Goal: Task Accomplishment & Management: Manage account settings

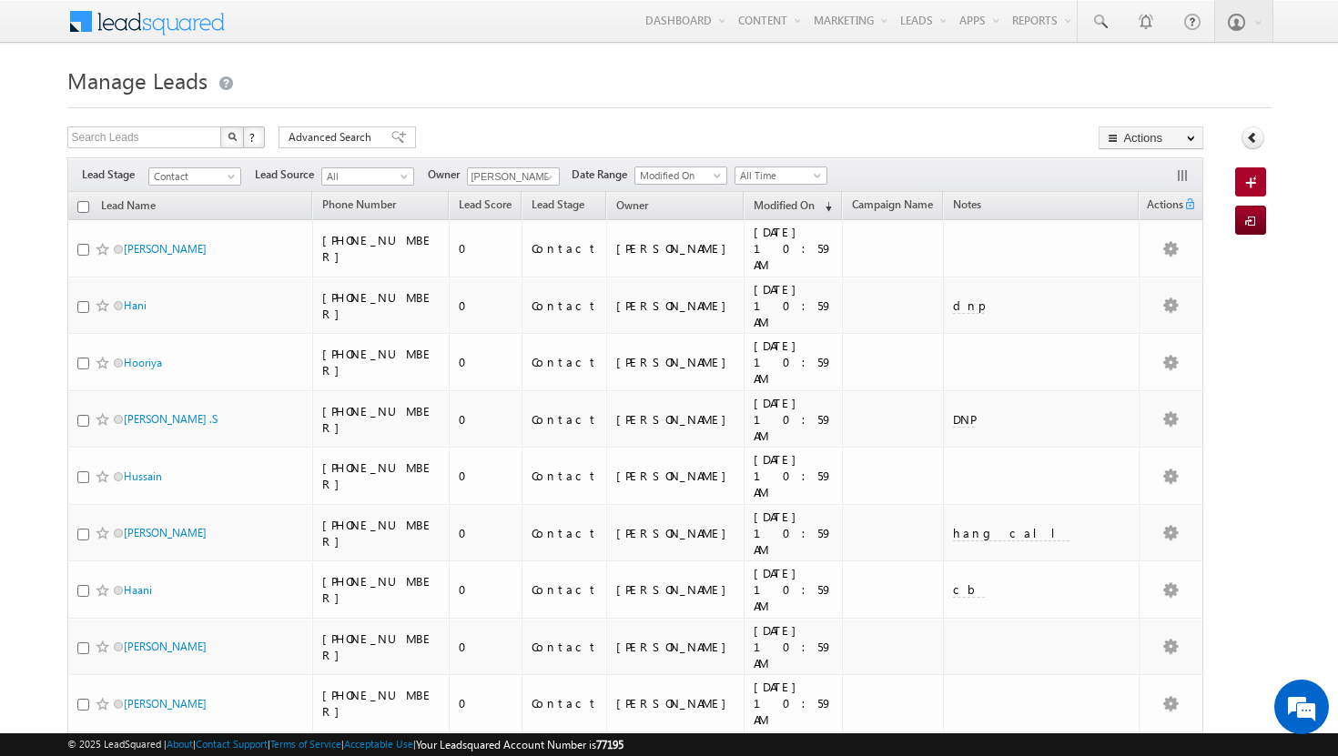
click at [85, 207] on input "checkbox" at bounding box center [83, 207] width 12 height 12
checkbox input "true"
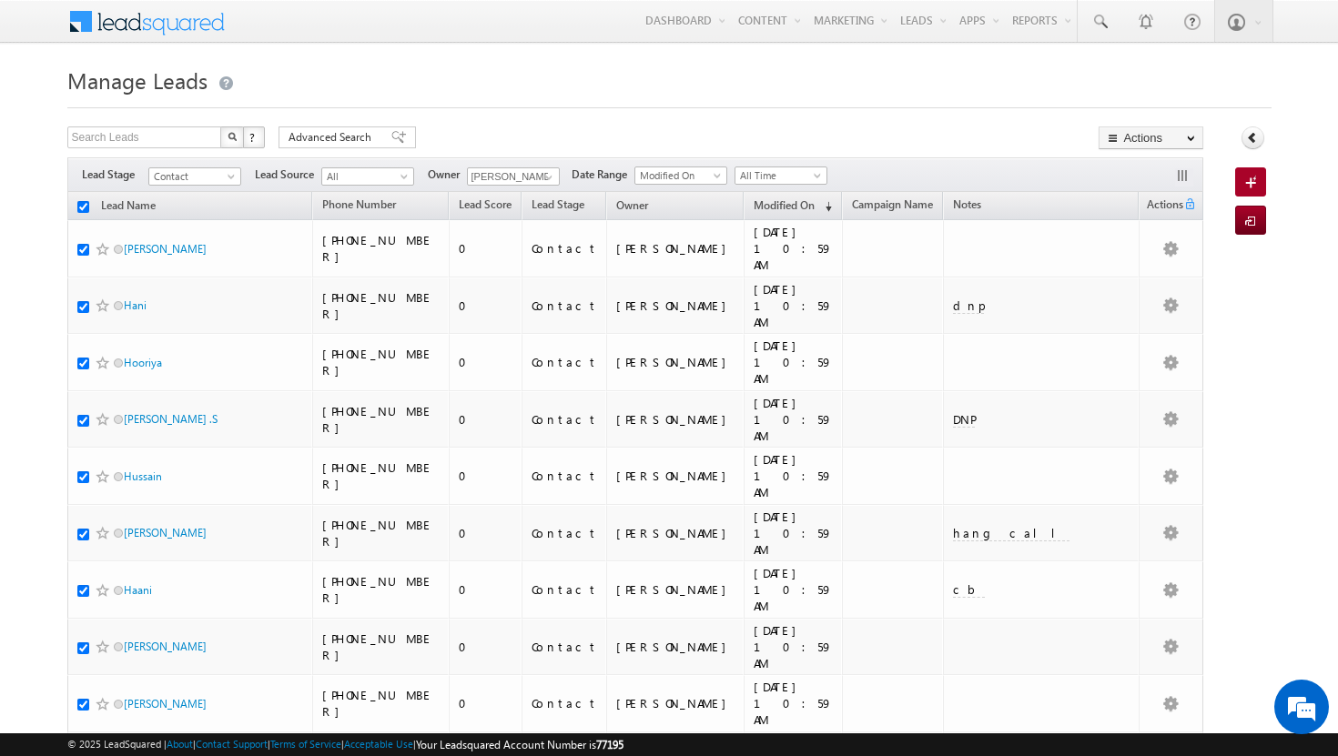
checkbox input "true"
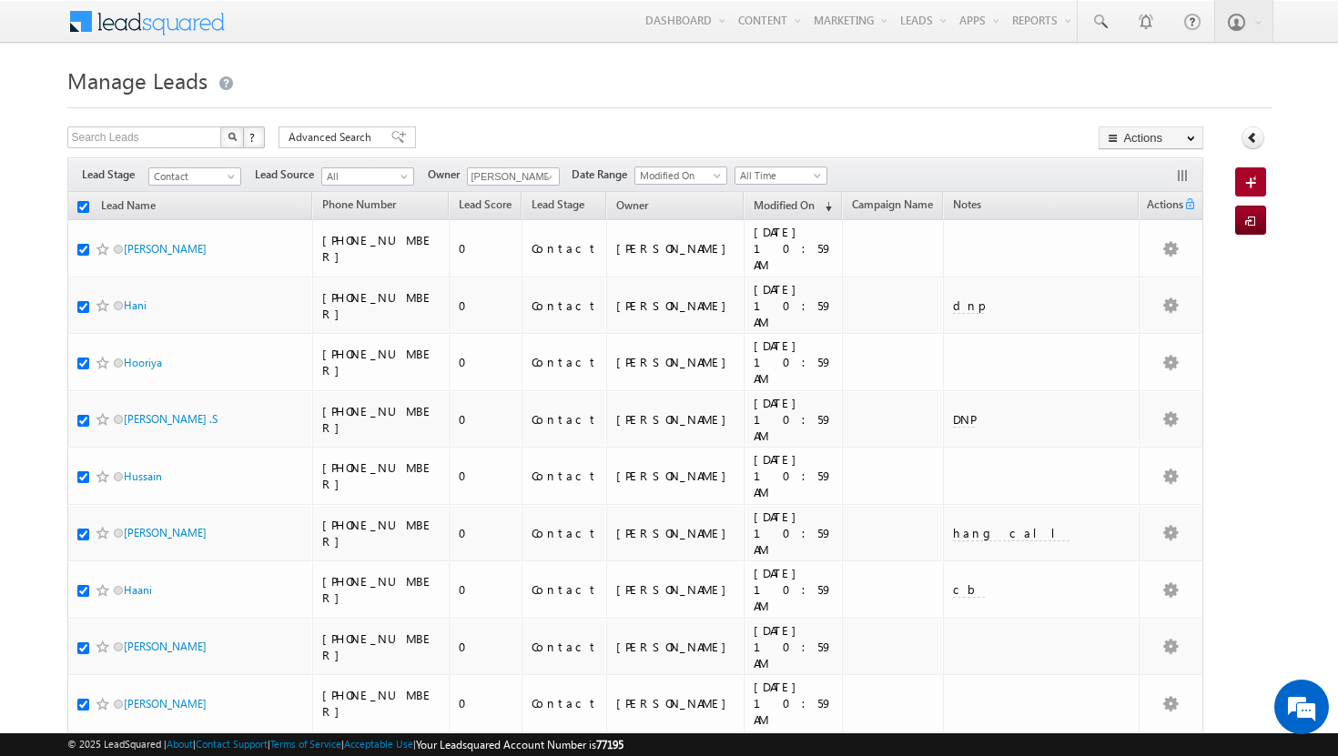
checkbox input "true"
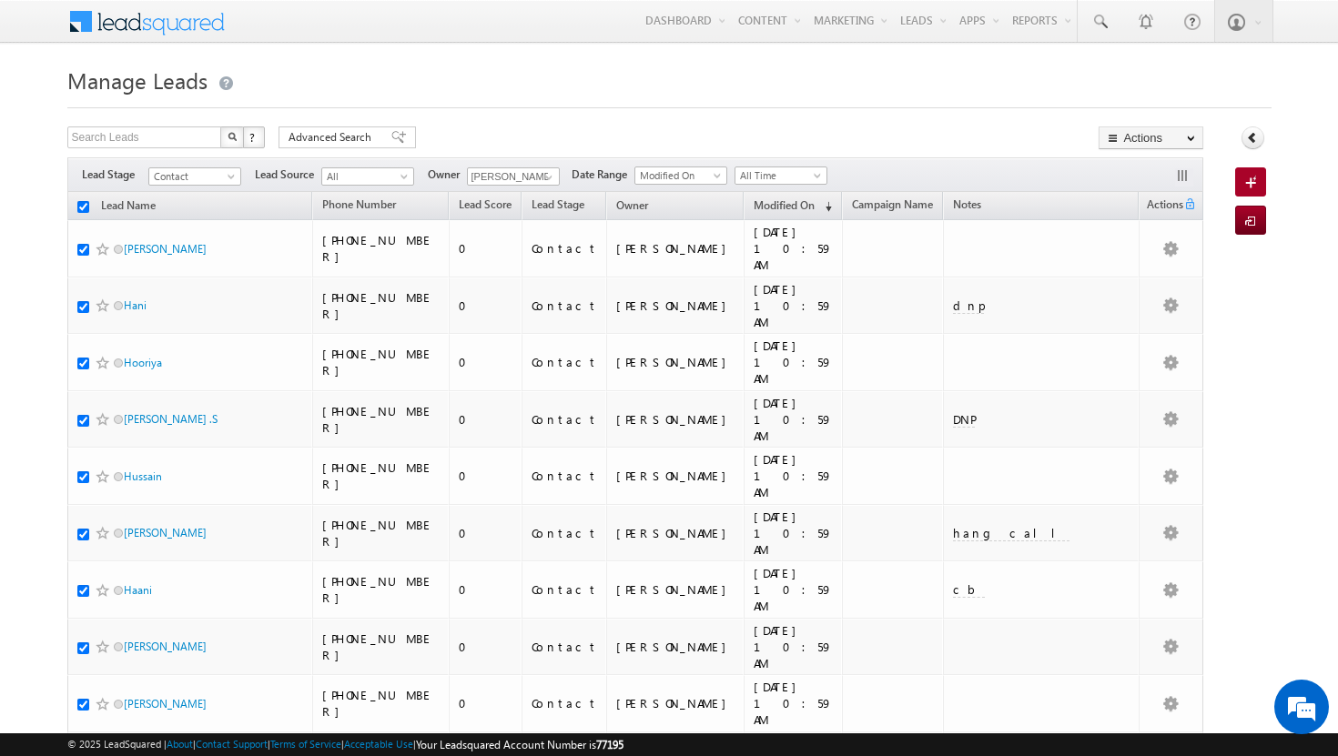
checkbox input "true"
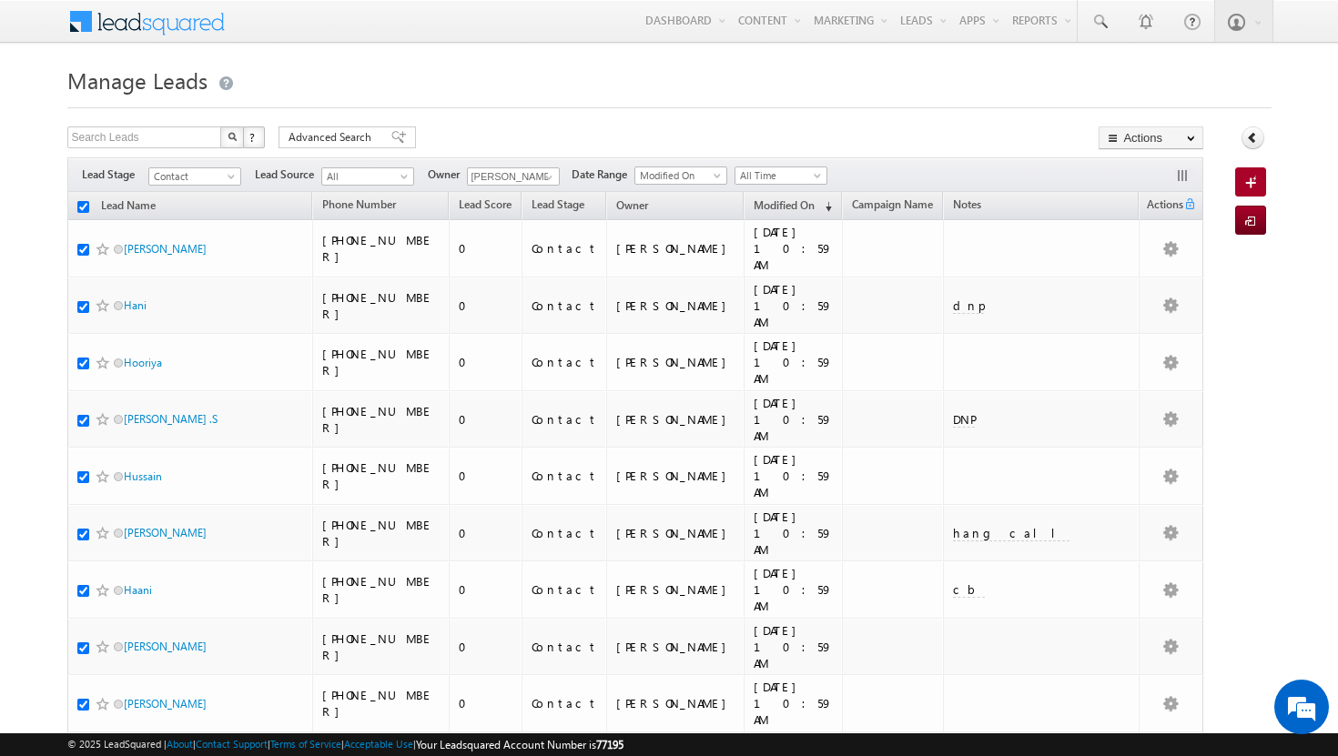
checkbox input "true"
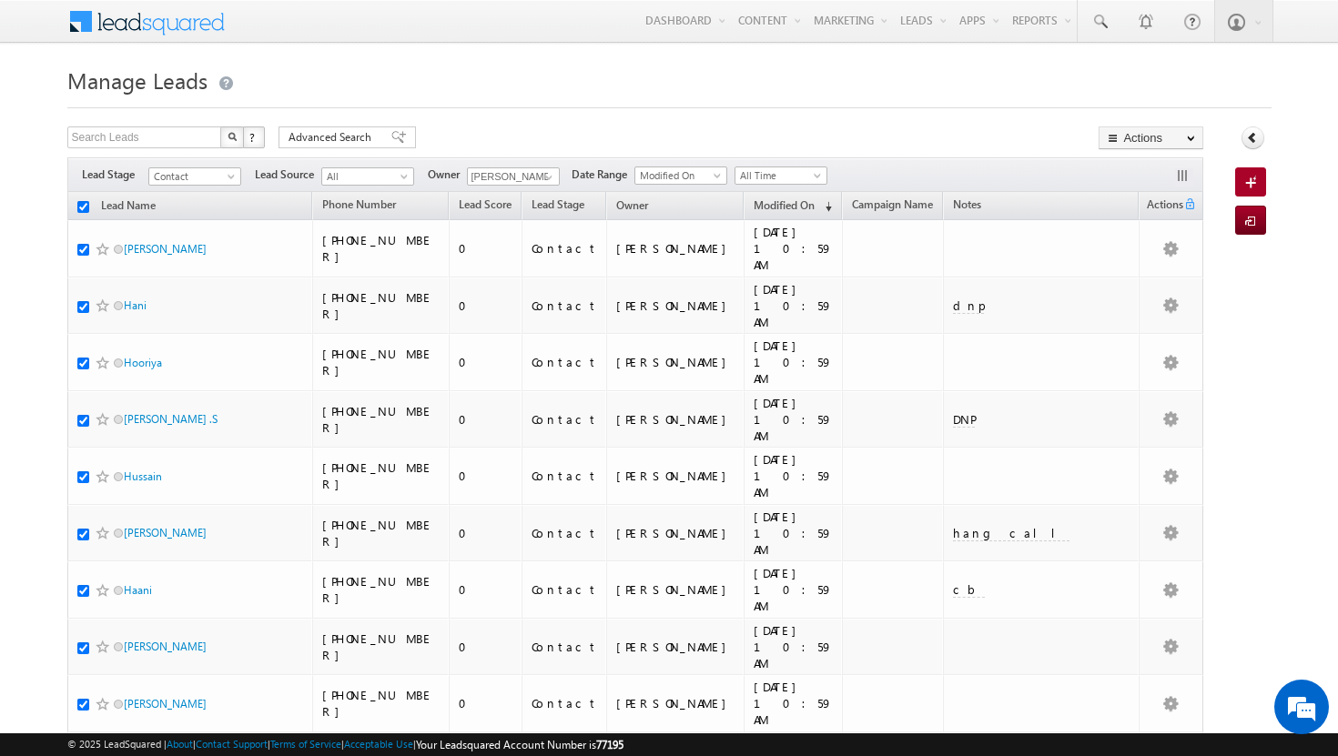
checkbox input "true"
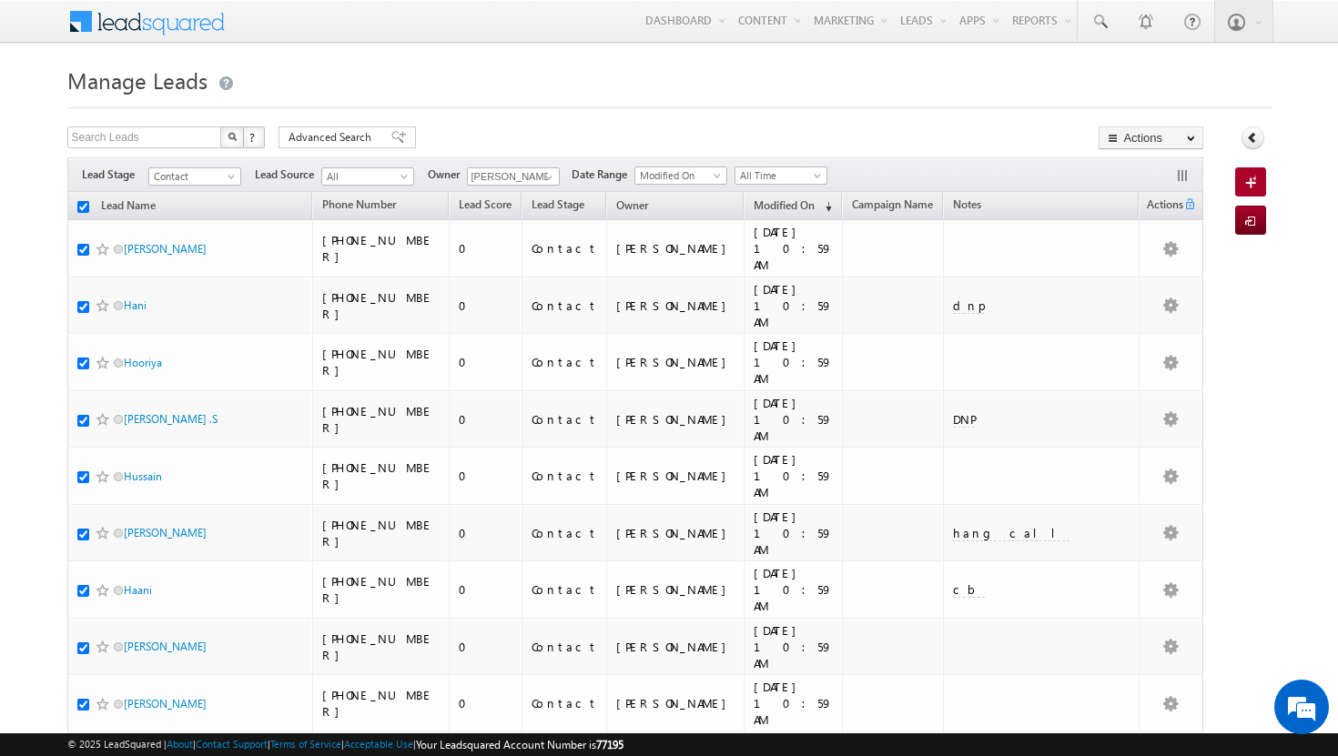
checkbox input "true"
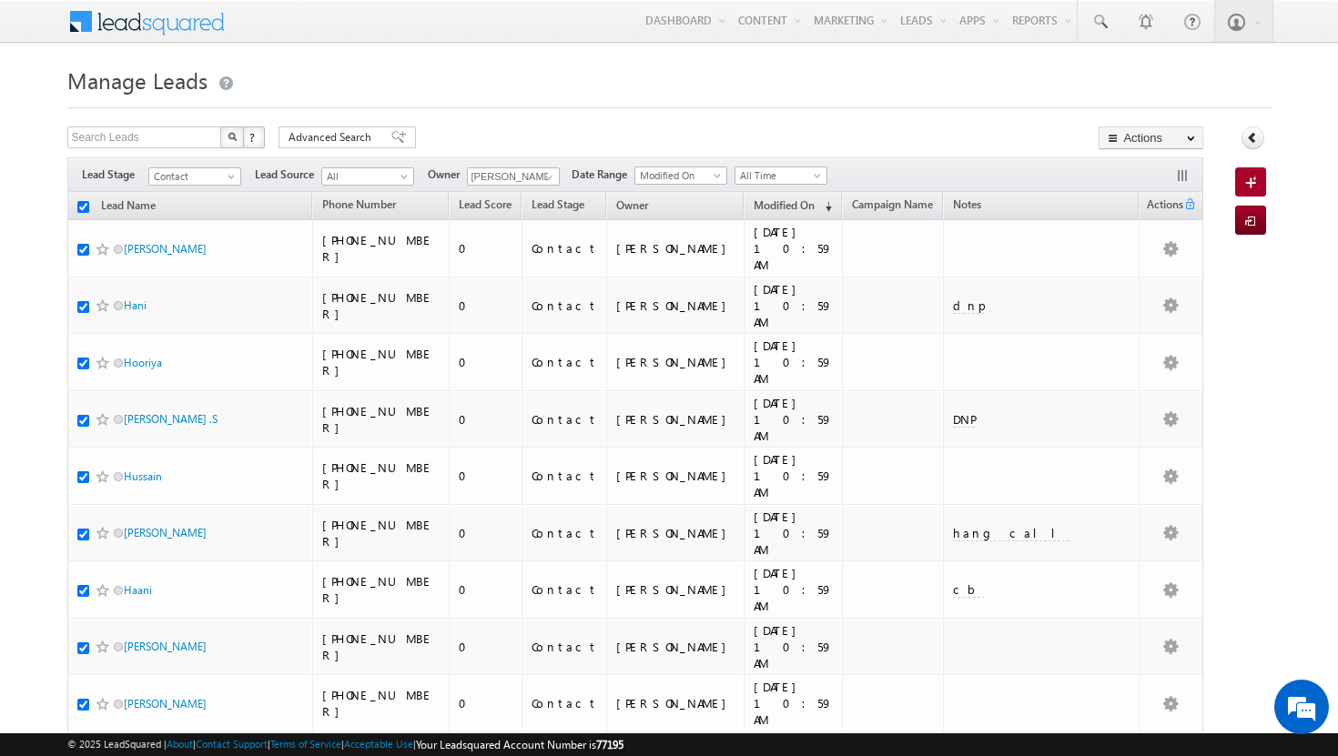
checkbox input "true"
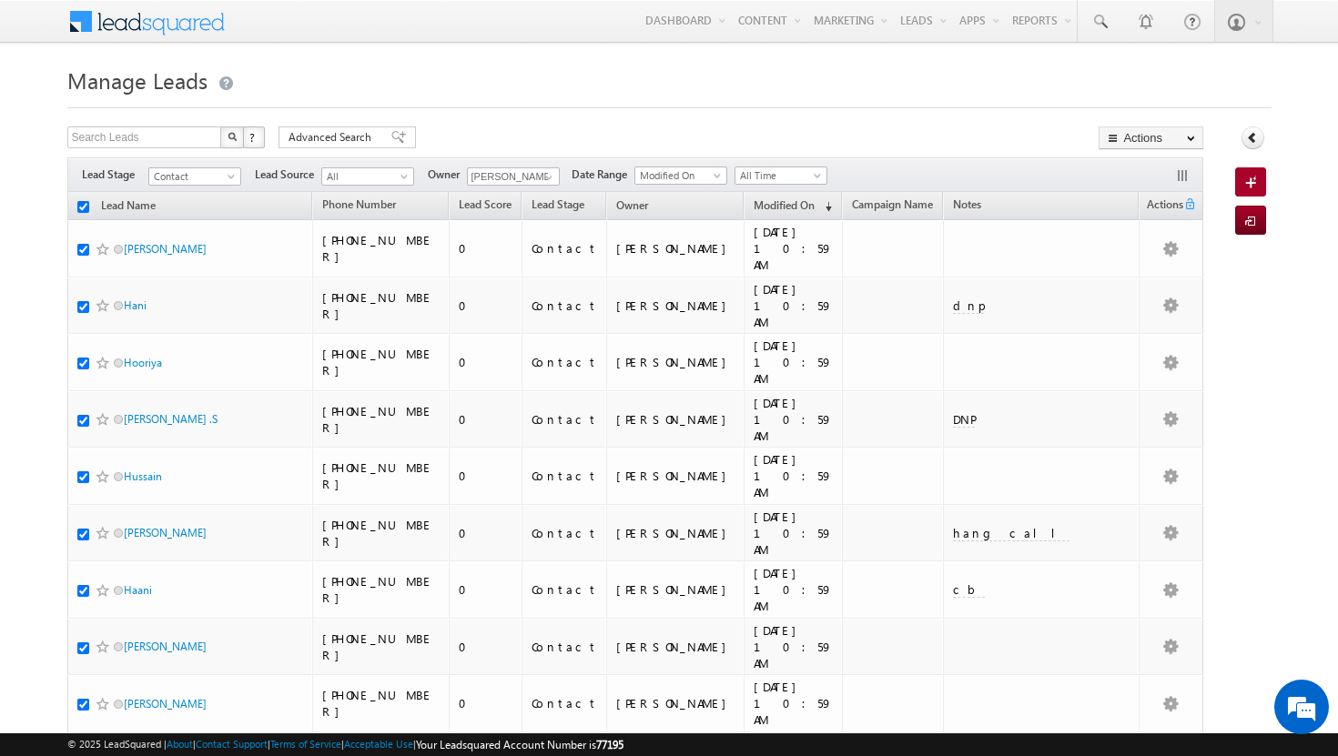
checkbox input "true"
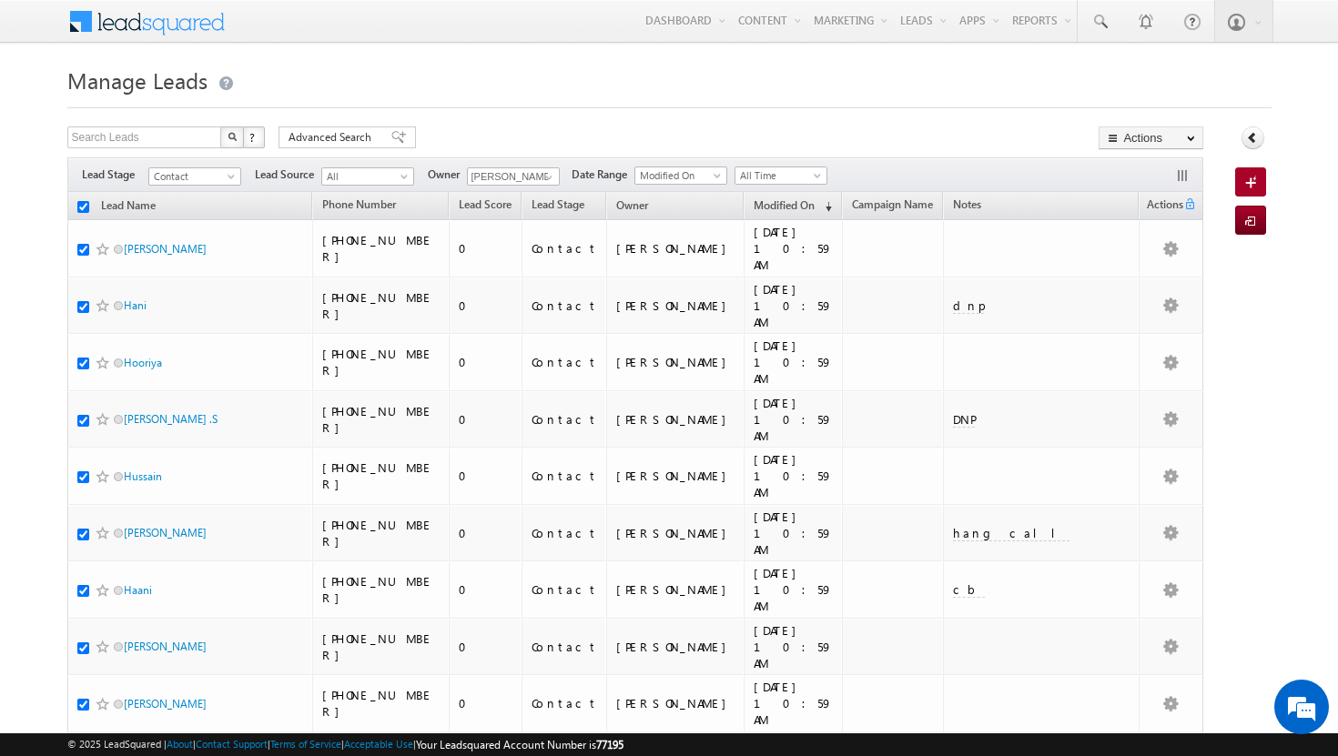
checkbox input "true"
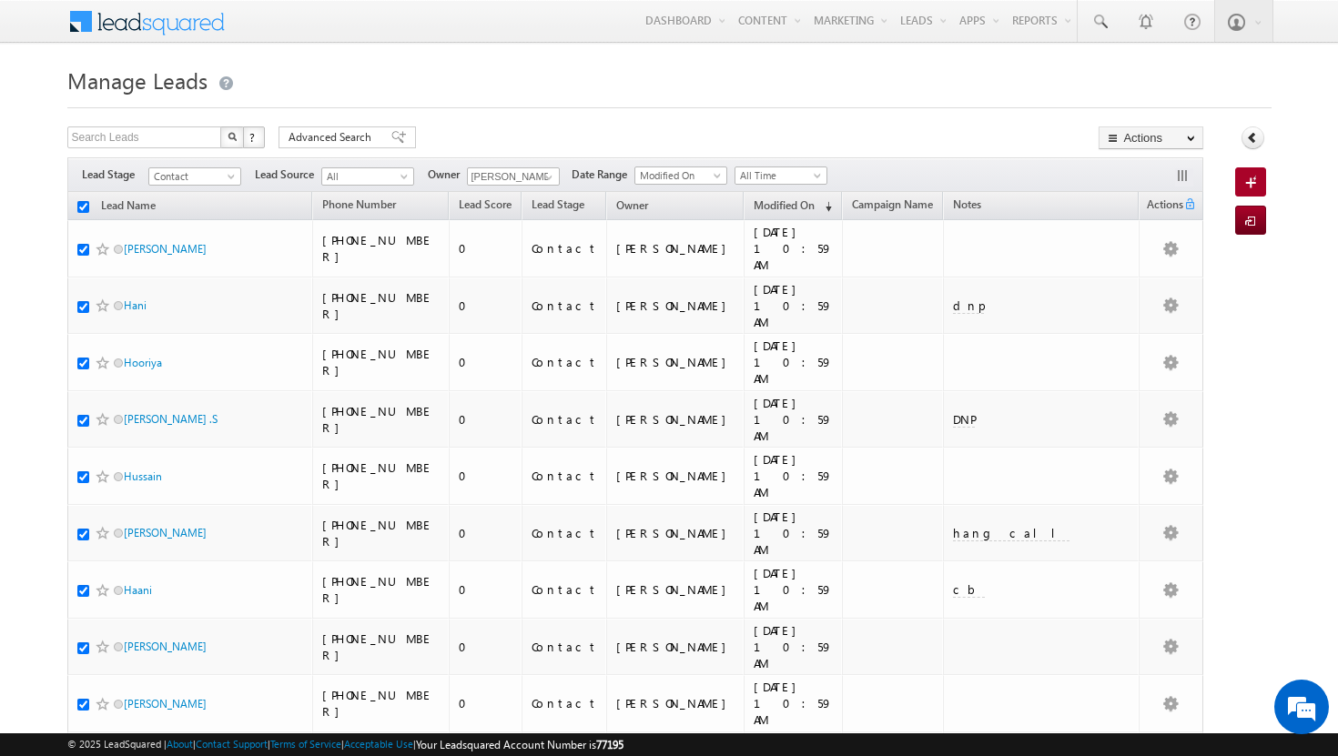
checkbox input "true"
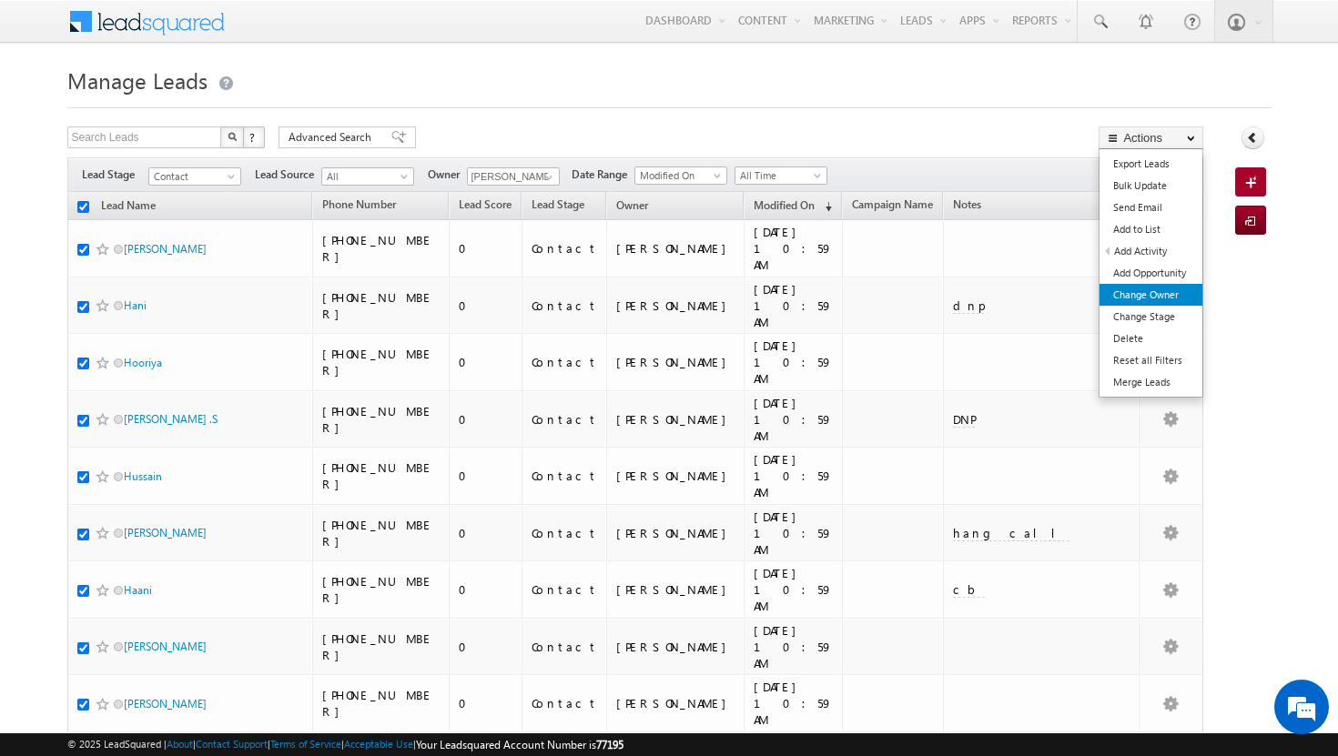
click at [1146, 294] on link "Change Owner" at bounding box center [1150, 295] width 103 height 22
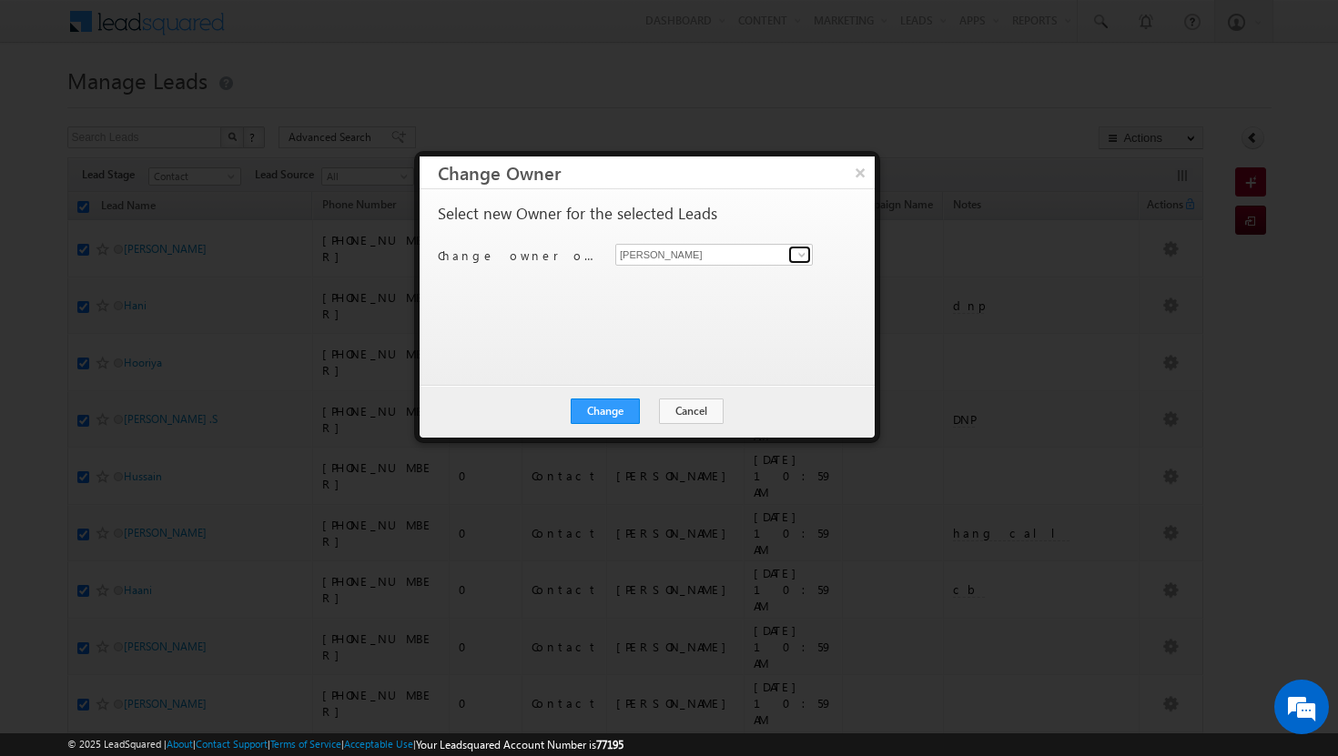
click at [799, 253] on span at bounding box center [801, 254] width 15 height 15
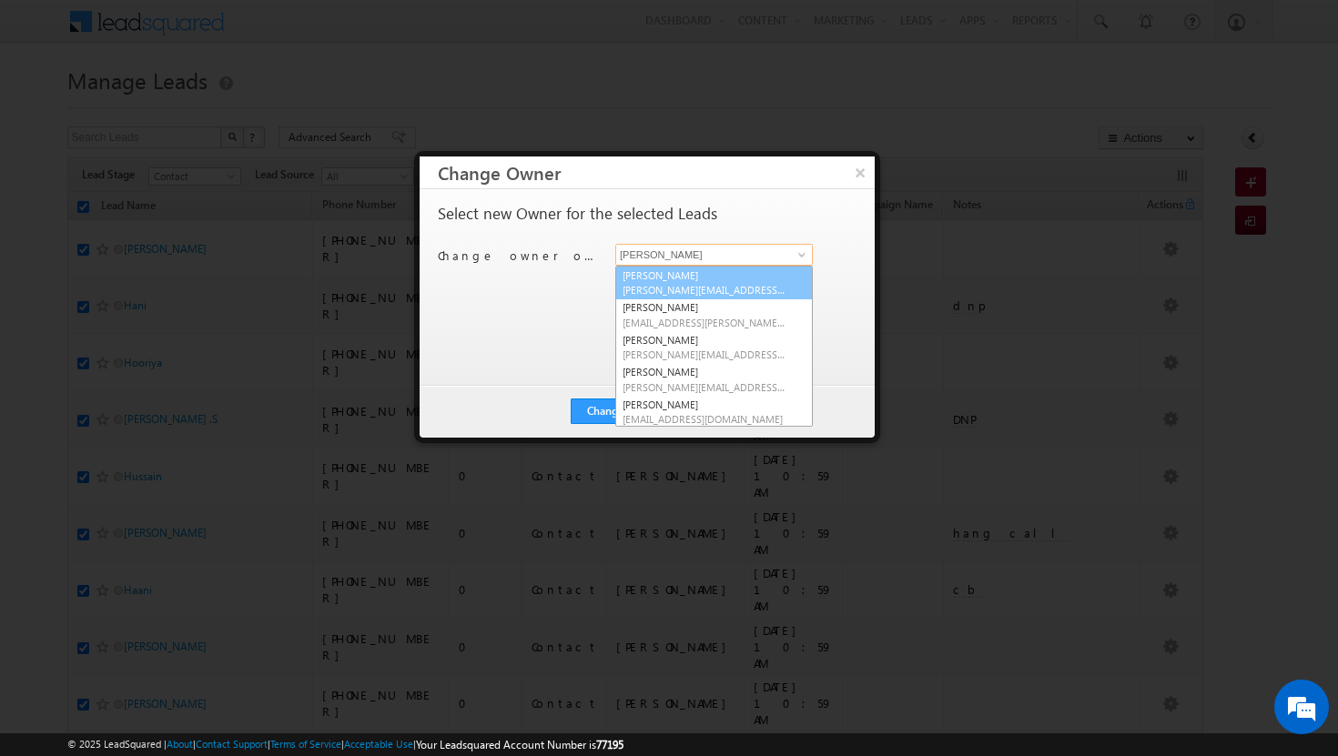
click at [747, 278] on link "[PERSON_NAME][DEMOGRAPHIC_DATA] [PERSON_NAME][EMAIL_ADDRESS][DOMAIN_NAME]" at bounding box center [713, 283] width 197 height 35
type input "[PERSON_NAME]"
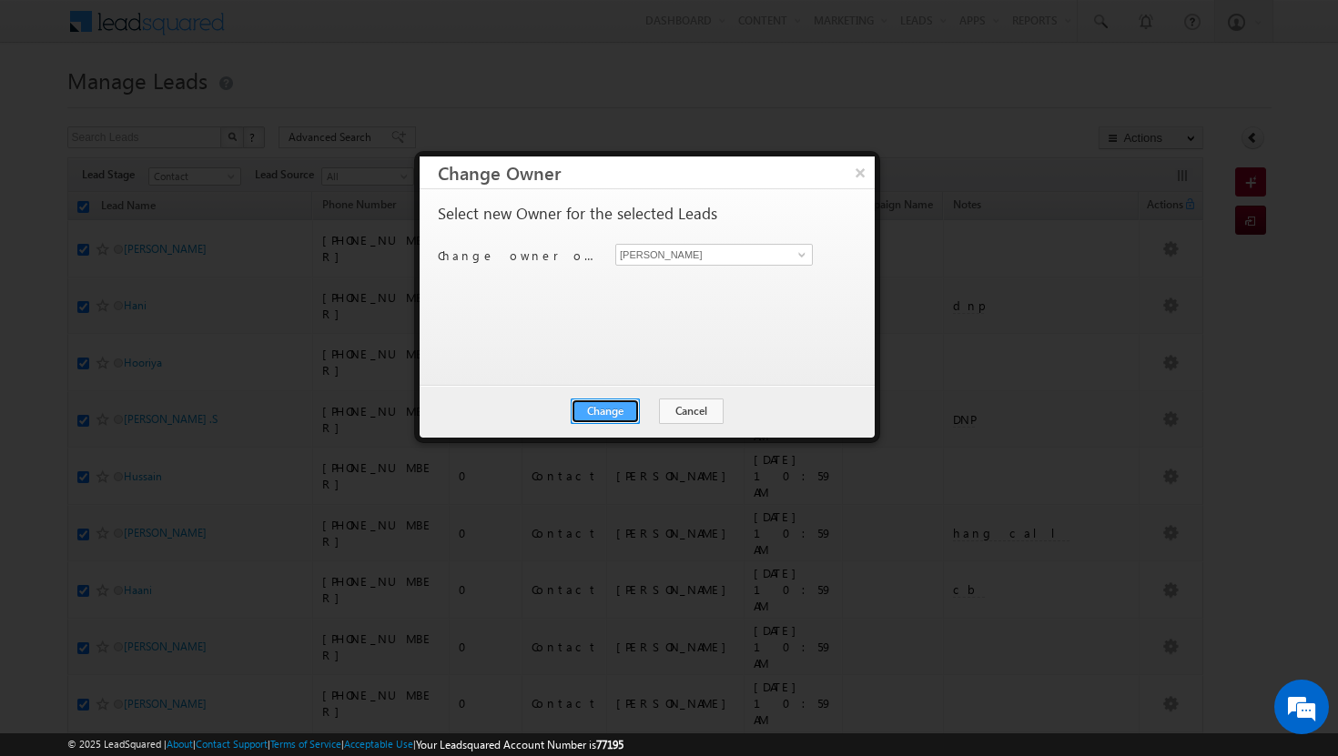
click at [618, 409] on button "Change" at bounding box center [605, 411] width 69 height 25
click at [648, 408] on button "Close" at bounding box center [650, 411] width 58 height 25
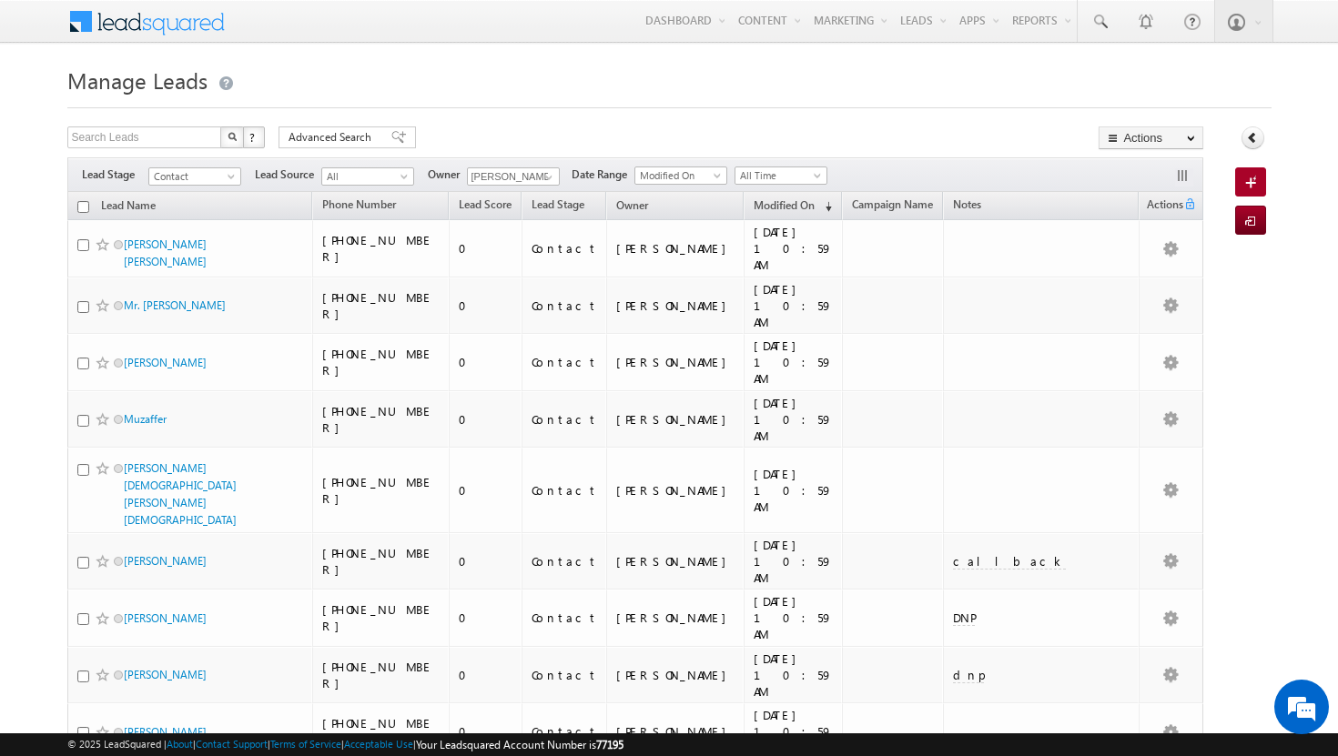
click at [81, 207] on input "checkbox" at bounding box center [83, 207] width 12 height 12
checkbox input "true"
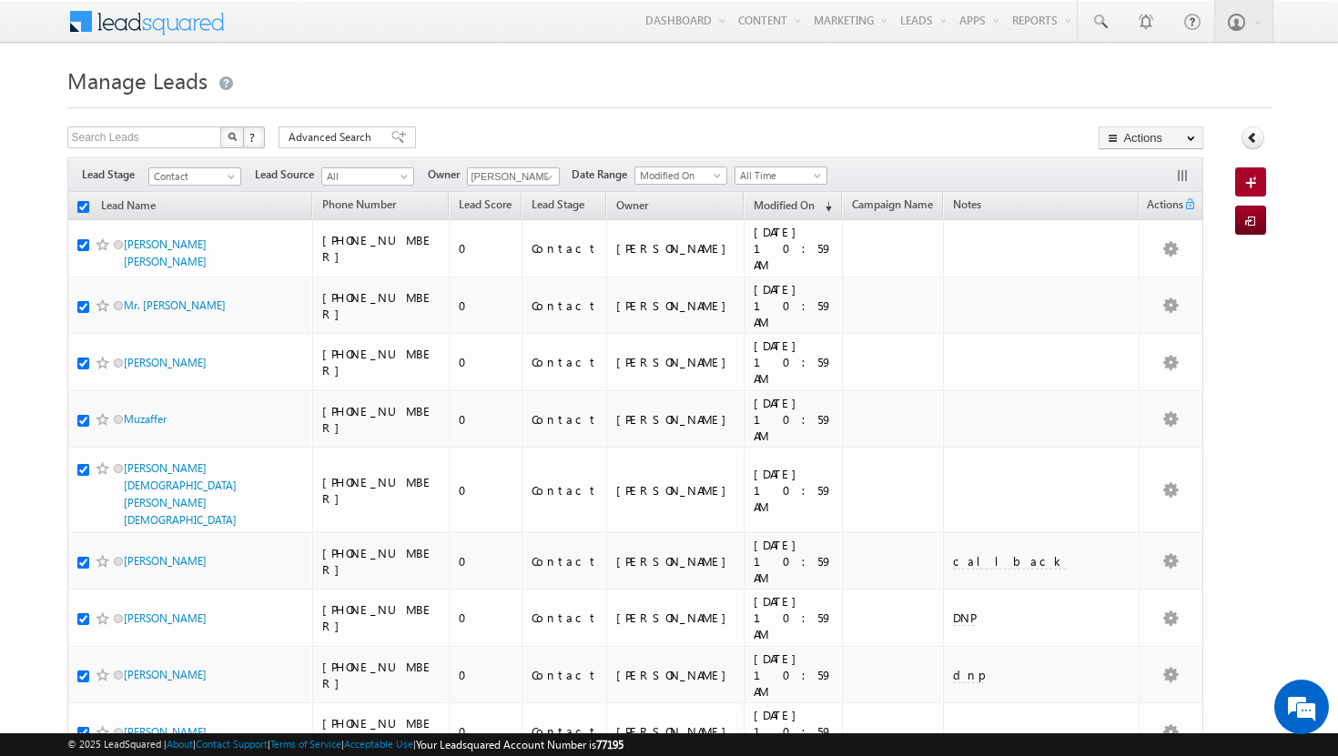
checkbox input "true"
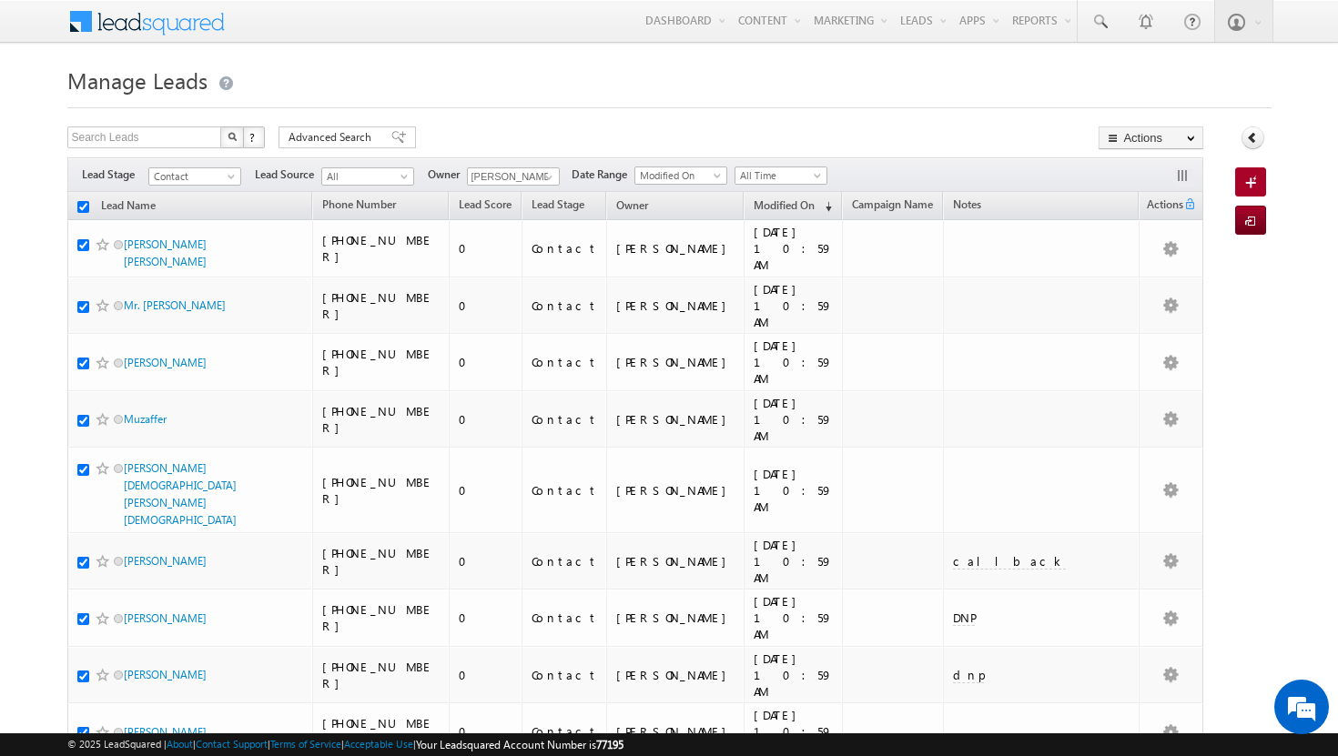
checkbox input "true"
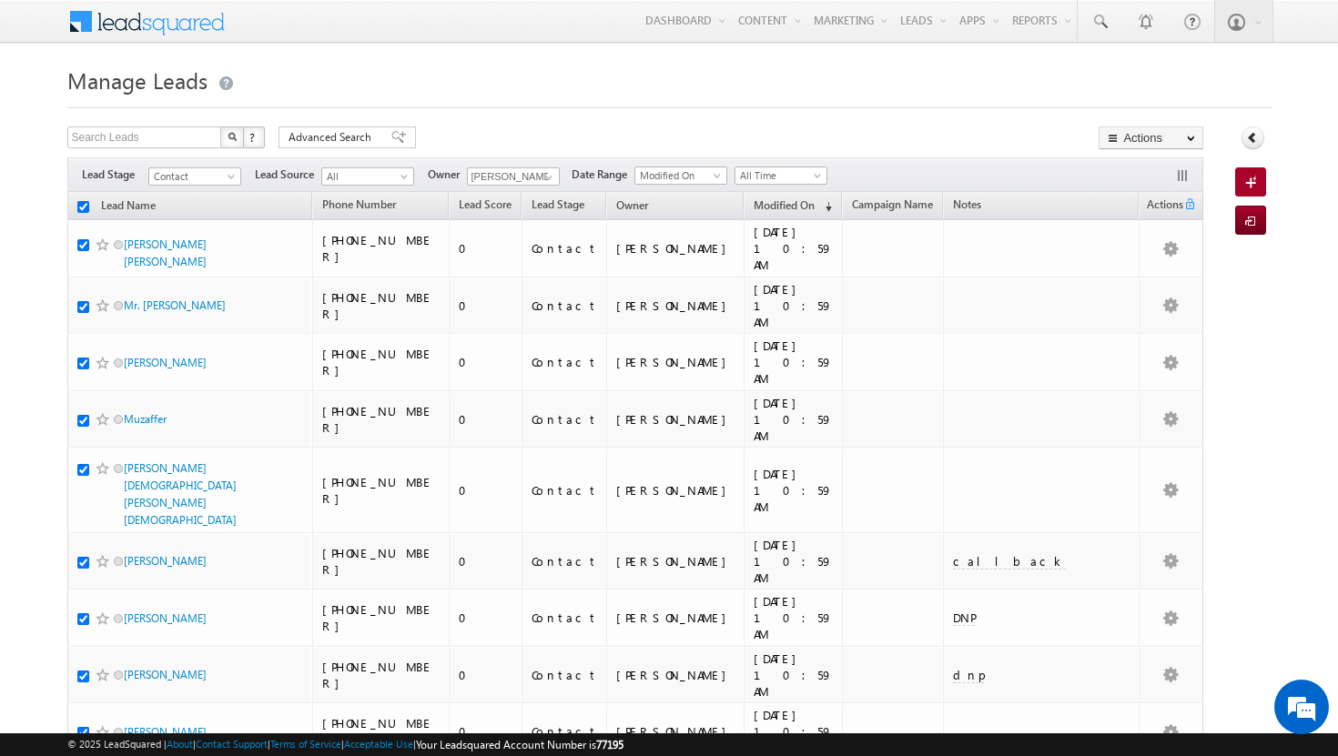
checkbox input "true"
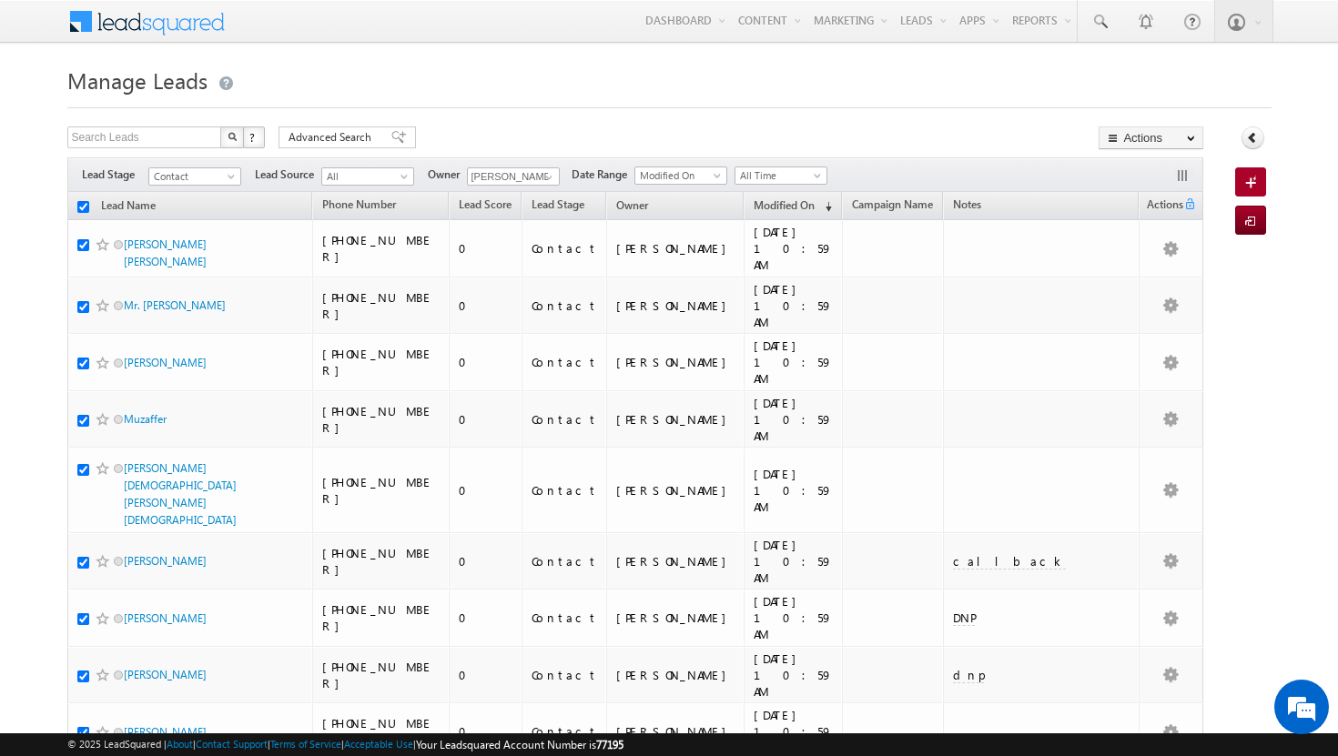
checkbox input "true"
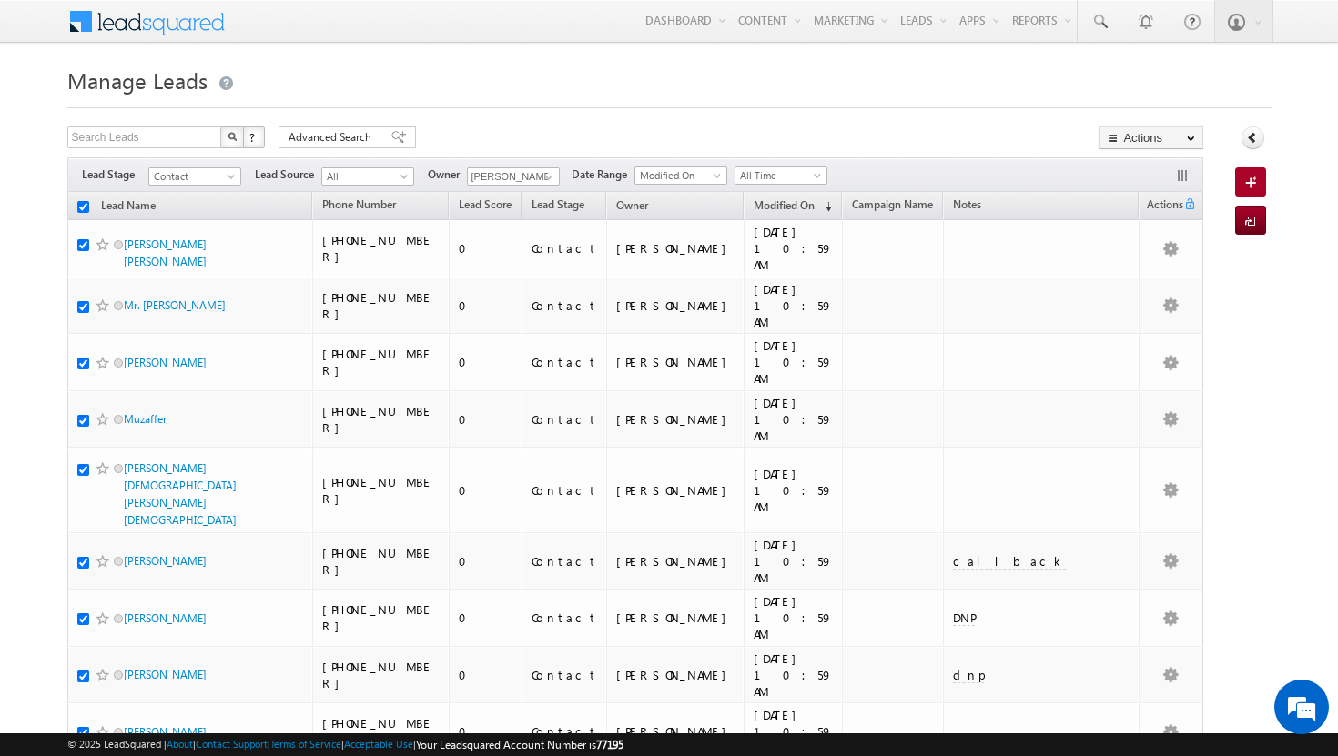
checkbox input "true"
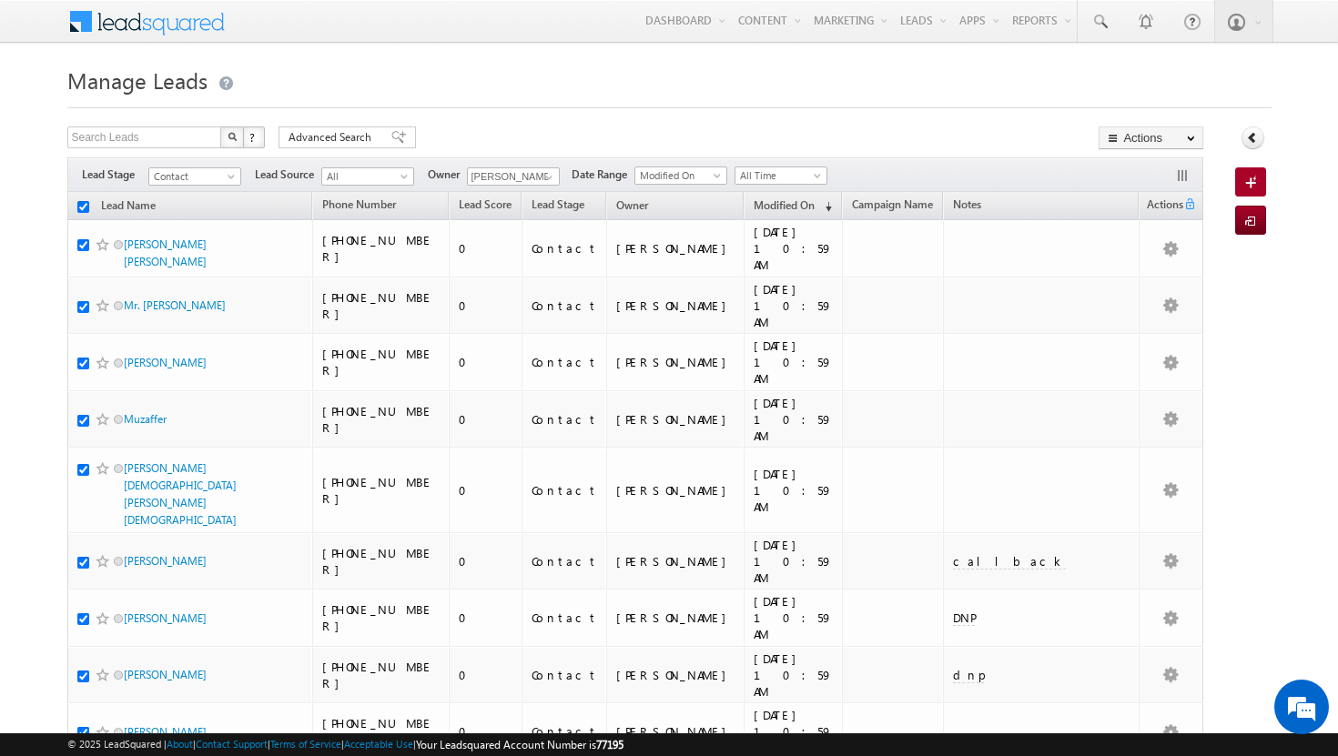
checkbox input "true"
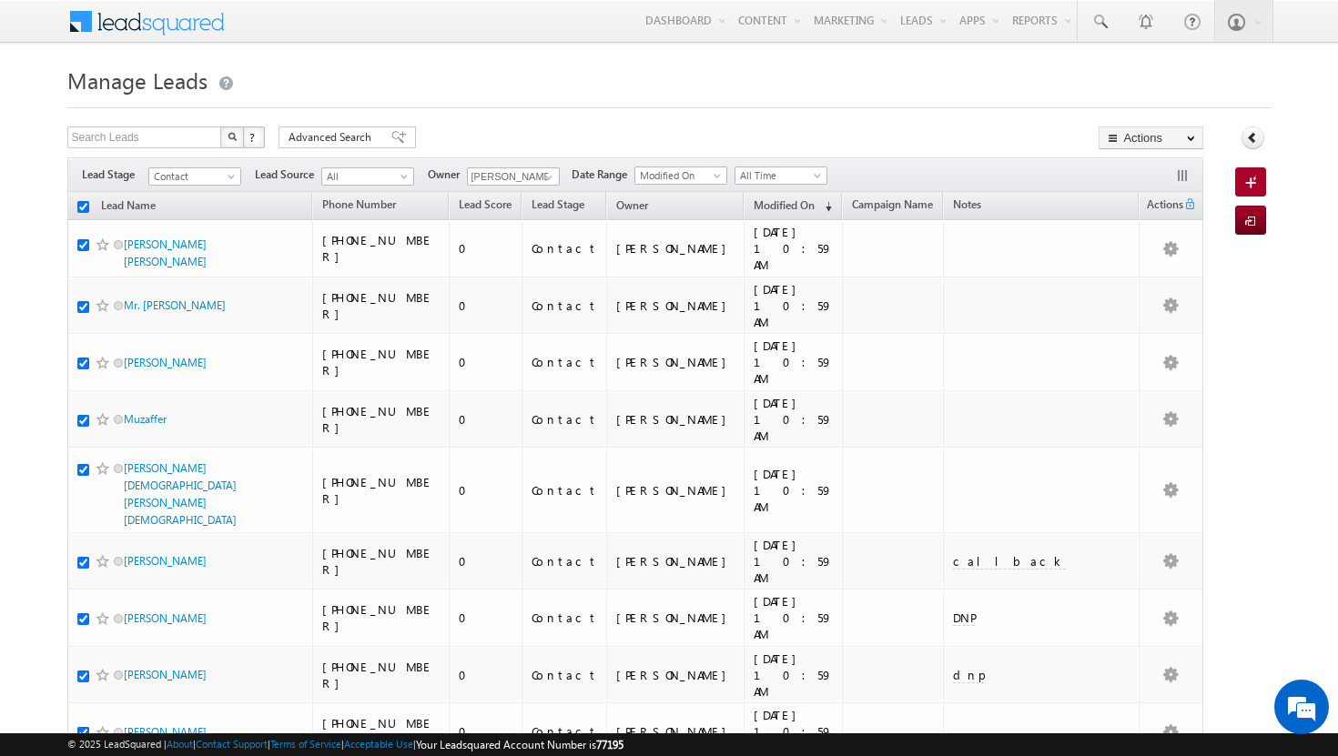
checkbox input "true"
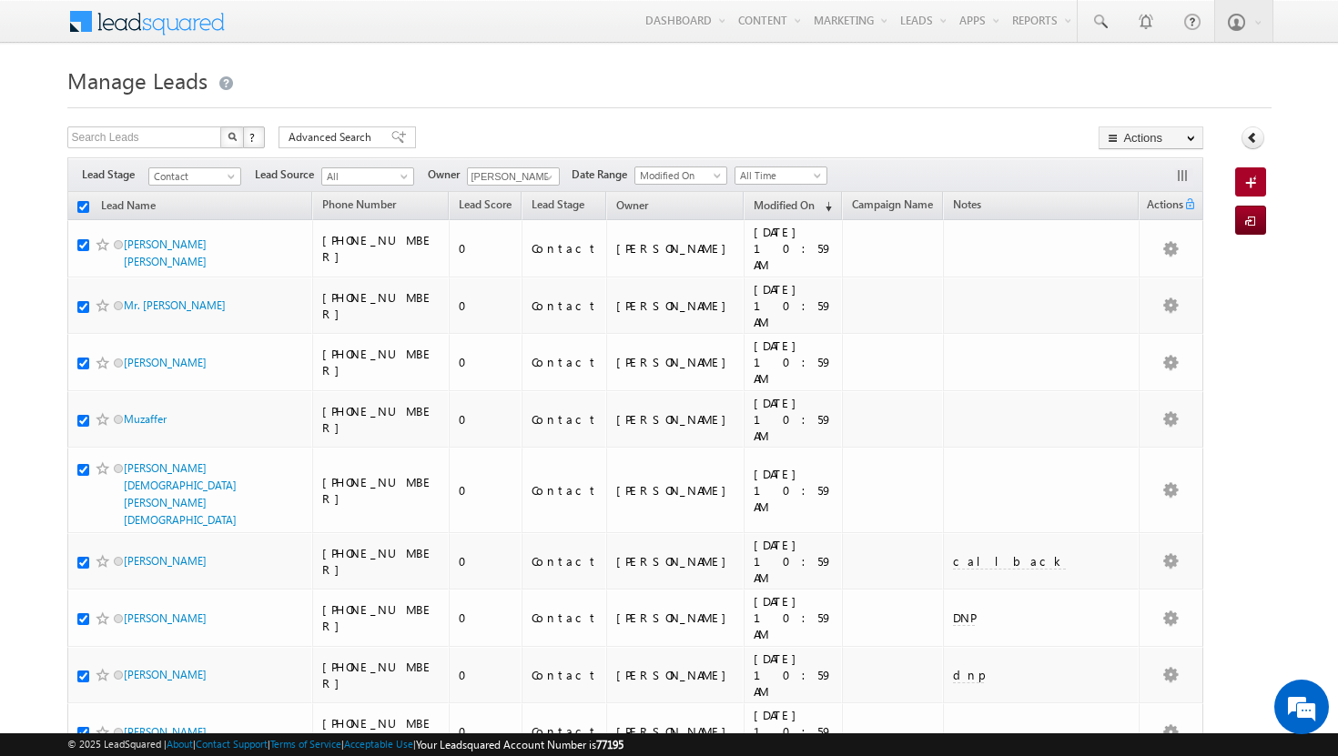
checkbox input "true"
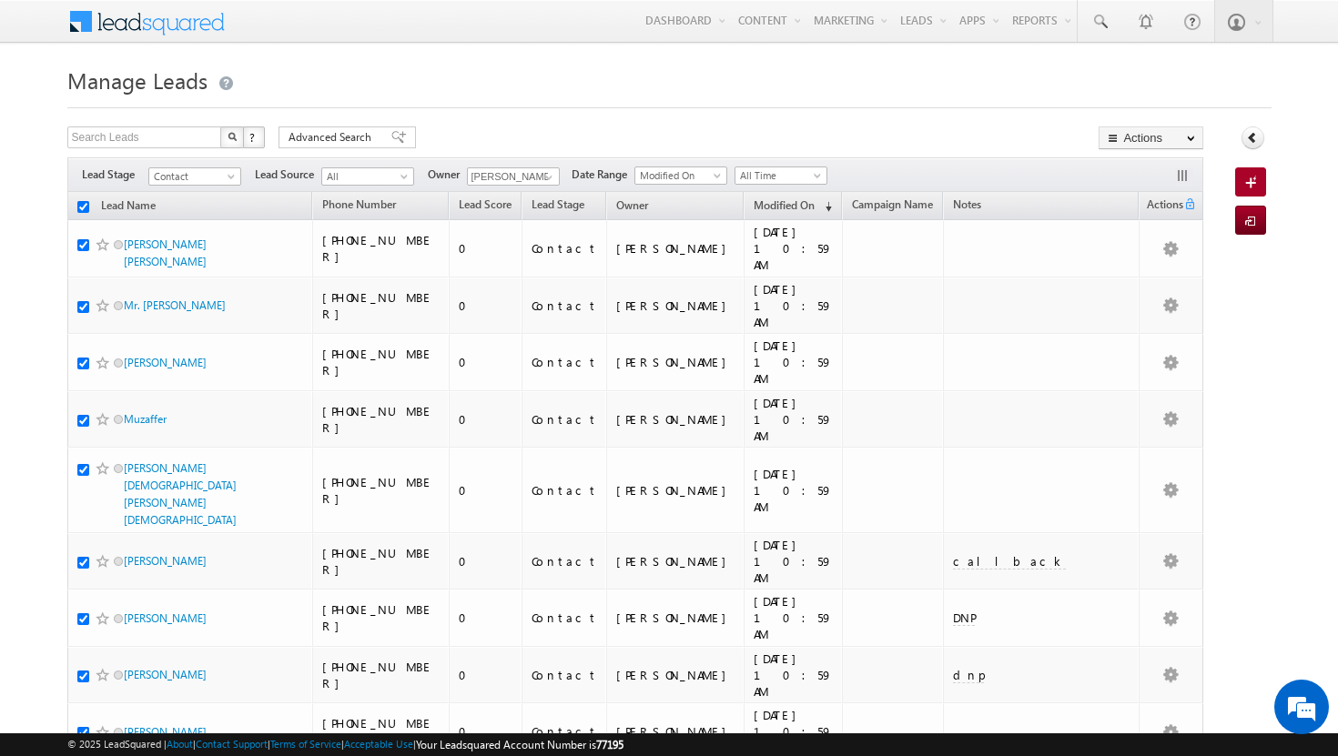
checkbox input "true"
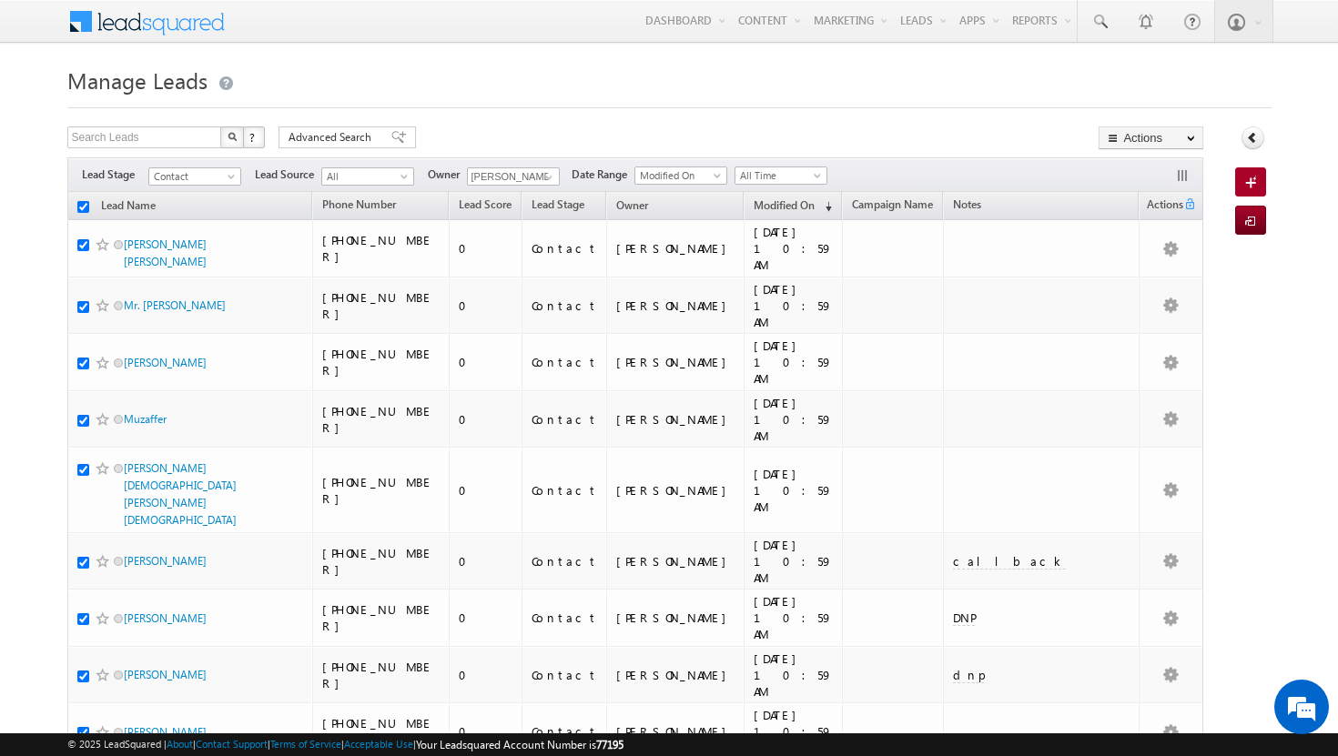
checkbox input "true"
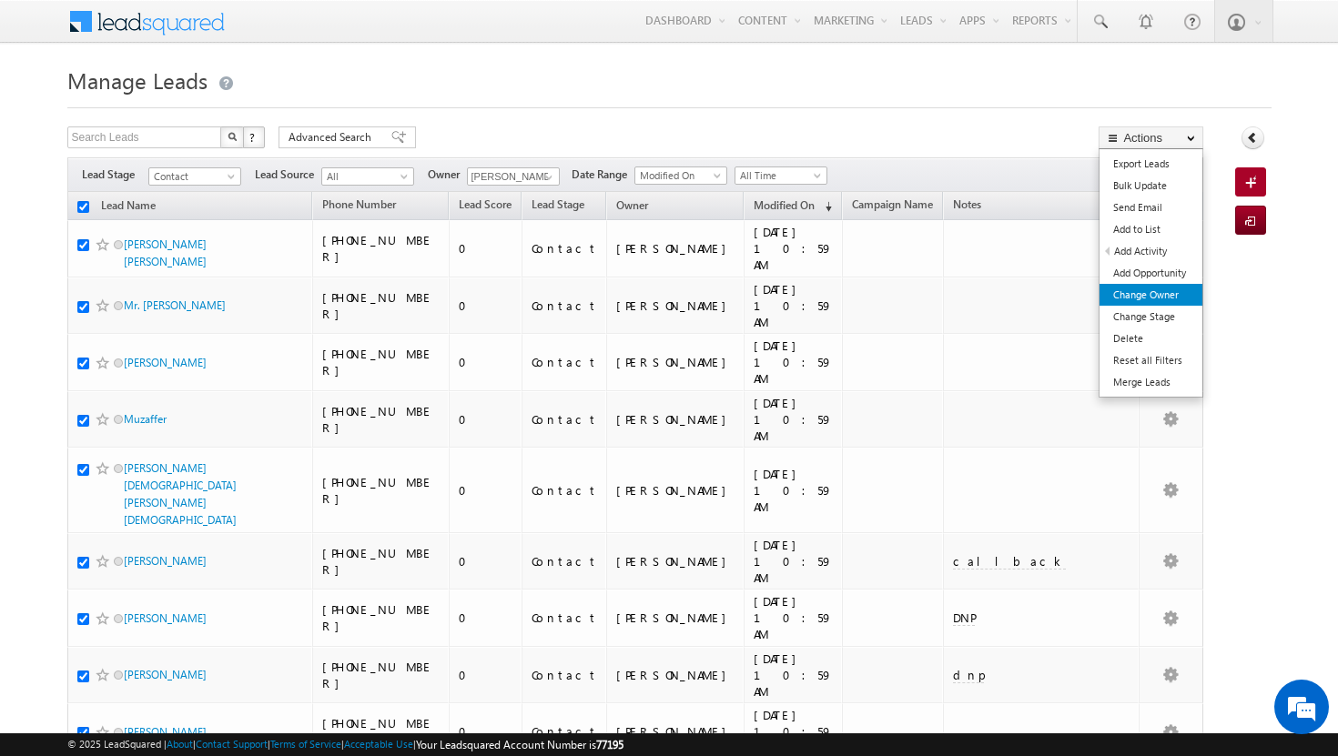
click at [1153, 293] on link "Change Owner" at bounding box center [1150, 295] width 103 height 22
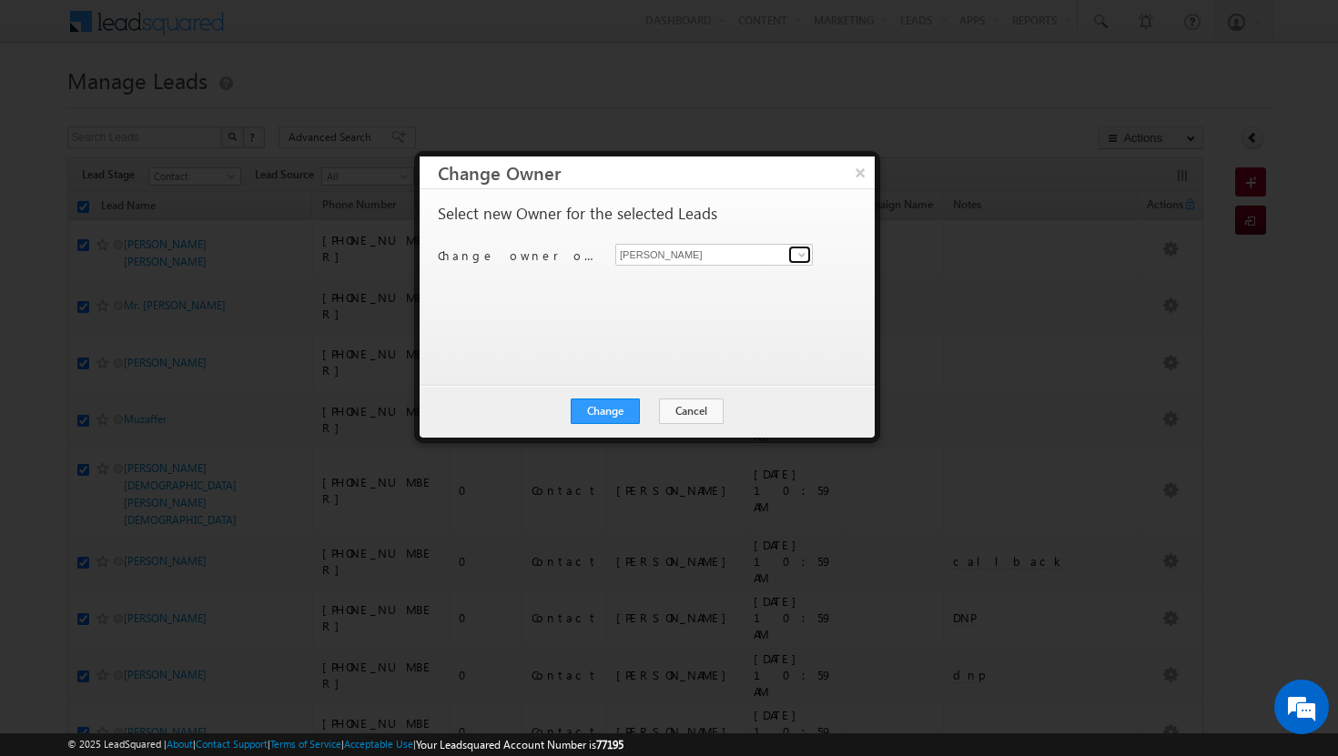
click at [800, 251] on span at bounding box center [801, 254] width 15 height 15
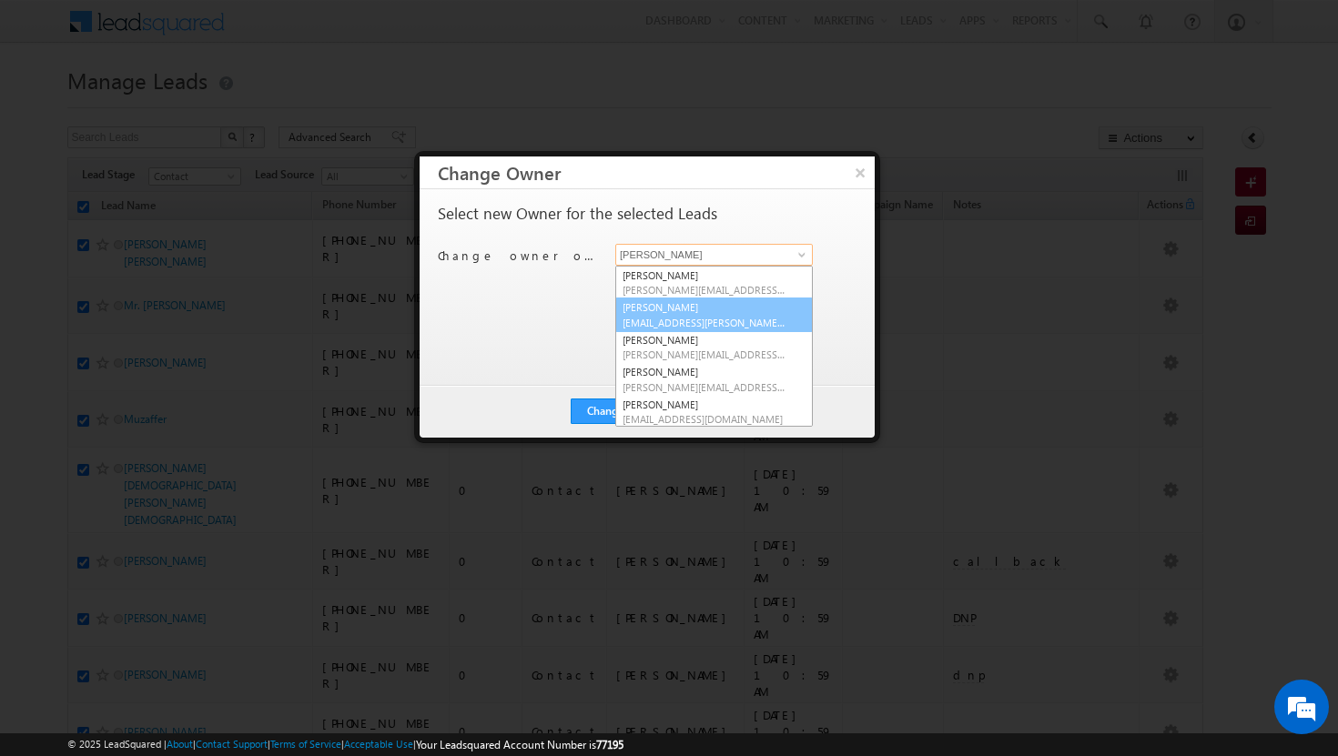
scroll to position [164, 0]
click at [703, 348] on span "[PERSON_NAME][EMAIL_ADDRESS][DOMAIN_NAME]" at bounding box center [704, 353] width 164 height 14
type input "[MEDICAL_DATA][PERSON_NAME]"
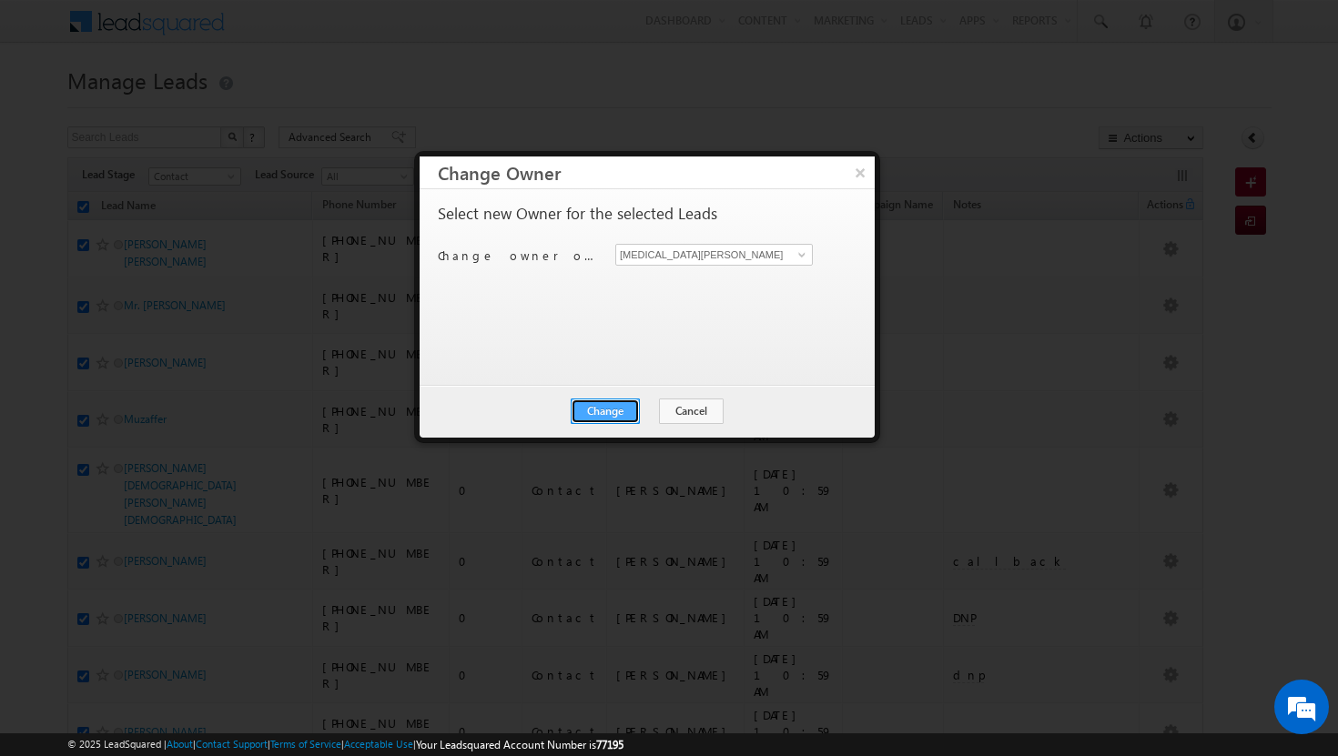
click at [613, 408] on button "Change" at bounding box center [605, 411] width 69 height 25
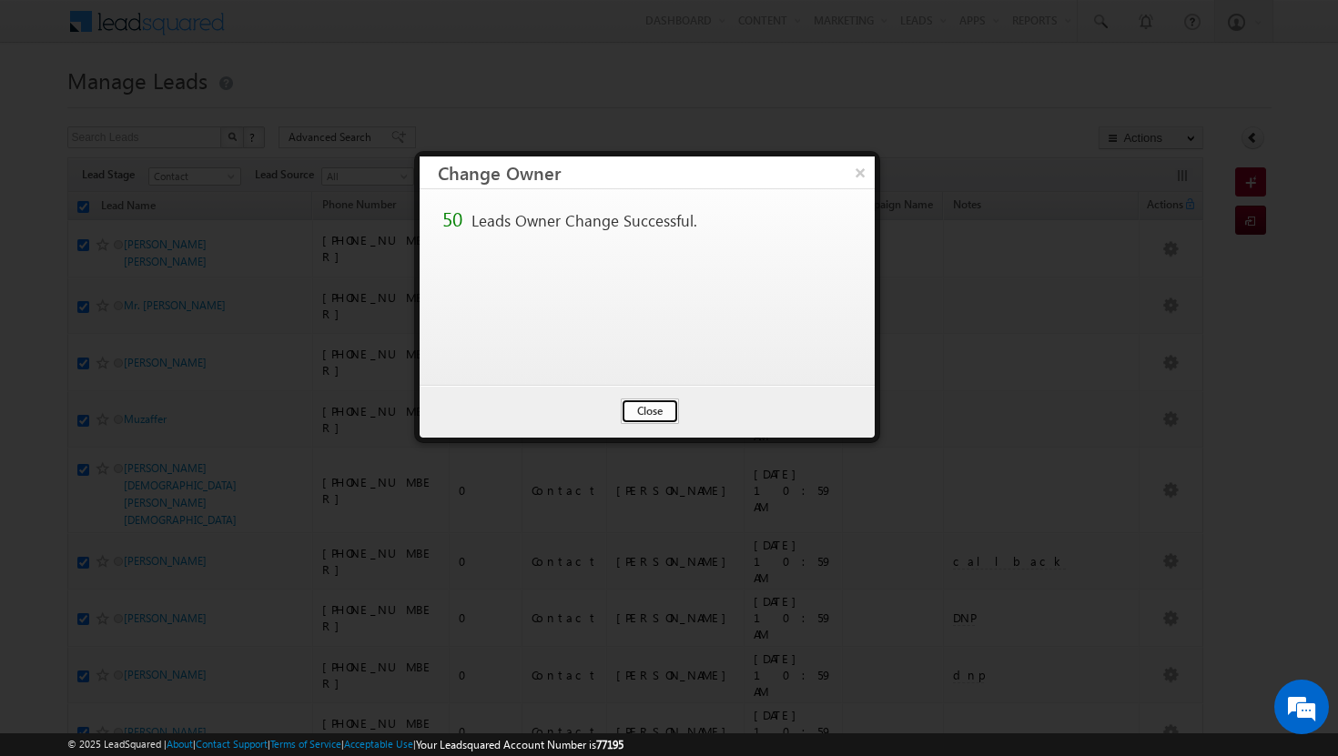
click at [646, 408] on button "Close" at bounding box center [650, 411] width 58 height 25
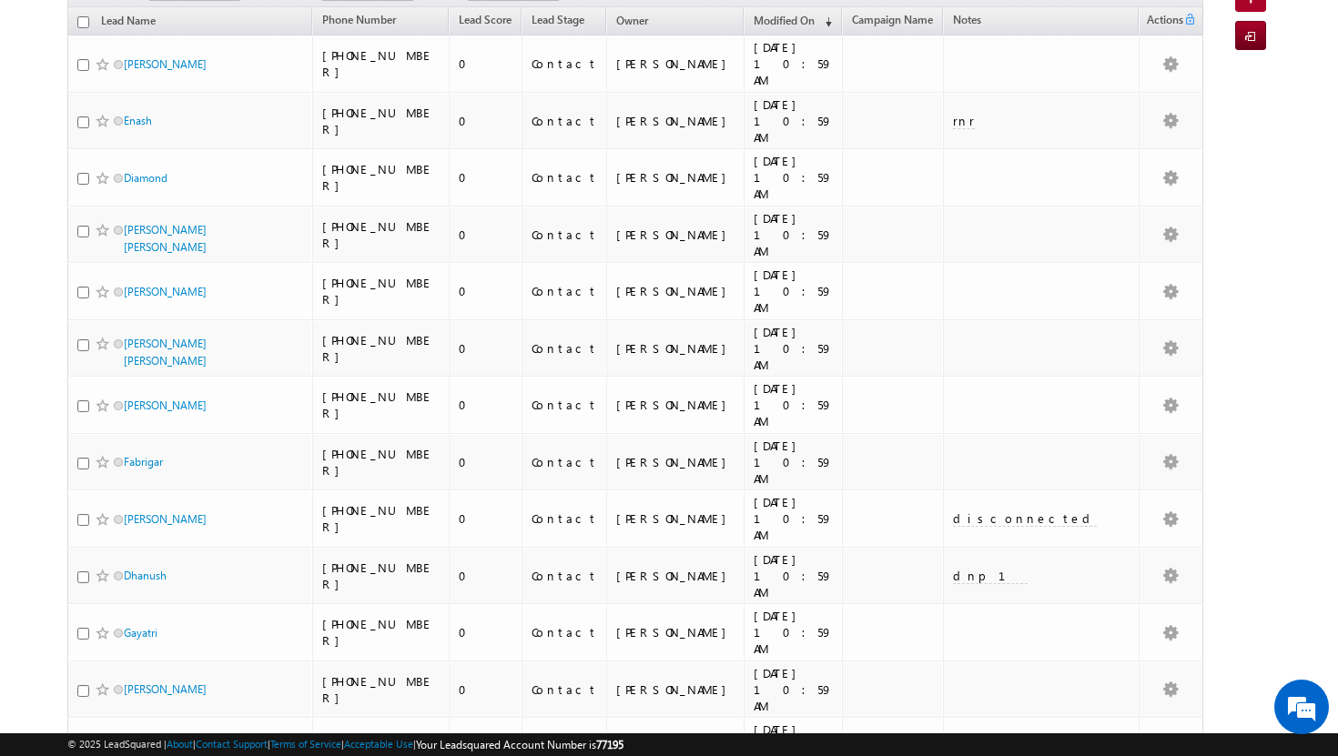
scroll to position [0, 0]
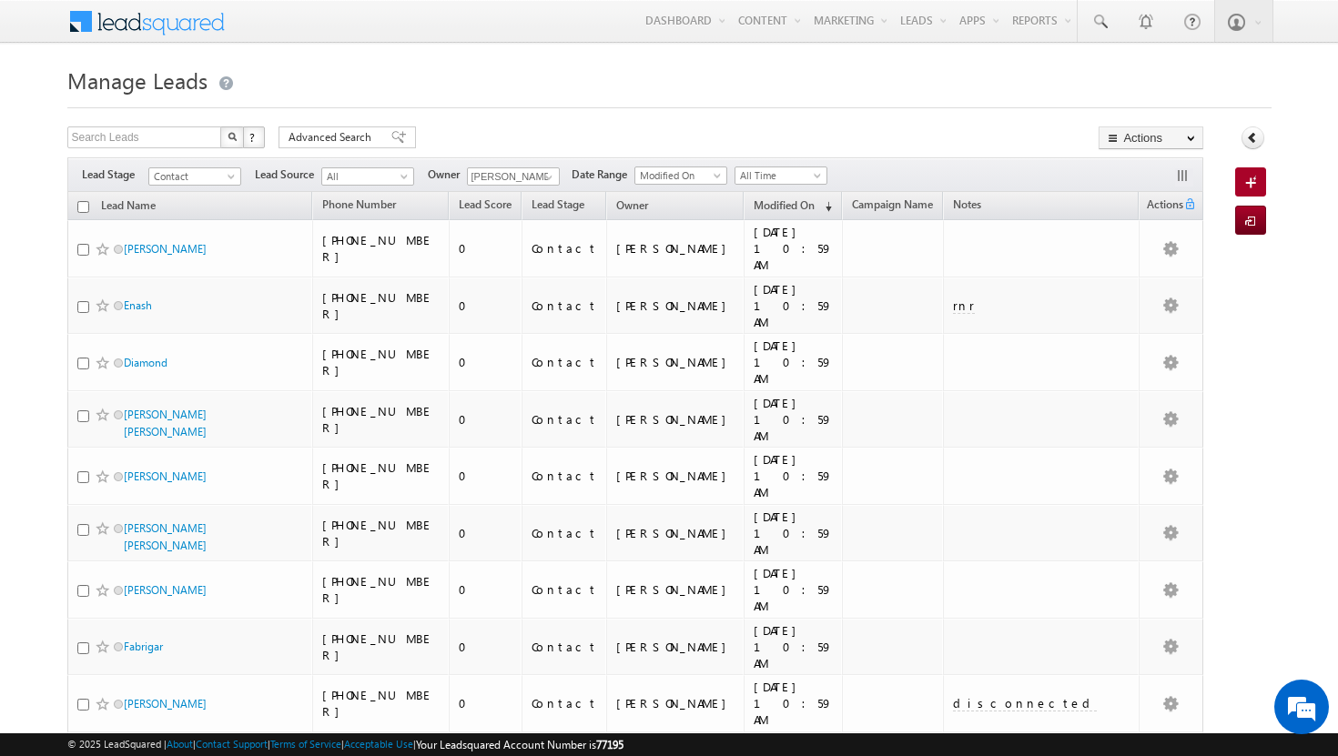
click at [84, 206] on input "checkbox" at bounding box center [83, 207] width 12 height 12
checkbox input "true"
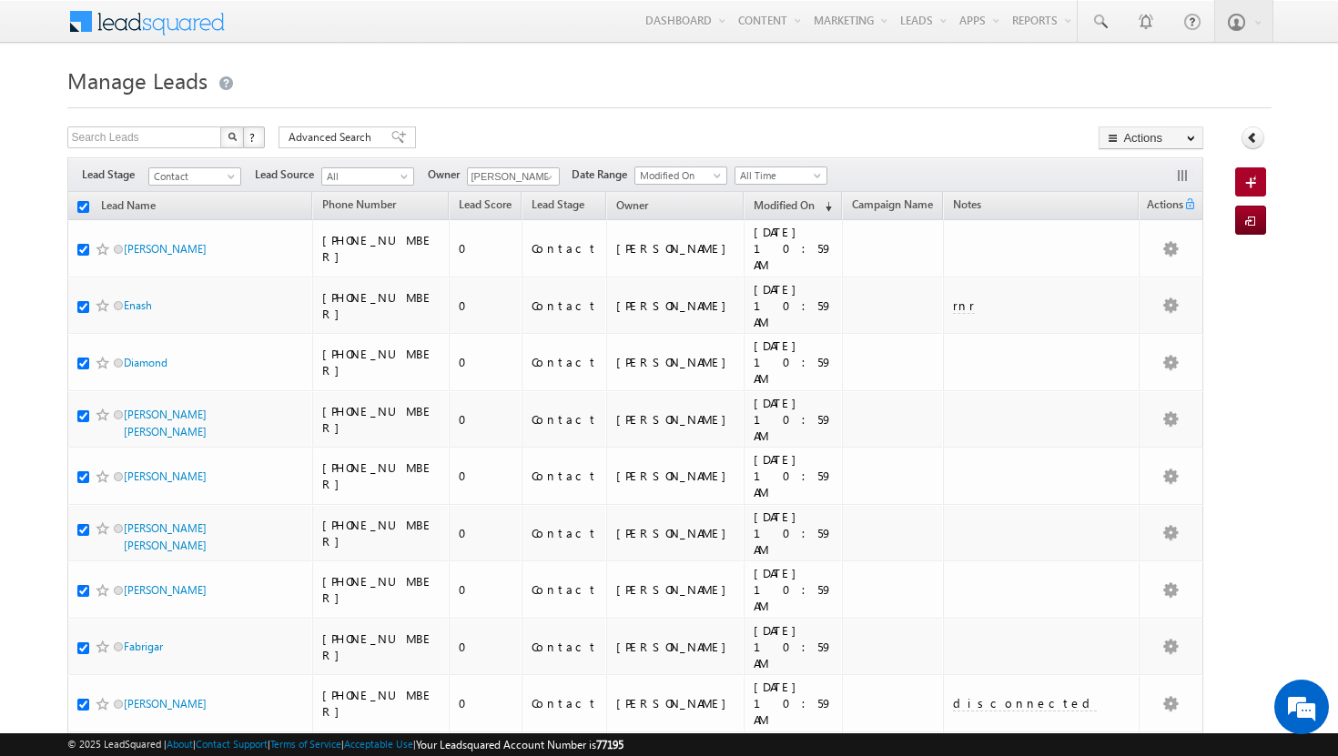
checkbox input "true"
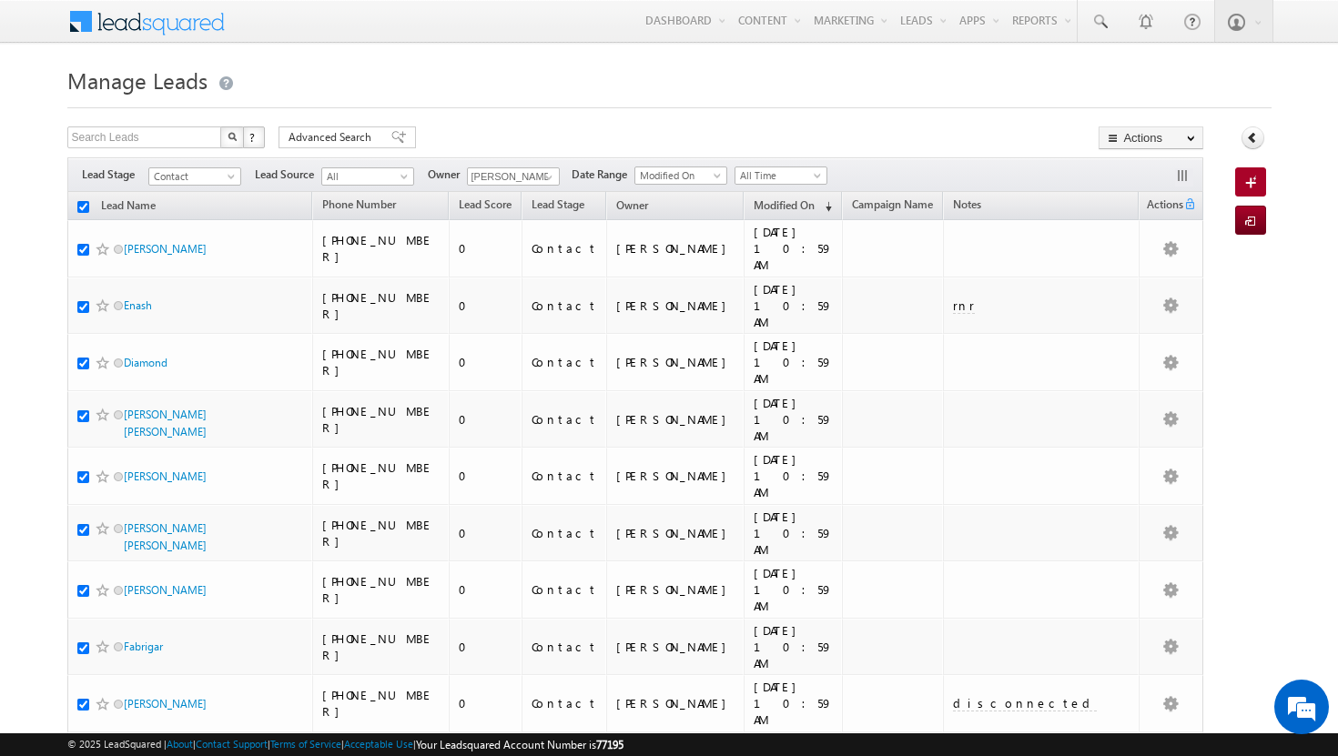
checkbox input "true"
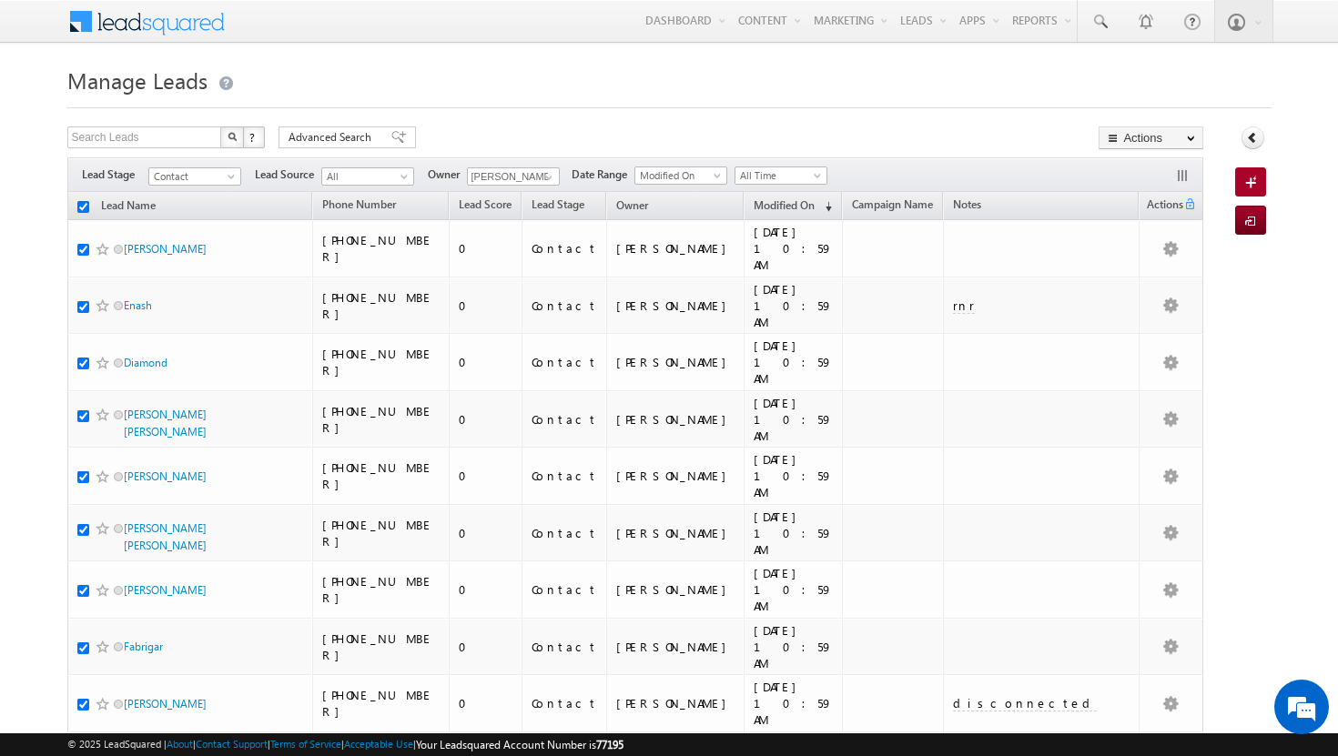
checkbox input "true"
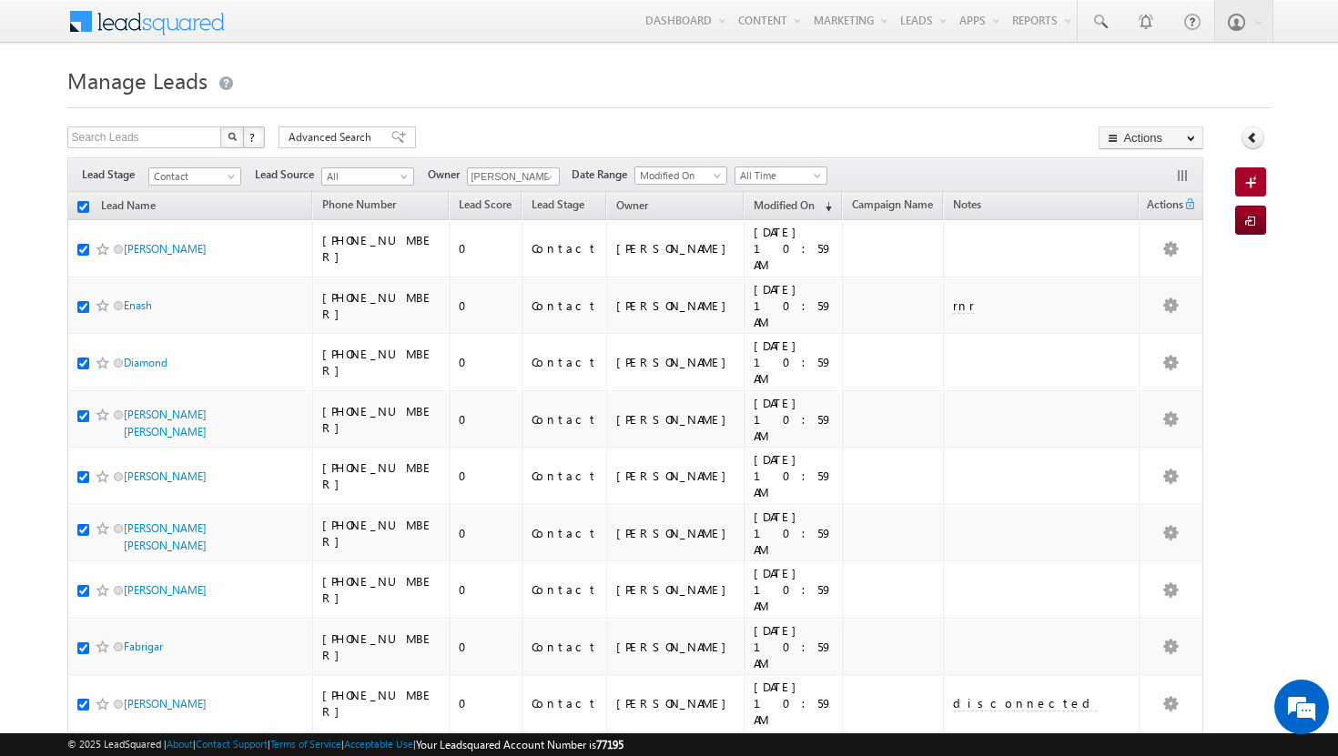
checkbox input "true"
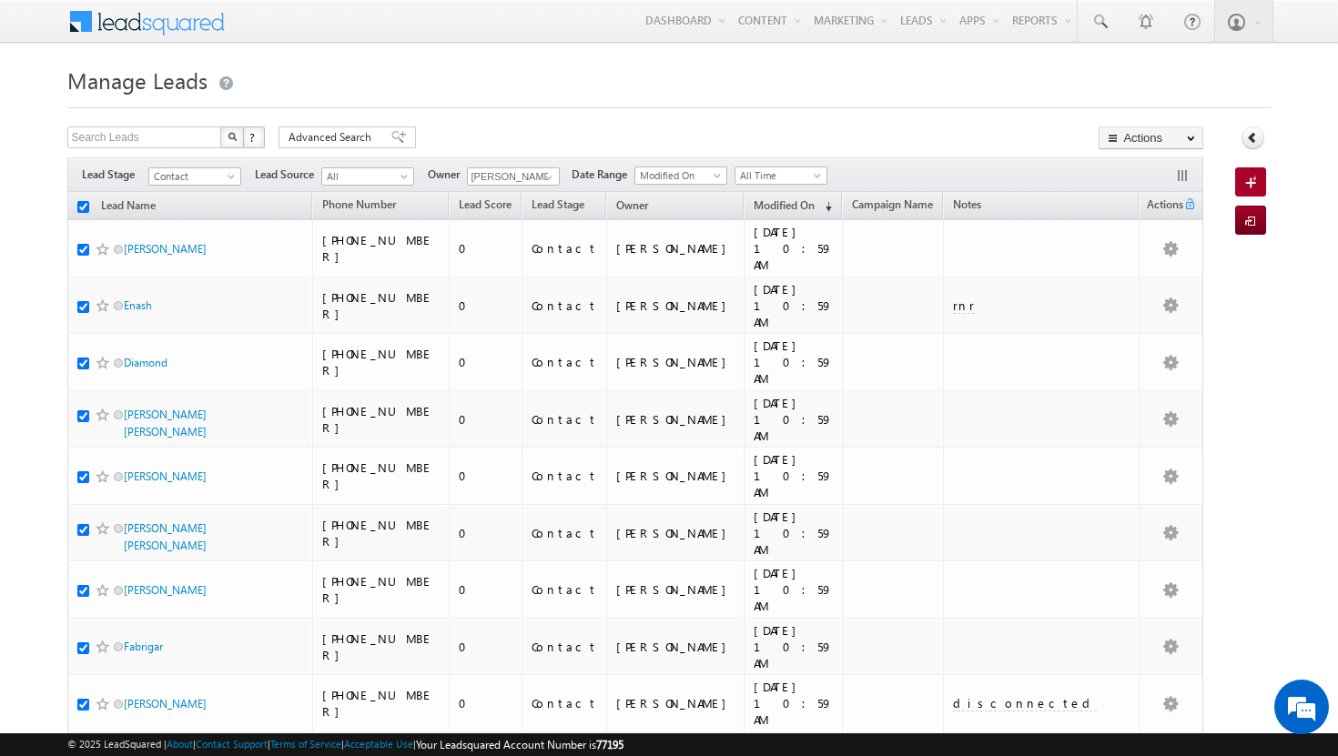
checkbox input "true"
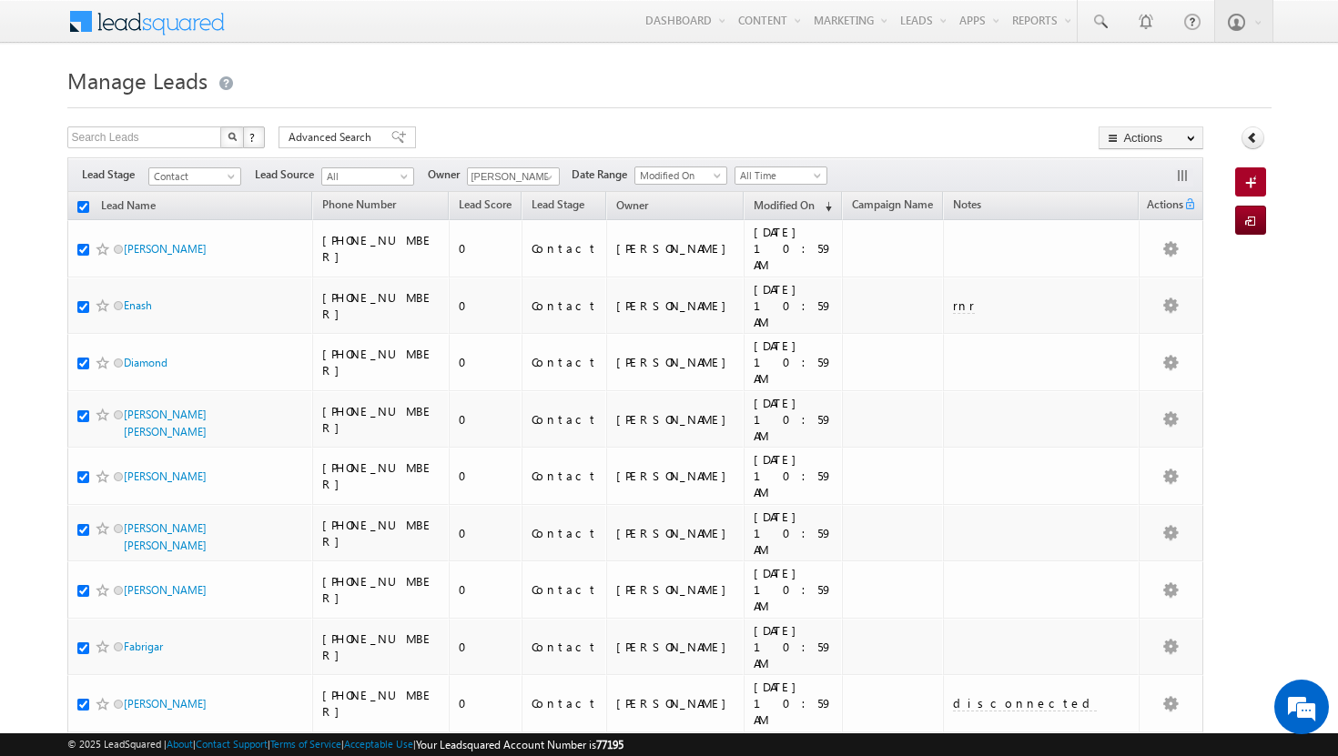
checkbox input "true"
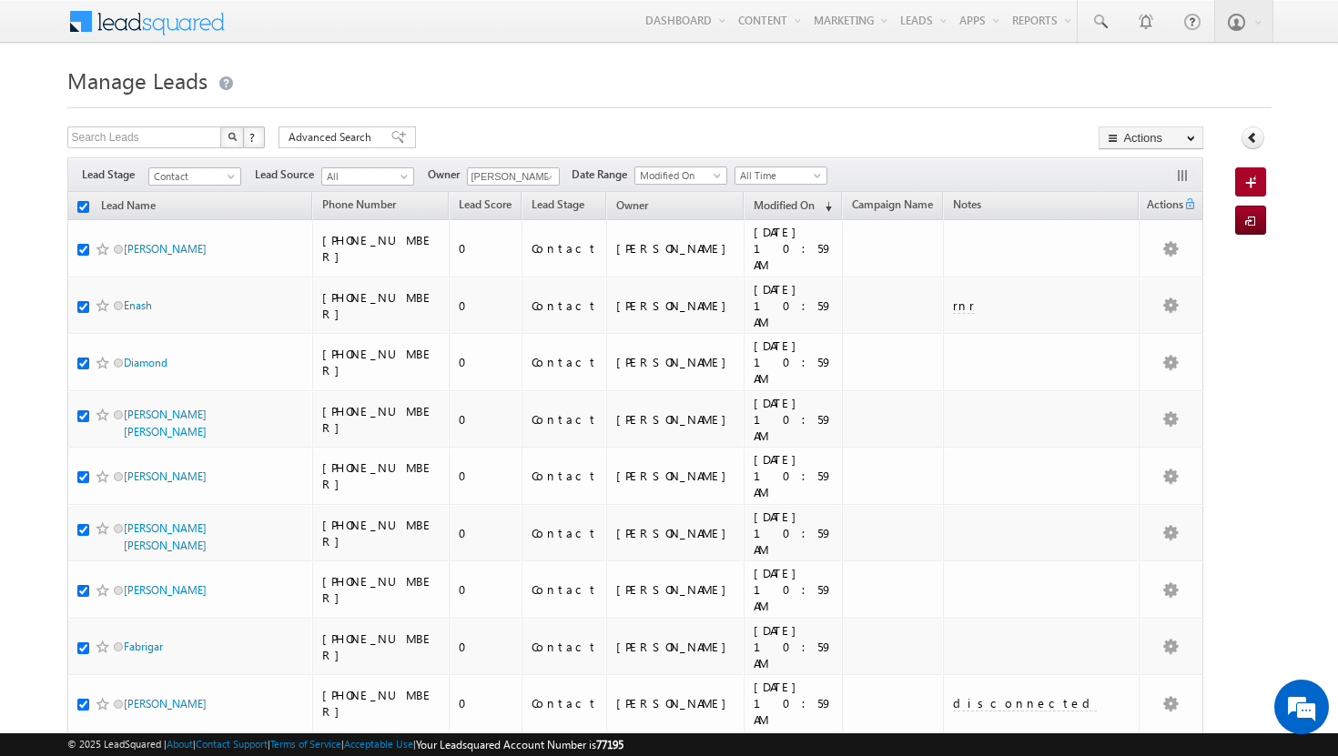
checkbox input "true"
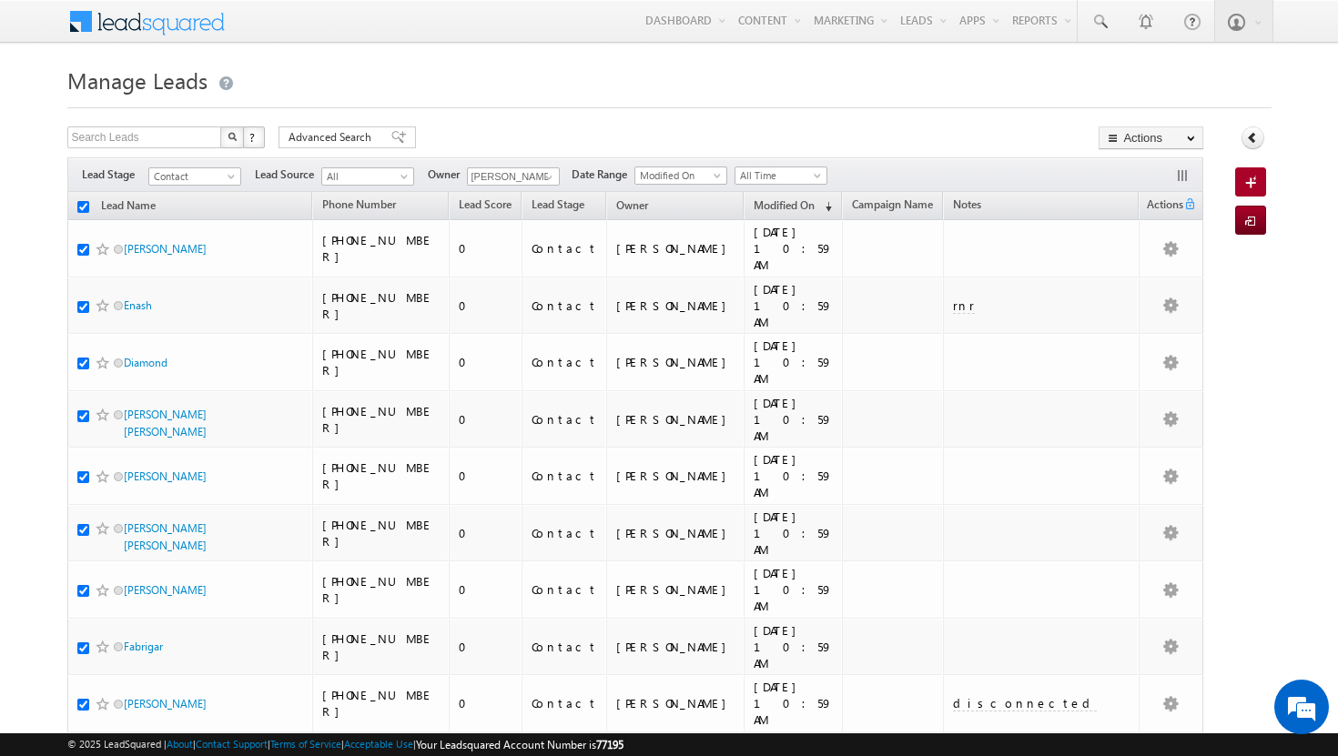
checkbox input "true"
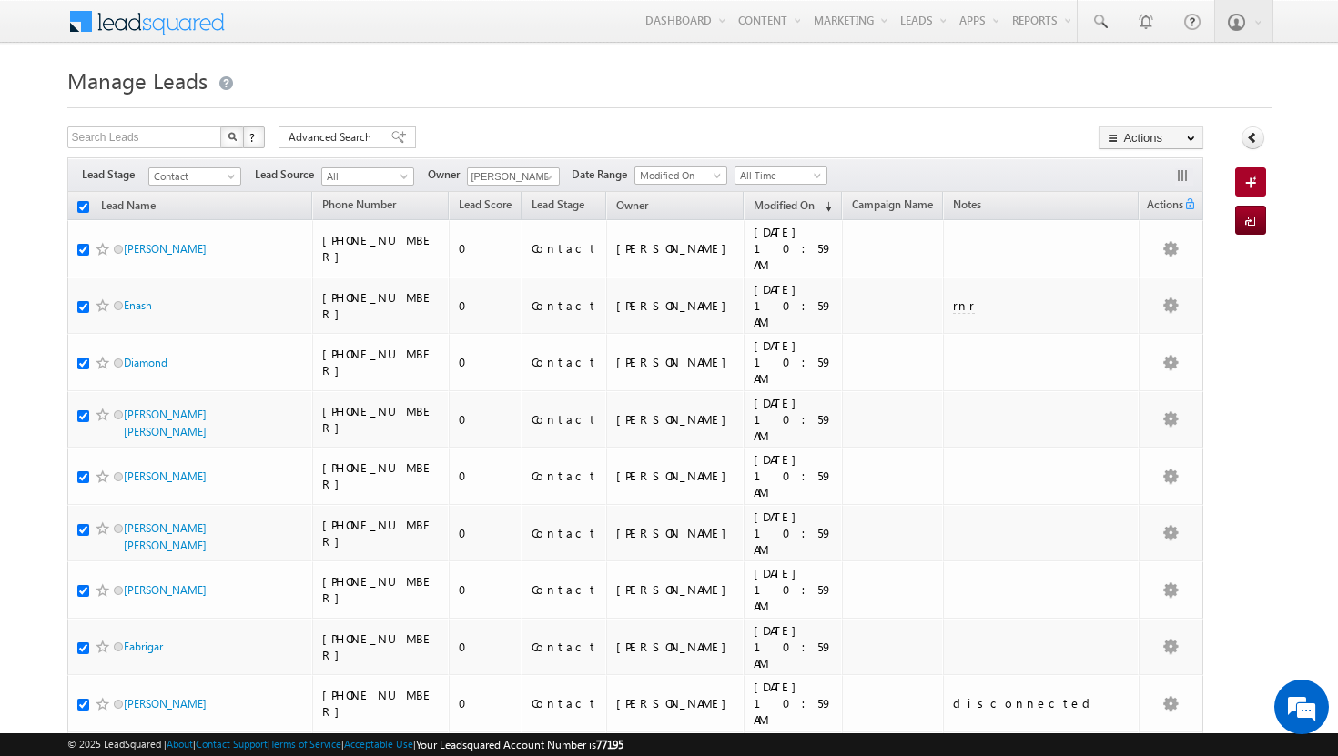
checkbox input "true"
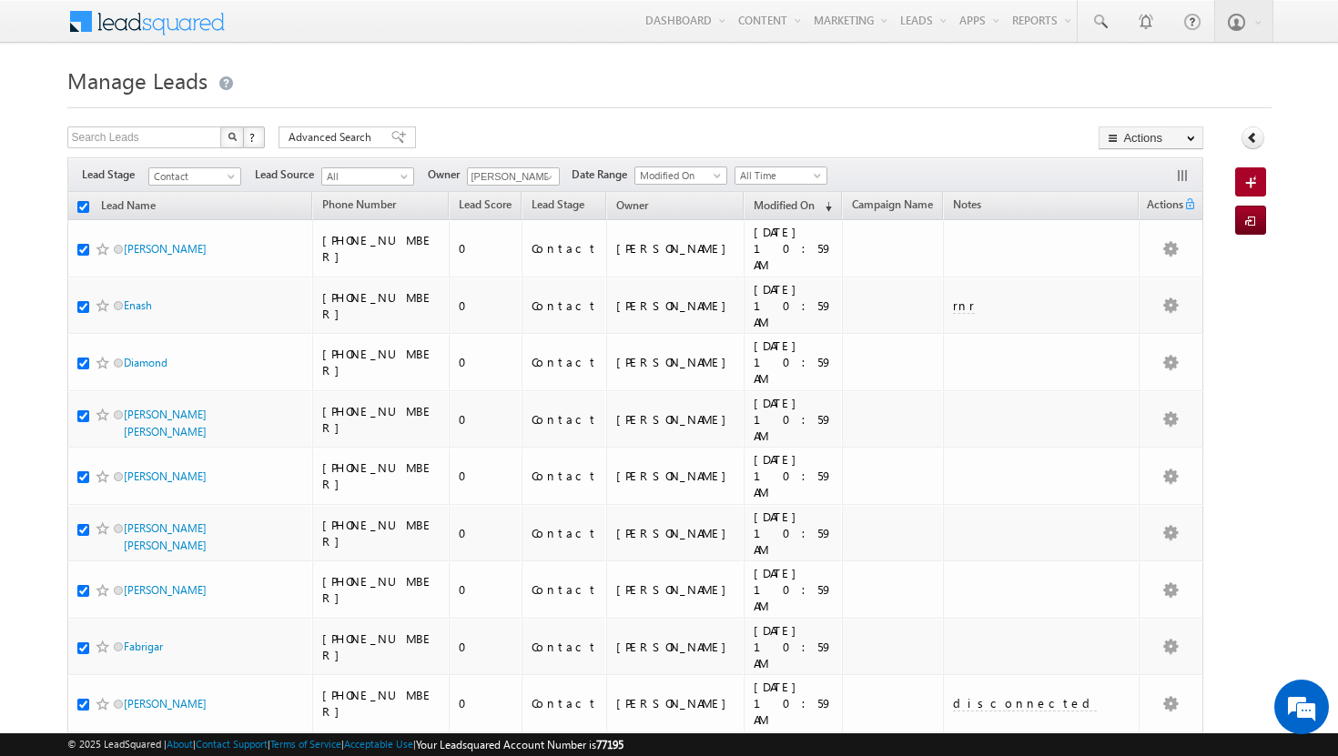
checkbox input "true"
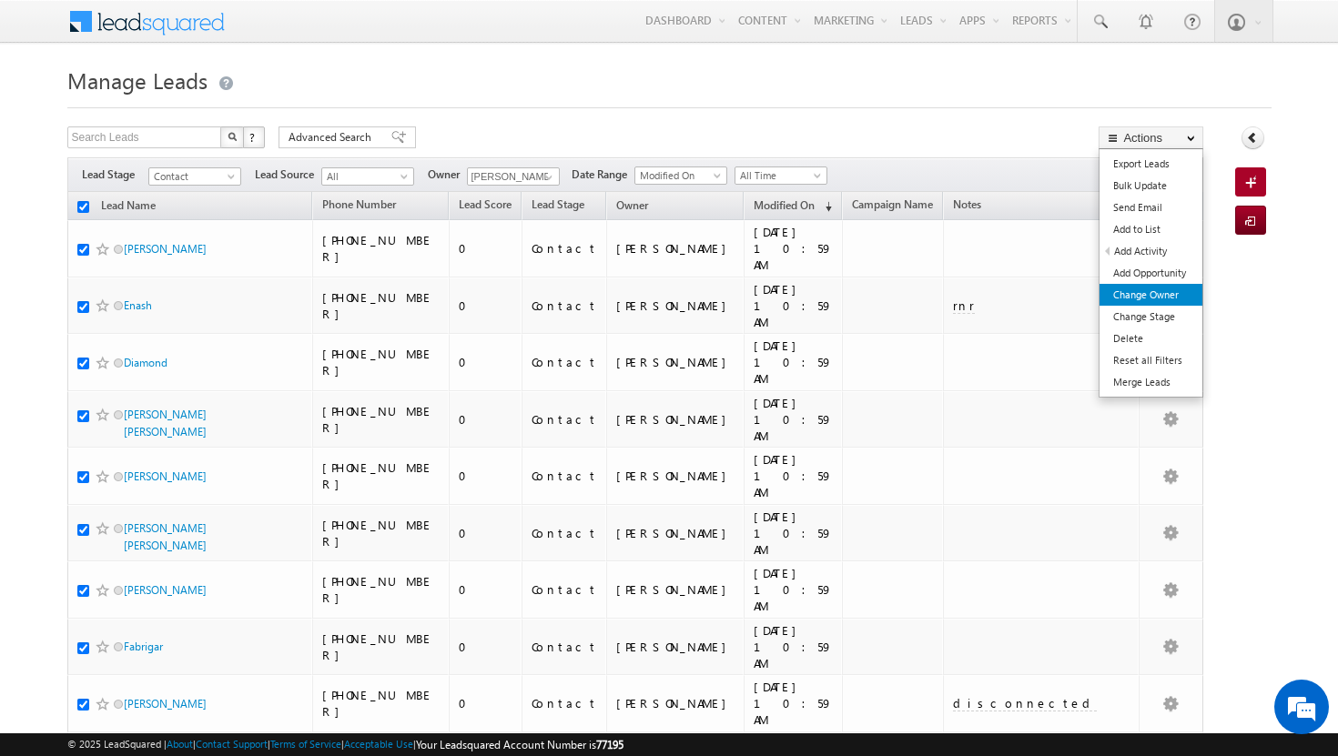
click at [1158, 296] on link "Change Owner" at bounding box center [1150, 295] width 103 height 22
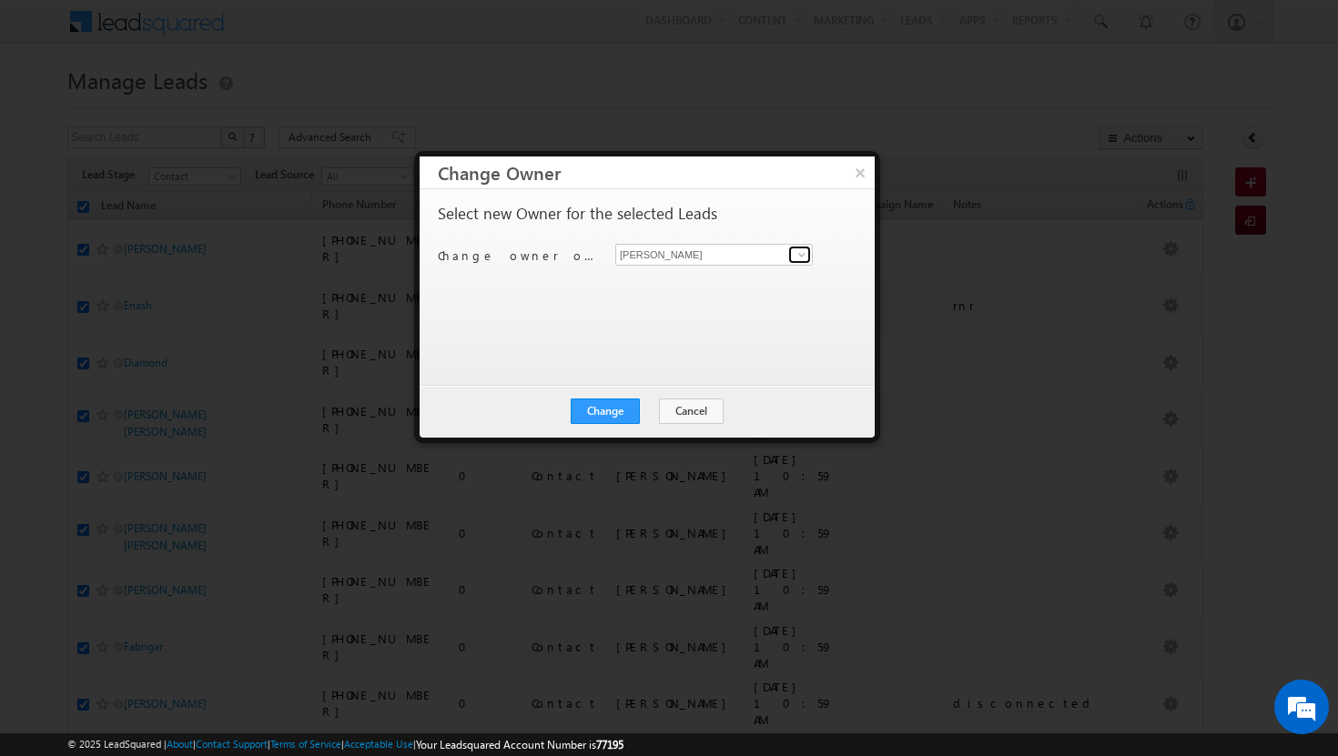
click at [803, 255] on span at bounding box center [801, 254] width 15 height 15
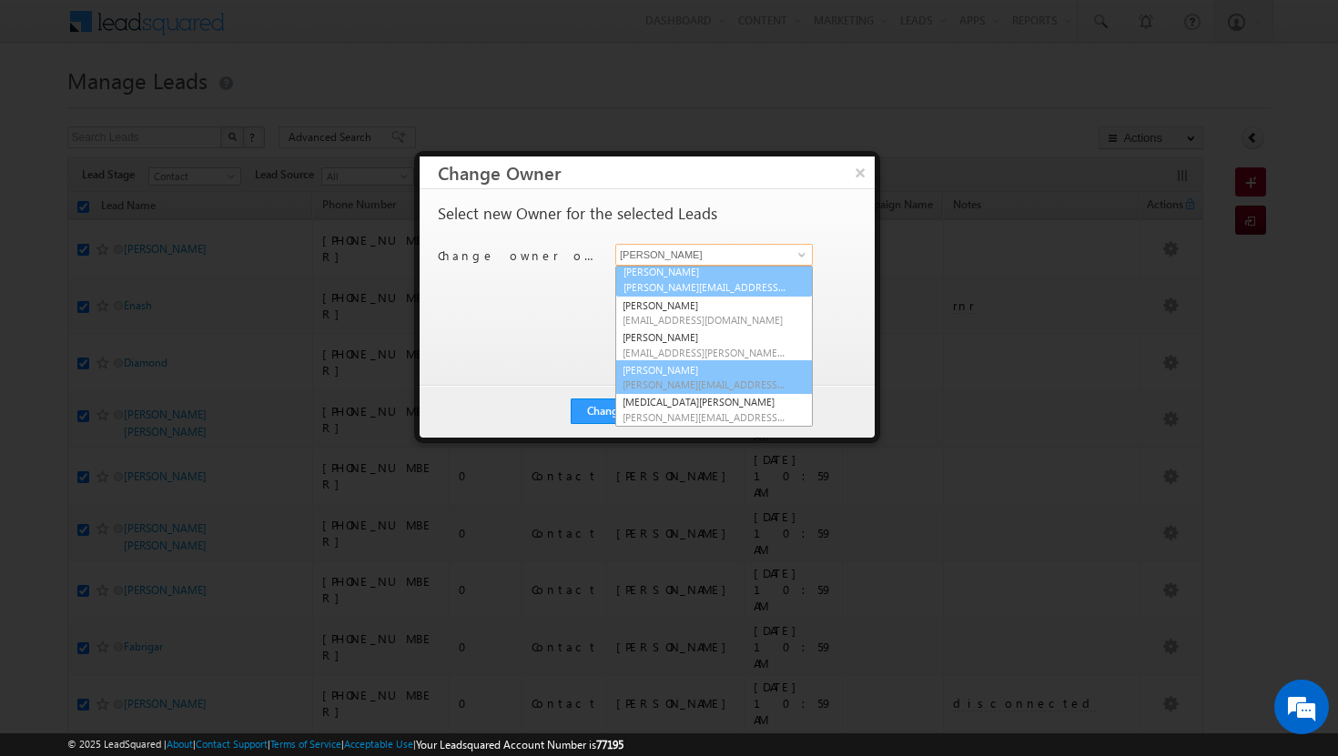
scroll to position [164, 0]
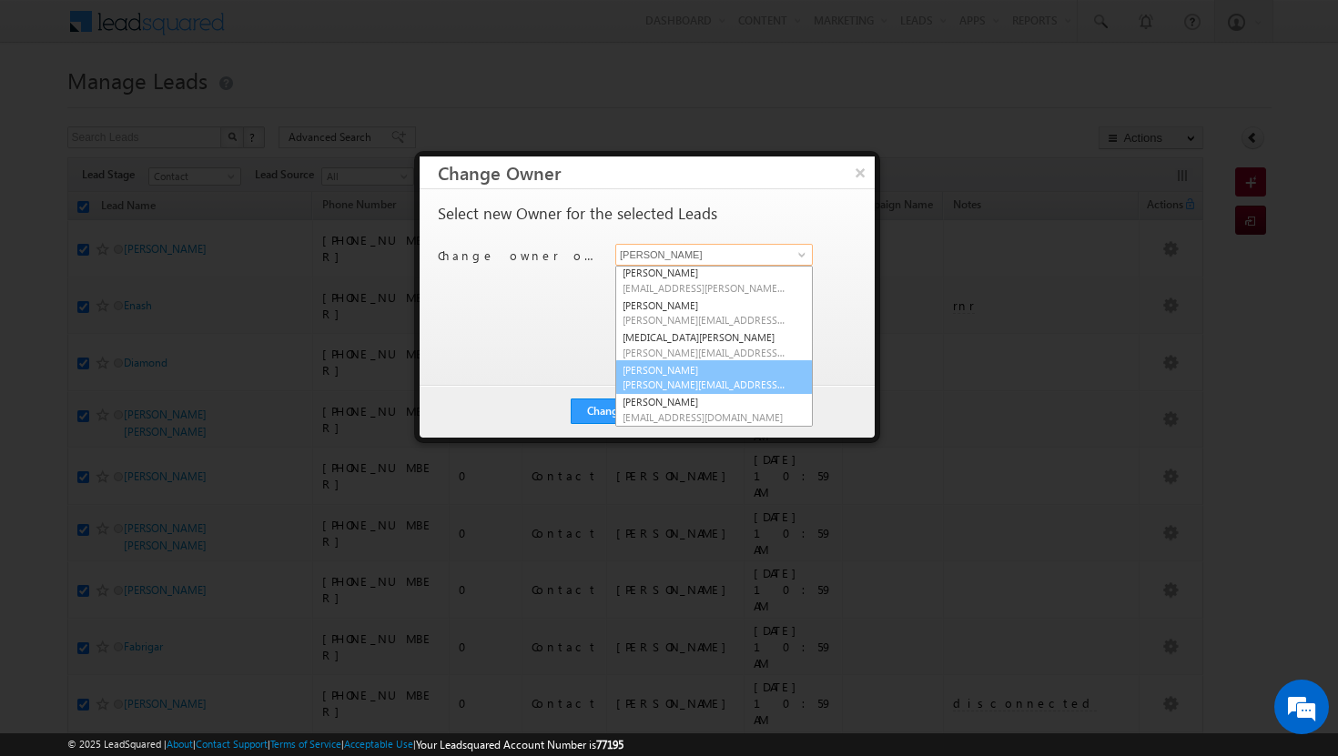
click at [680, 381] on span "[PERSON_NAME][EMAIL_ADDRESS][DOMAIN_NAME]" at bounding box center [704, 385] width 164 height 14
type input "[PERSON_NAME]"
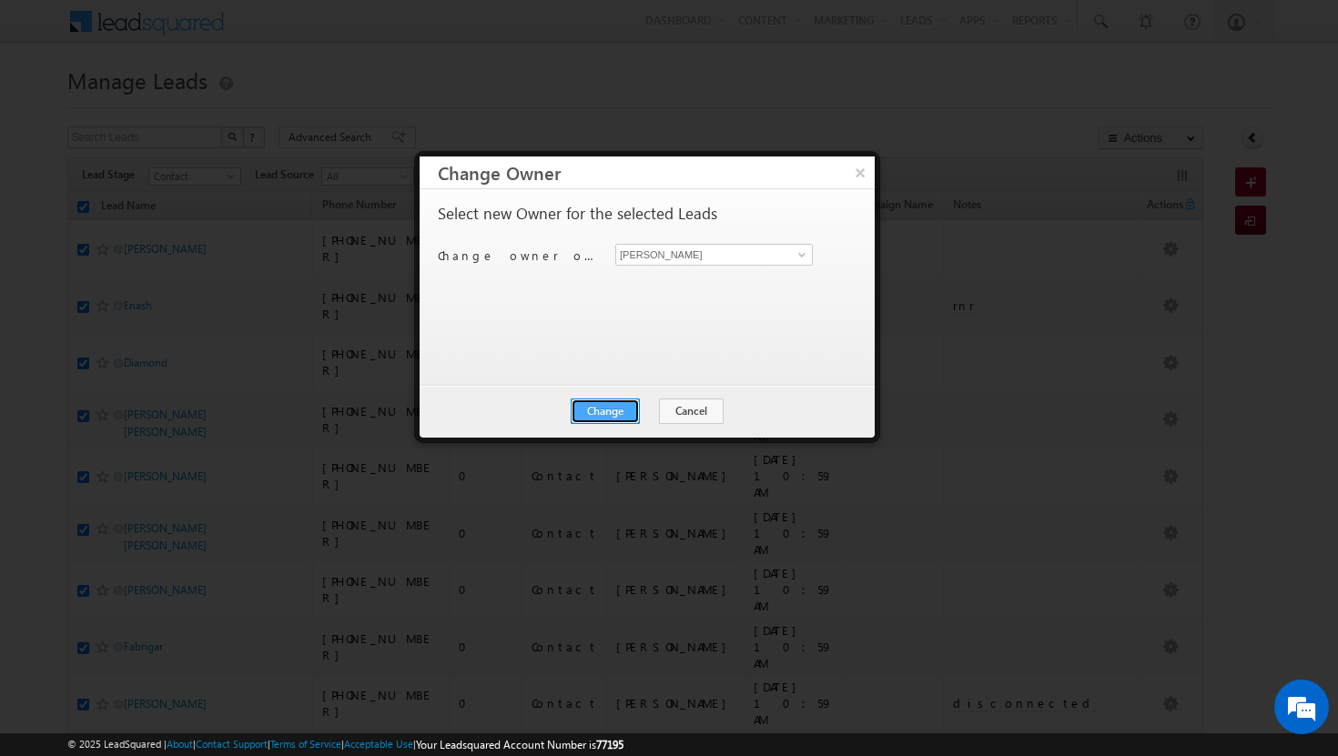
click at [622, 408] on button "Change" at bounding box center [605, 411] width 69 height 25
click at [642, 406] on button "Close" at bounding box center [650, 411] width 58 height 25
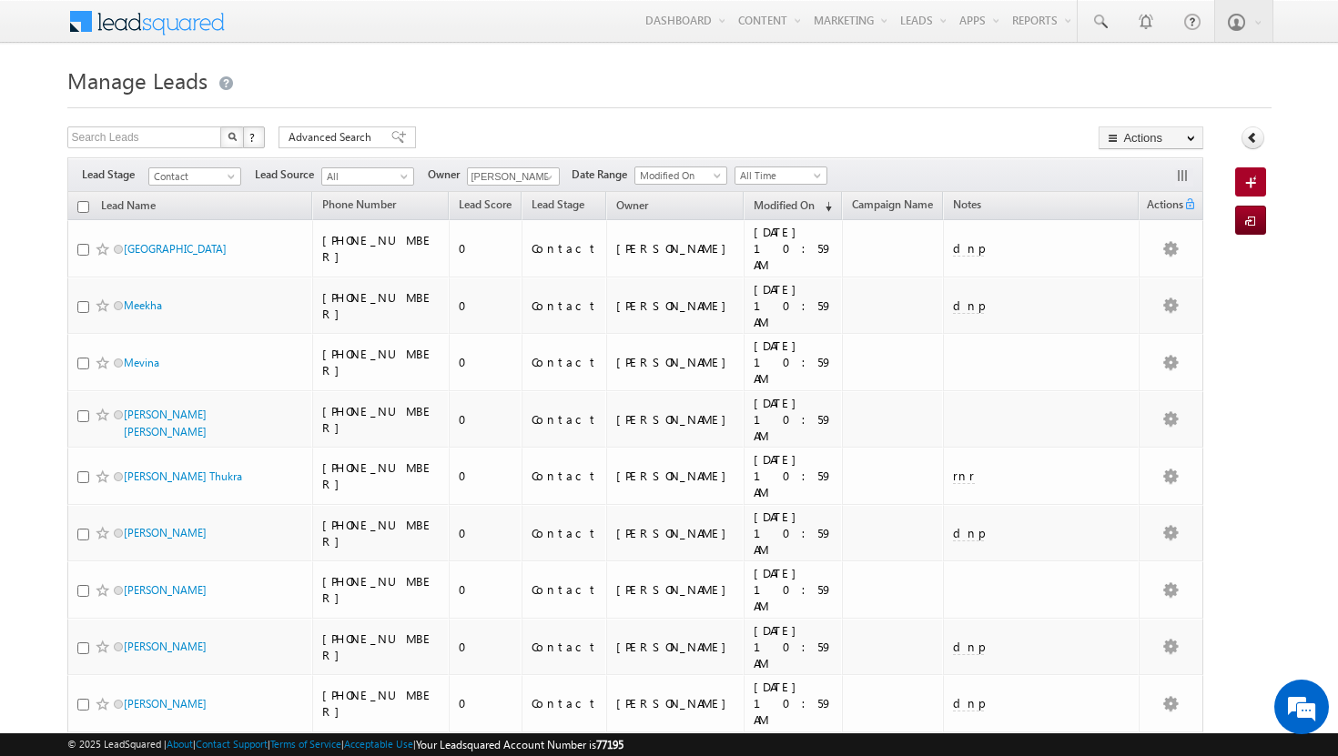
click at [81, 210] on input "checkbox" at bounding box center [83, 207] width 12 height 12
checkbox input "true"
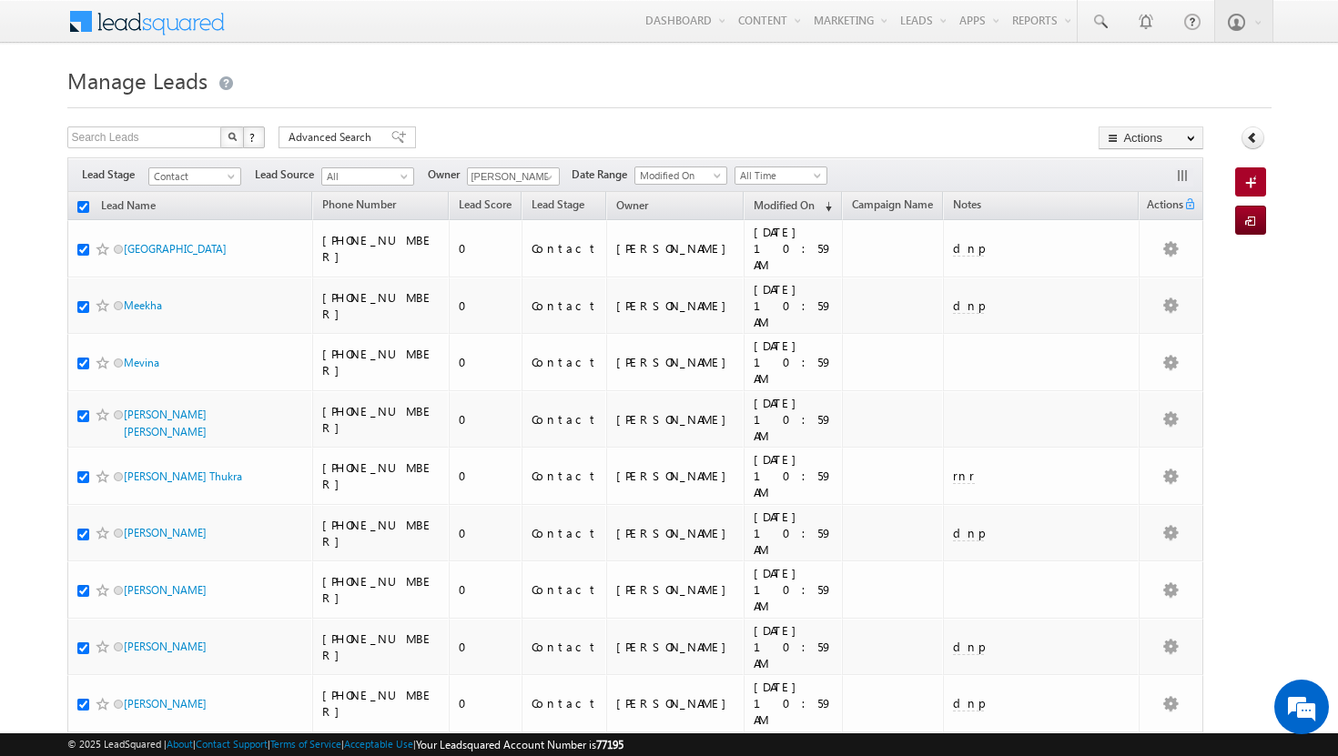
checkbox input "true"
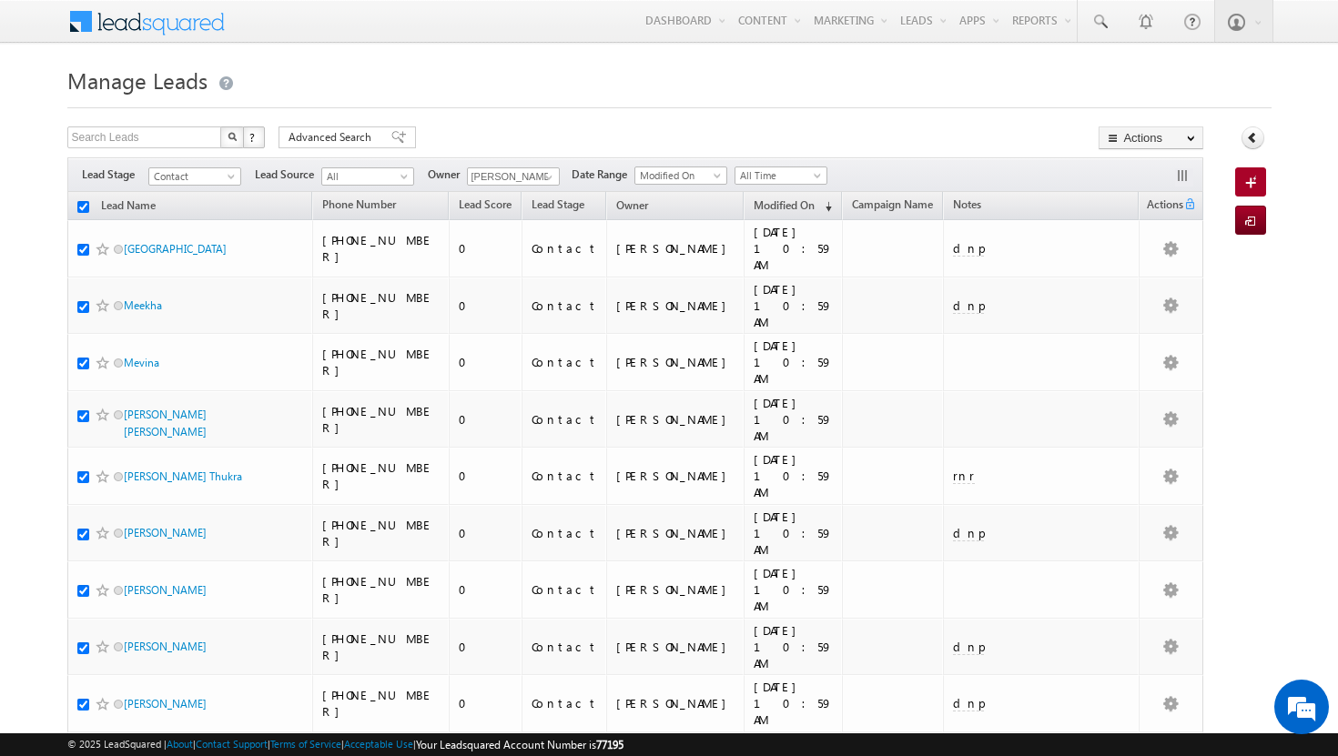
checkbox input "true"
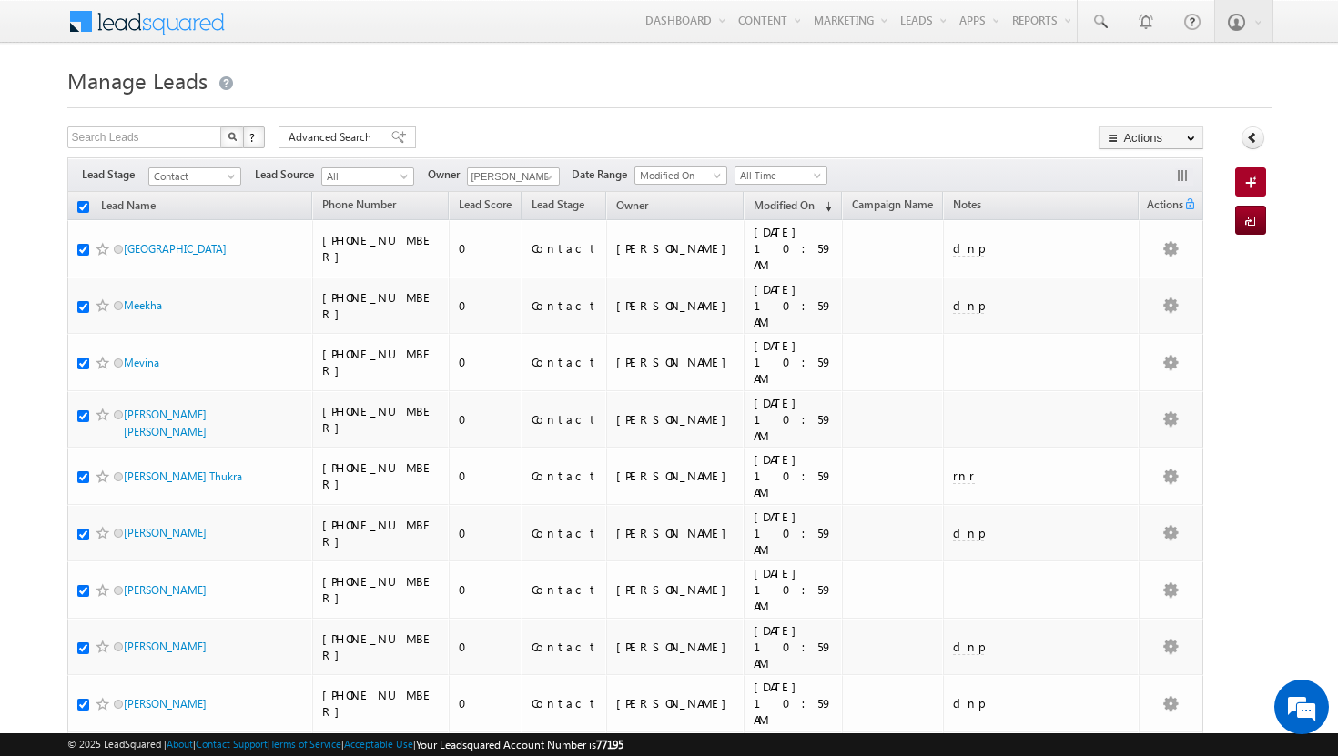
checkbox input "true"
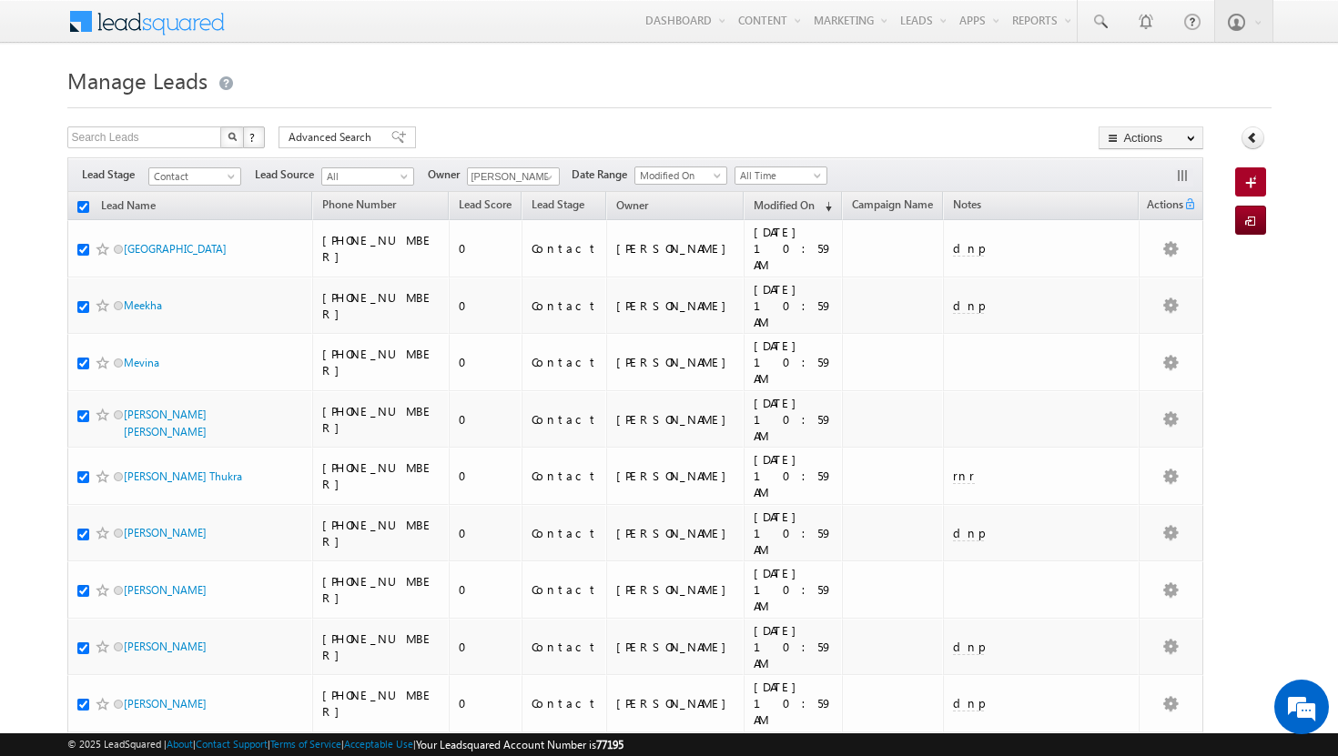
checkbox input "true"
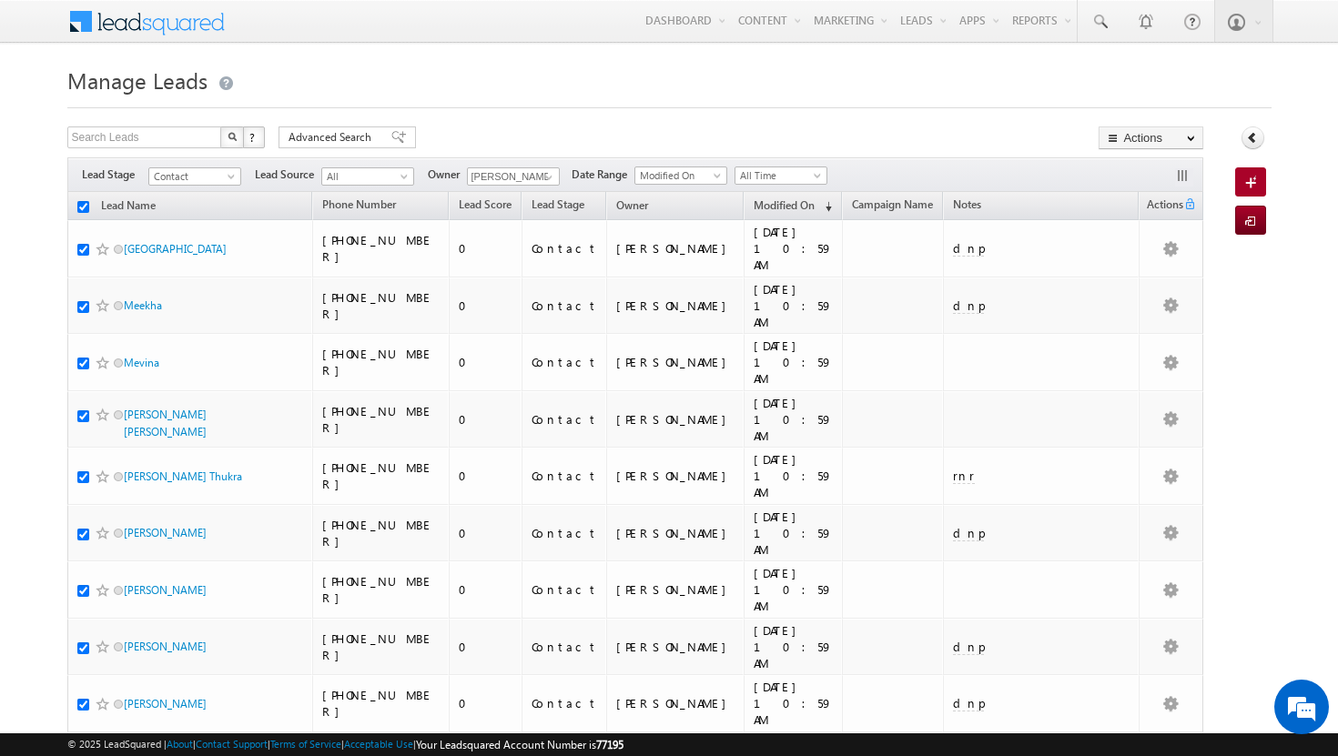
checkbox input "true"
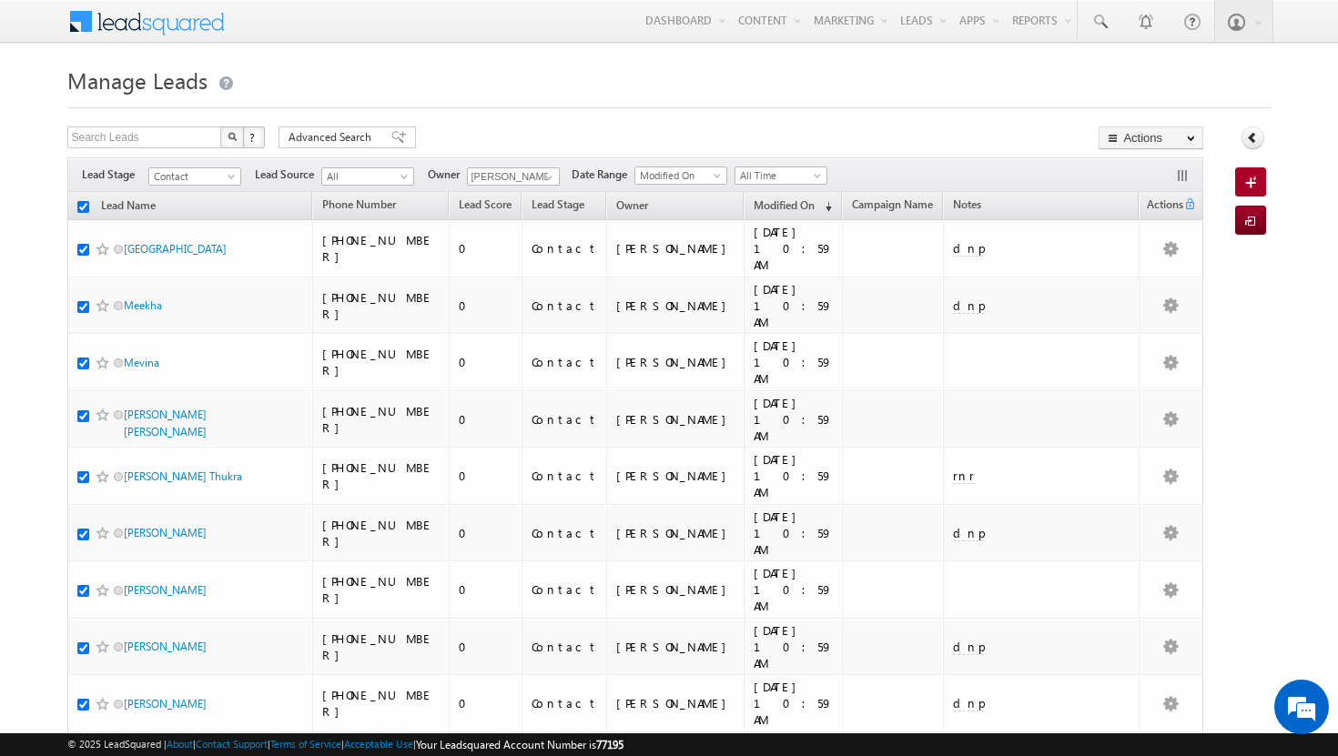
checkbox input "true"
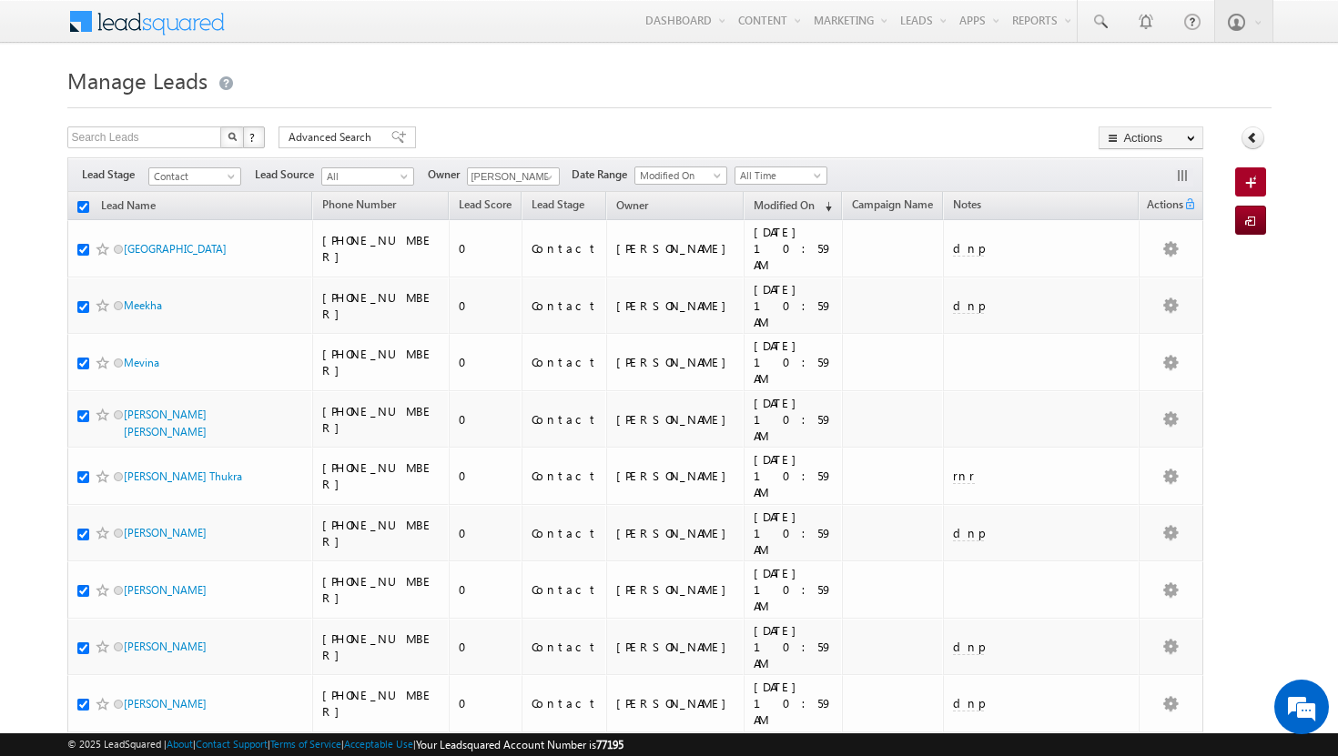
checkbox input "true"
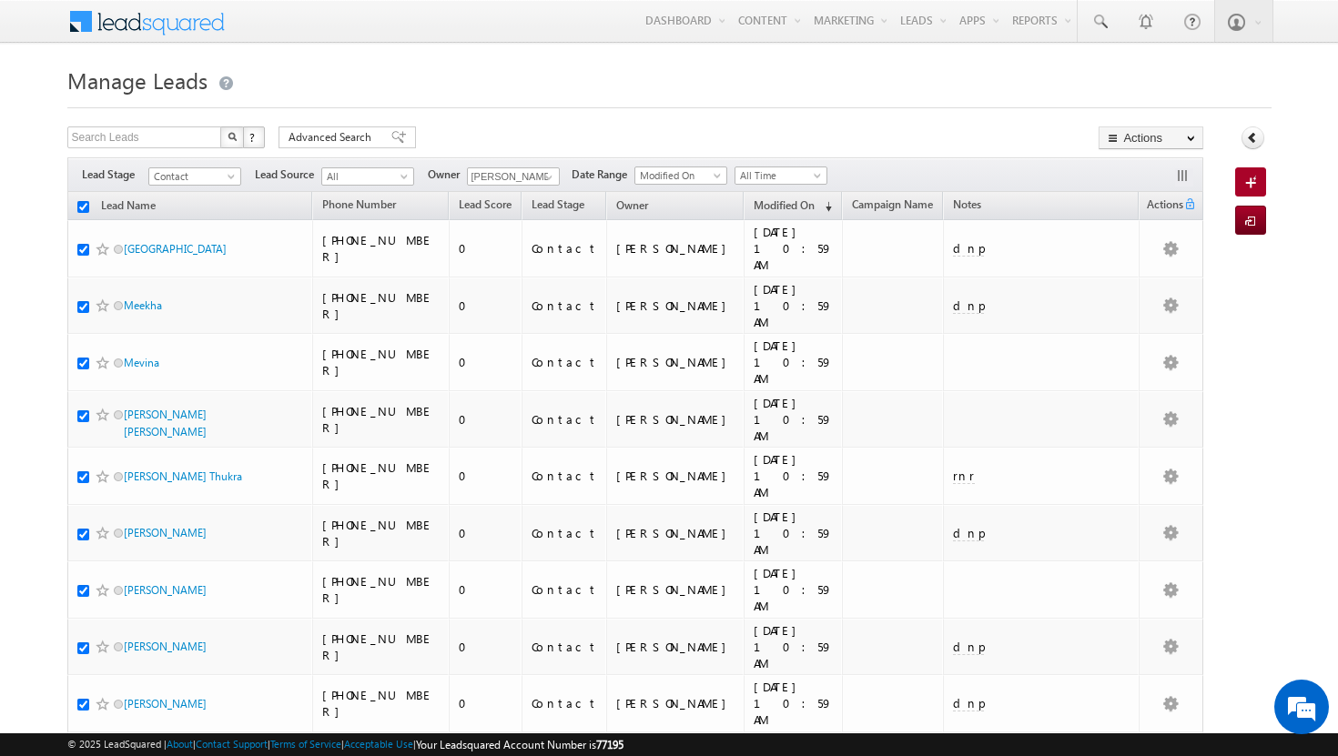
checkbox input "true"
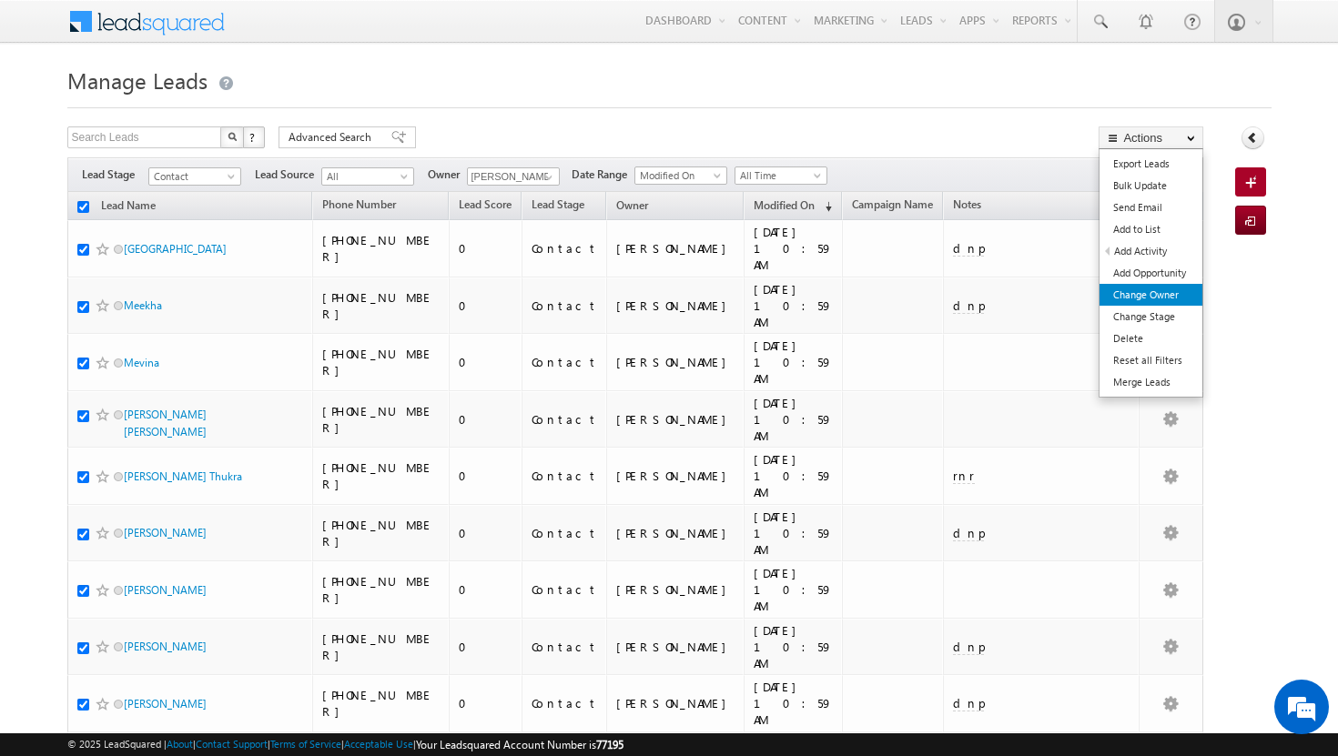
click at [1173, 299] on link "Change Owner" at bounding box center [1150, 295] width 103 height 22
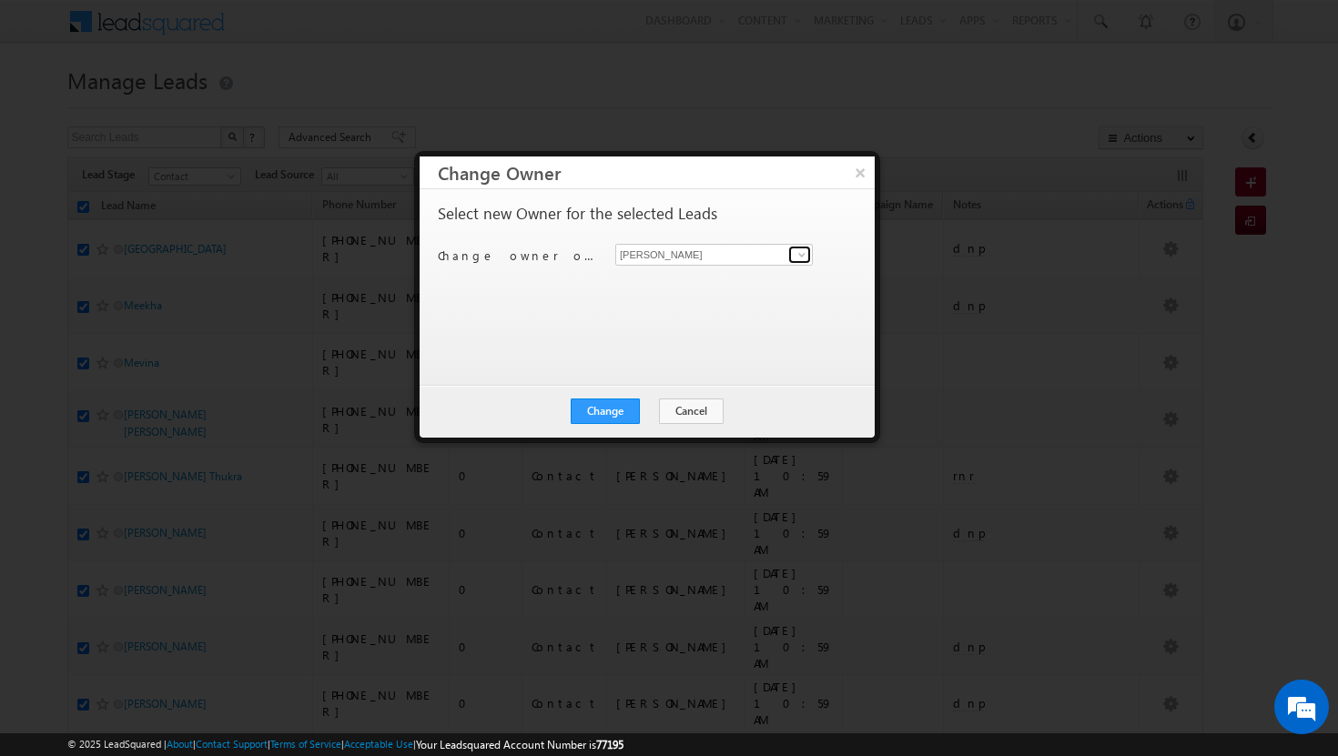
click at [799, 256] on span at bounding box center [801, 254] width 15 height 15
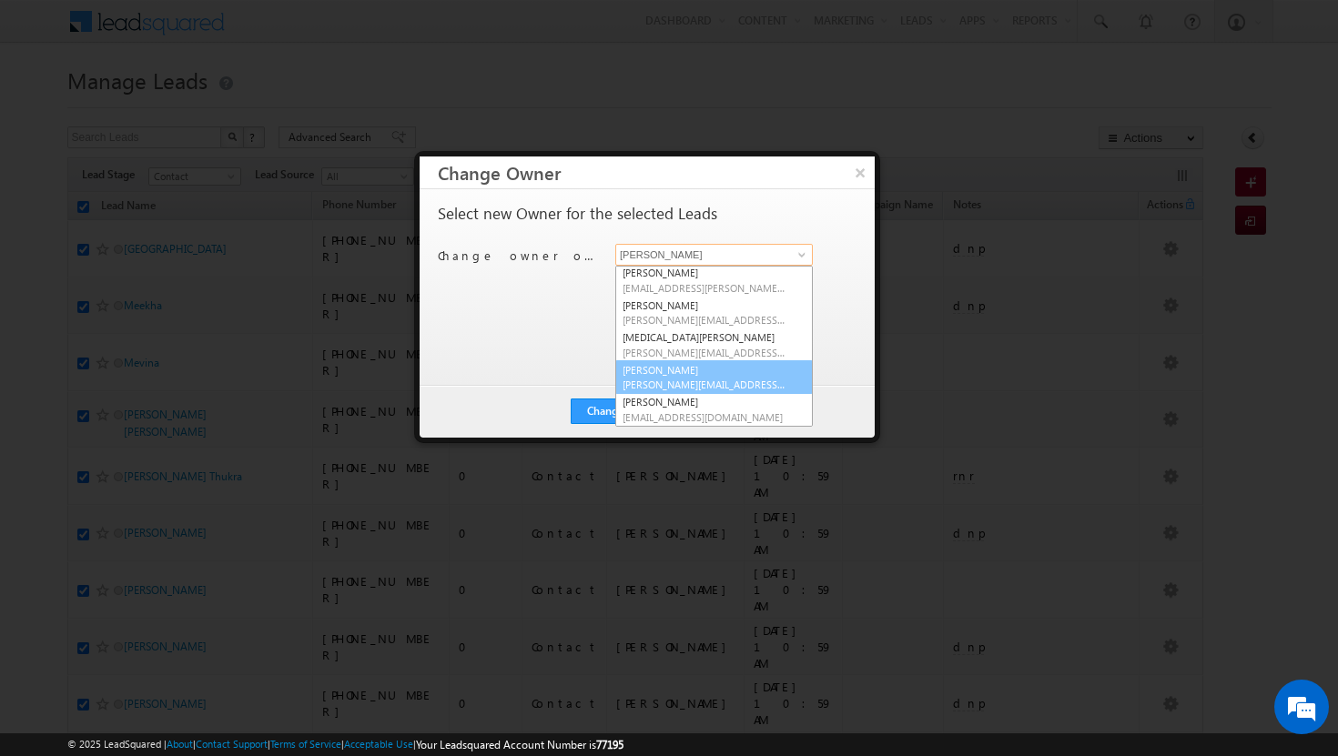
click at [677, 379] on span "[PERSON_NAME][EMAIL_ADDRESS][DOMAIN_NAME]" at bounding box center [704, 385] width 164 height 14
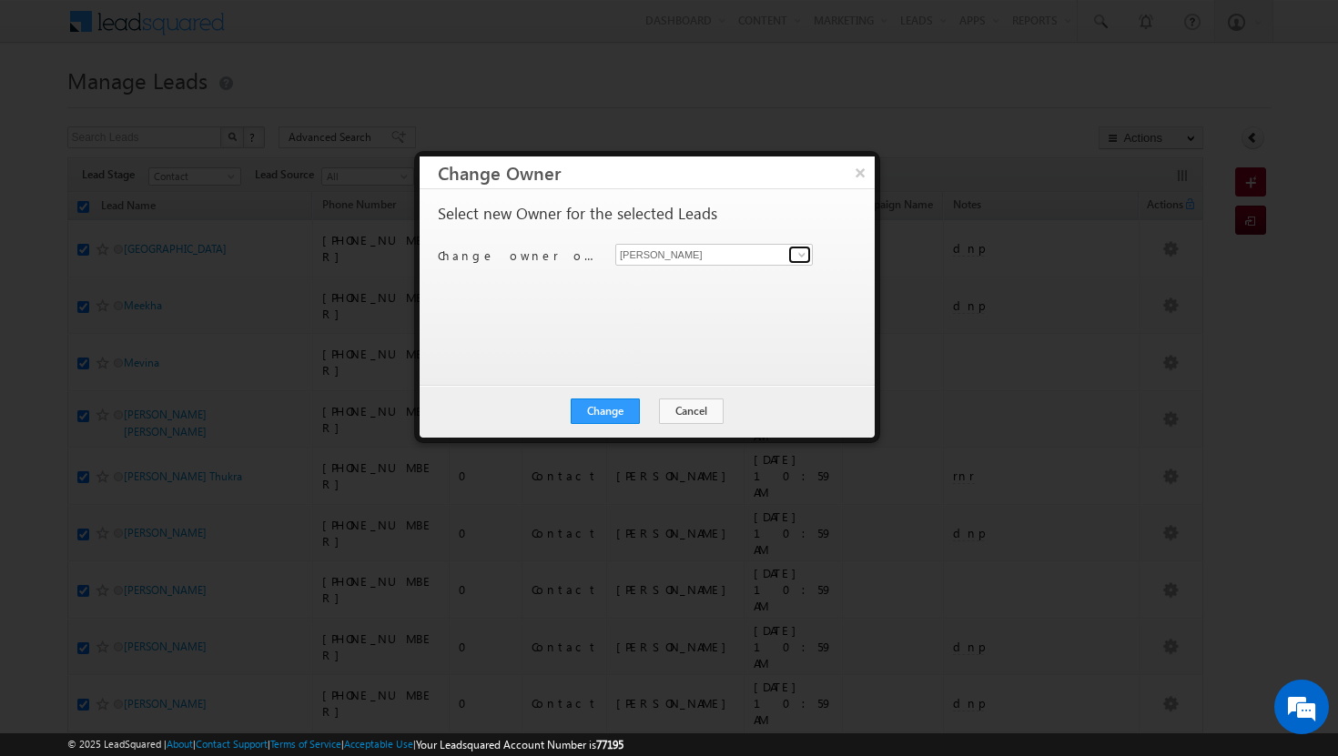
click at [803, 254] on span at bounding box center [801, 254] width 15 height 15
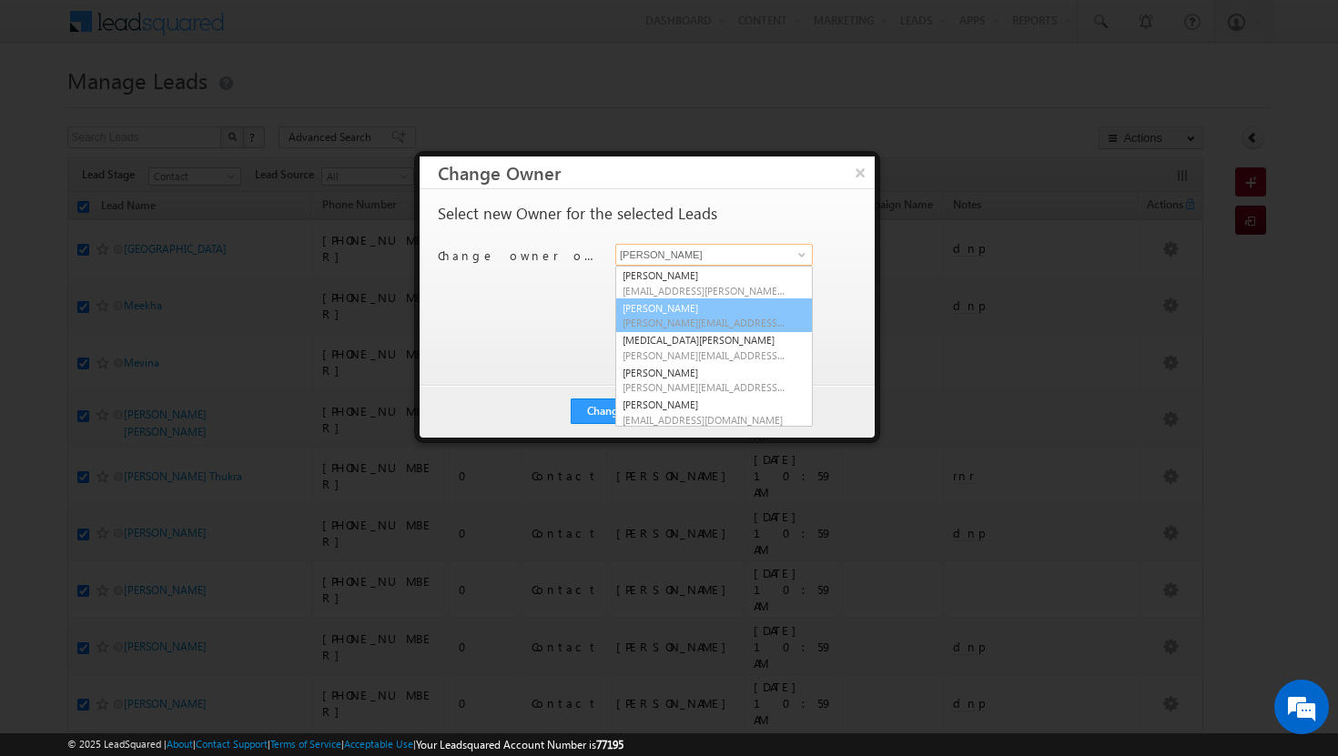
scroll to position [0, 0]
click at [697, 308] on link "Afeef Mohammad [EMAIL_ADDRESS][PERSON_NAME][DOMAIN_NAME]" at bounding box center [713, 315] width 197 height 35
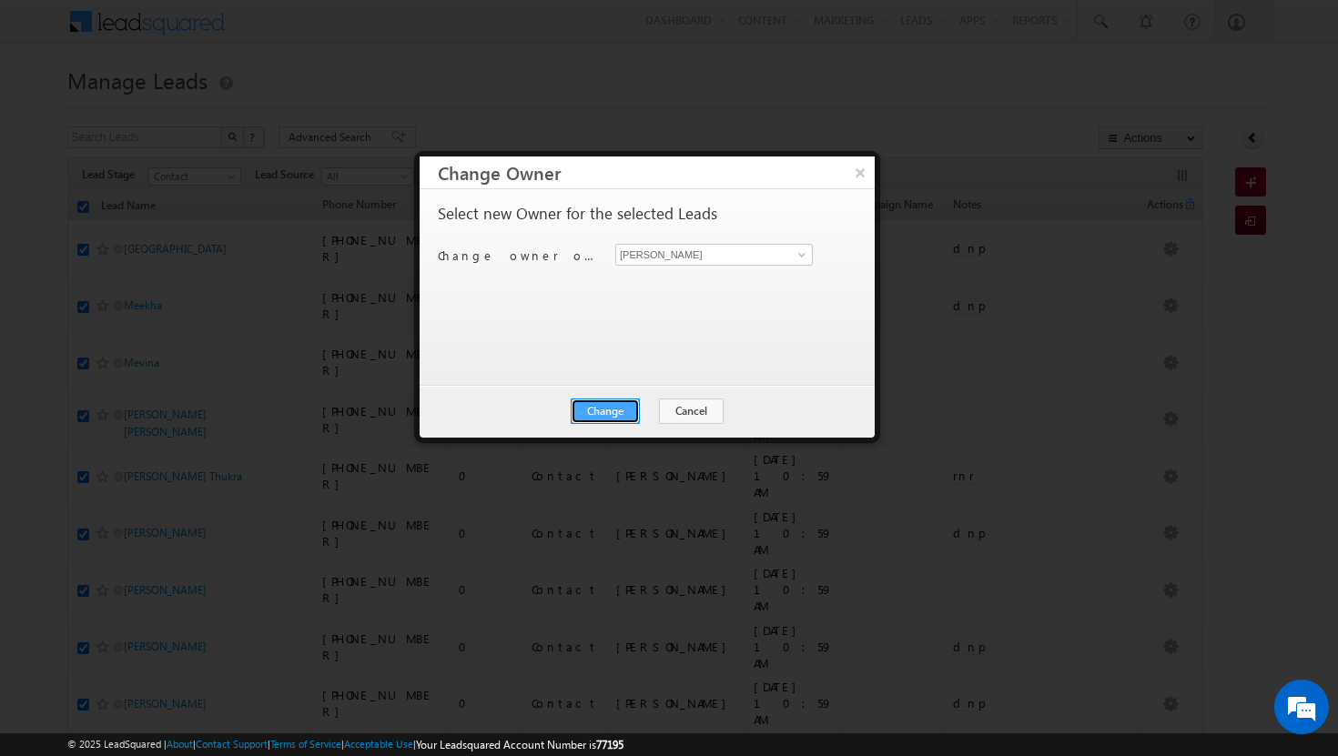
click at [618, 411] on button "Change" at bounding box center [605, 411] width 69 height 25
click at [641, 412] on button "Close" at bounding box center [650, 411] width 58 height 25
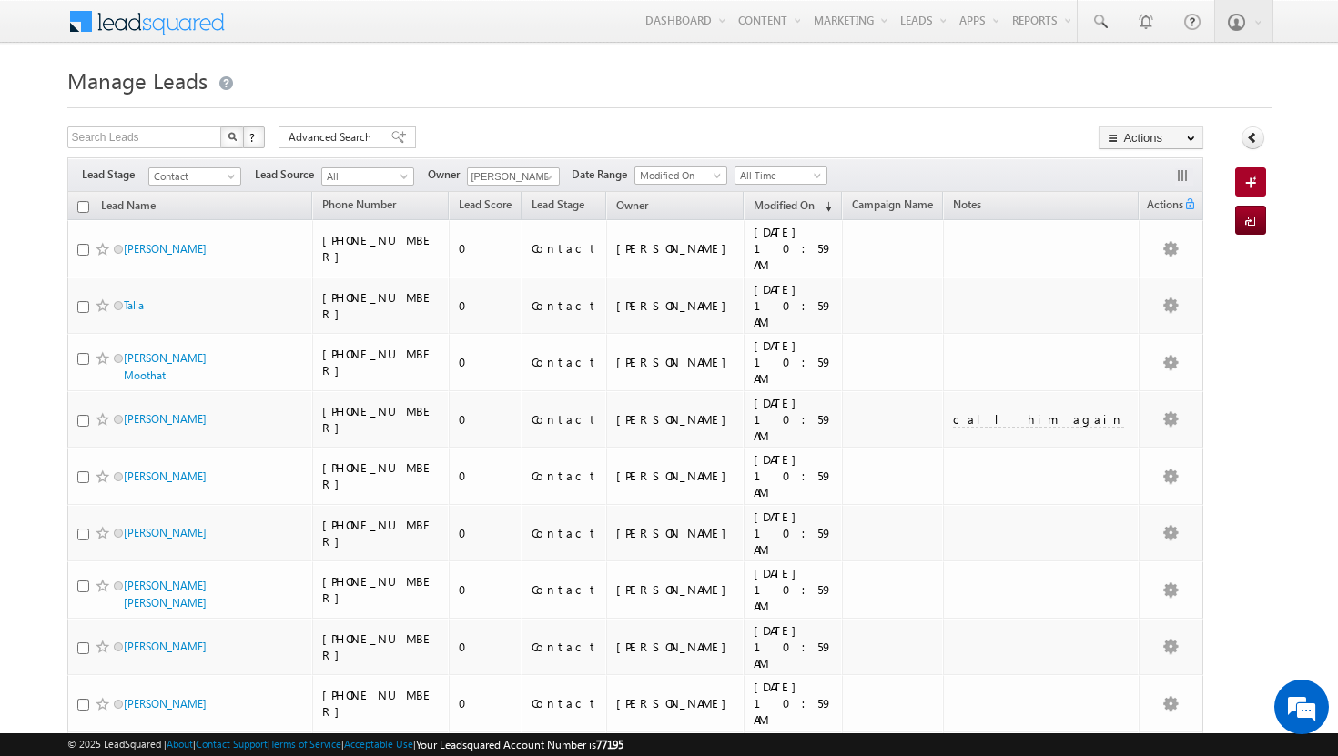
click at [84, 207] on input "checkbox" at bounding box center [83, 207] width 12 height 12
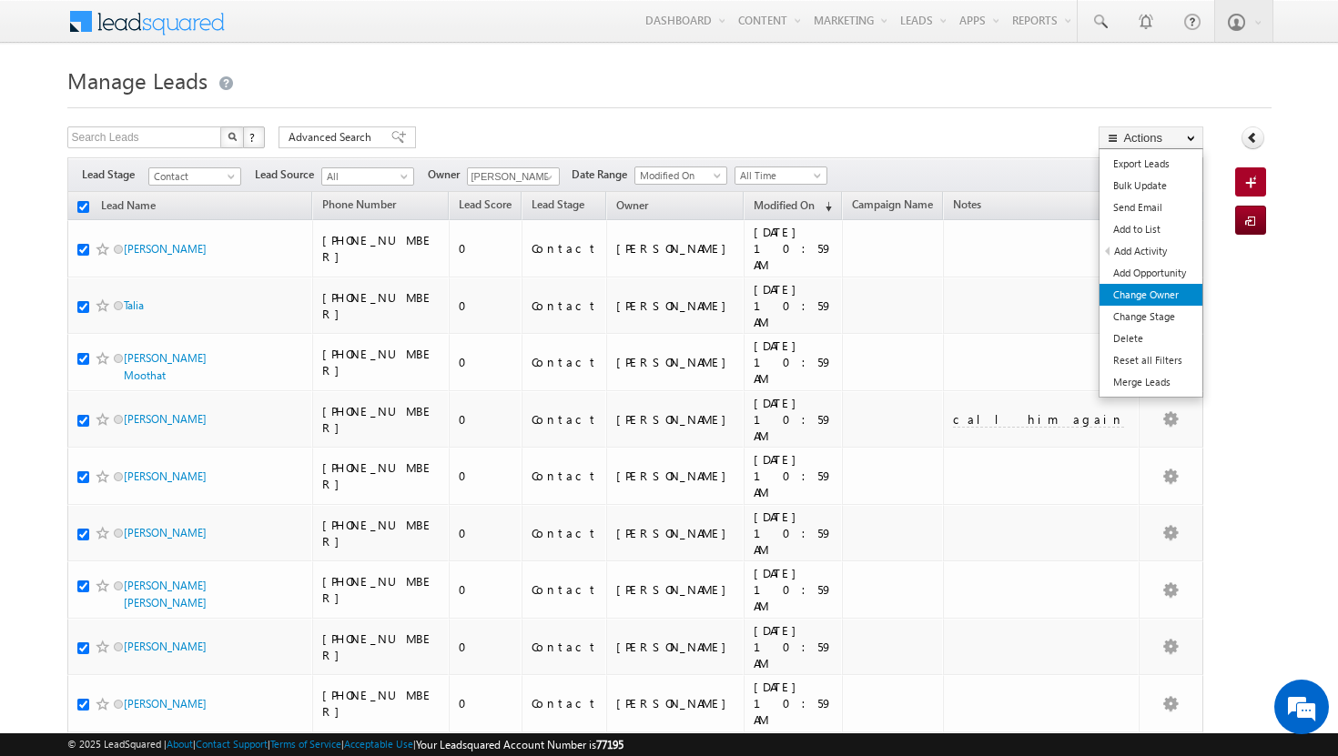
click at [1167, 292] on link "Change Owner" at bounding box center [1150, 295] width 103 height 22
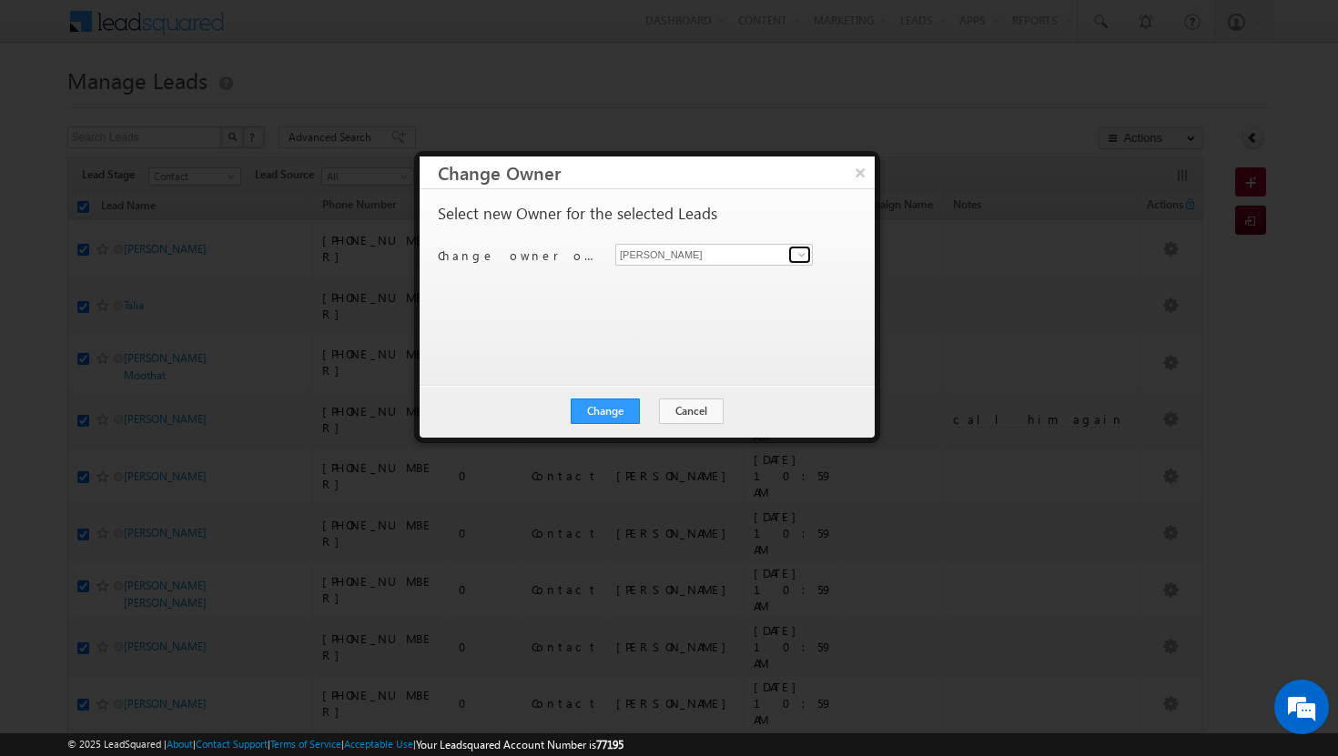
click at [800, 248] on span at bounding box center [801, 254] width 15 height 15
click at [732, 272] on link "[PERSON_NAME] [PERSON_NAME][EMAIL_ADDRESS][PERSON_NAME][DOMAIN_NAME]" at bounding box center [713, 283] width 197 height 35
click at [623, 404] on button "Change" at bounding box center [605, 411] width 69 height 25
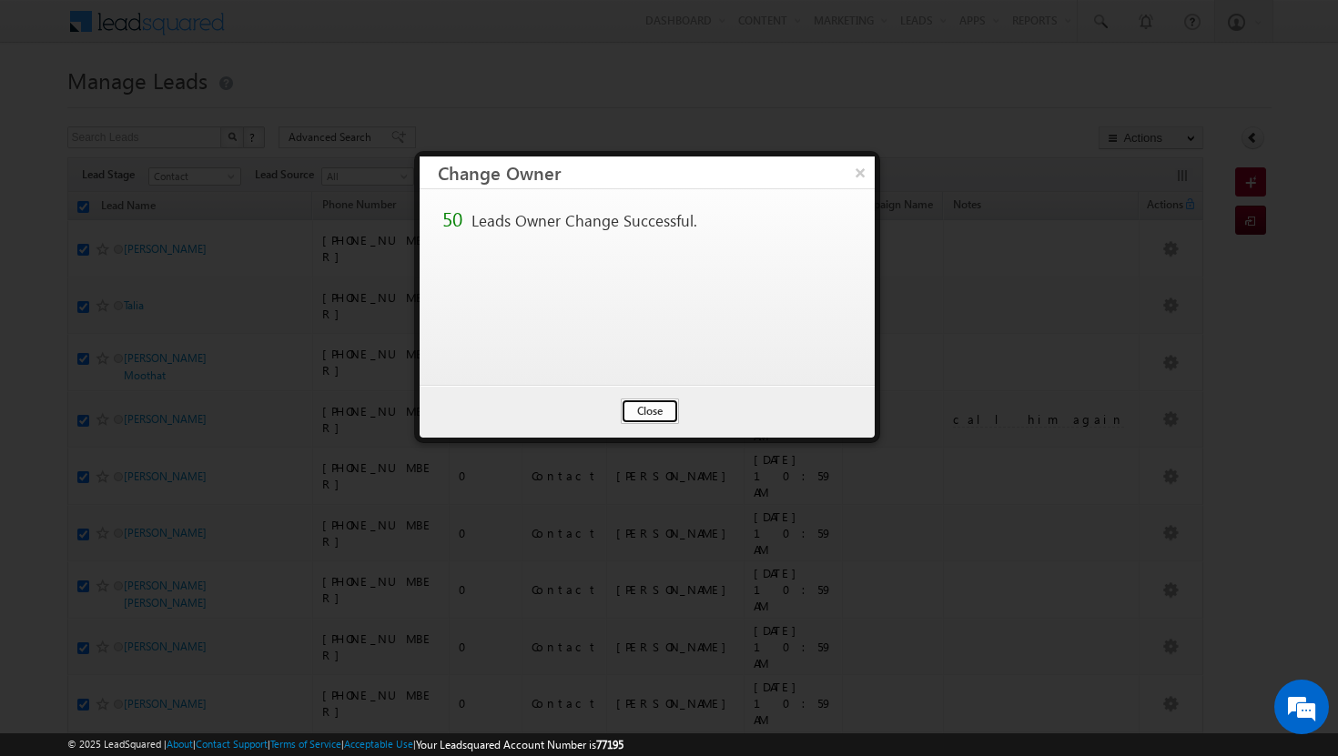
click at [646, 404] on button "Close" at bounding box center [650, 411] width 58 height 25
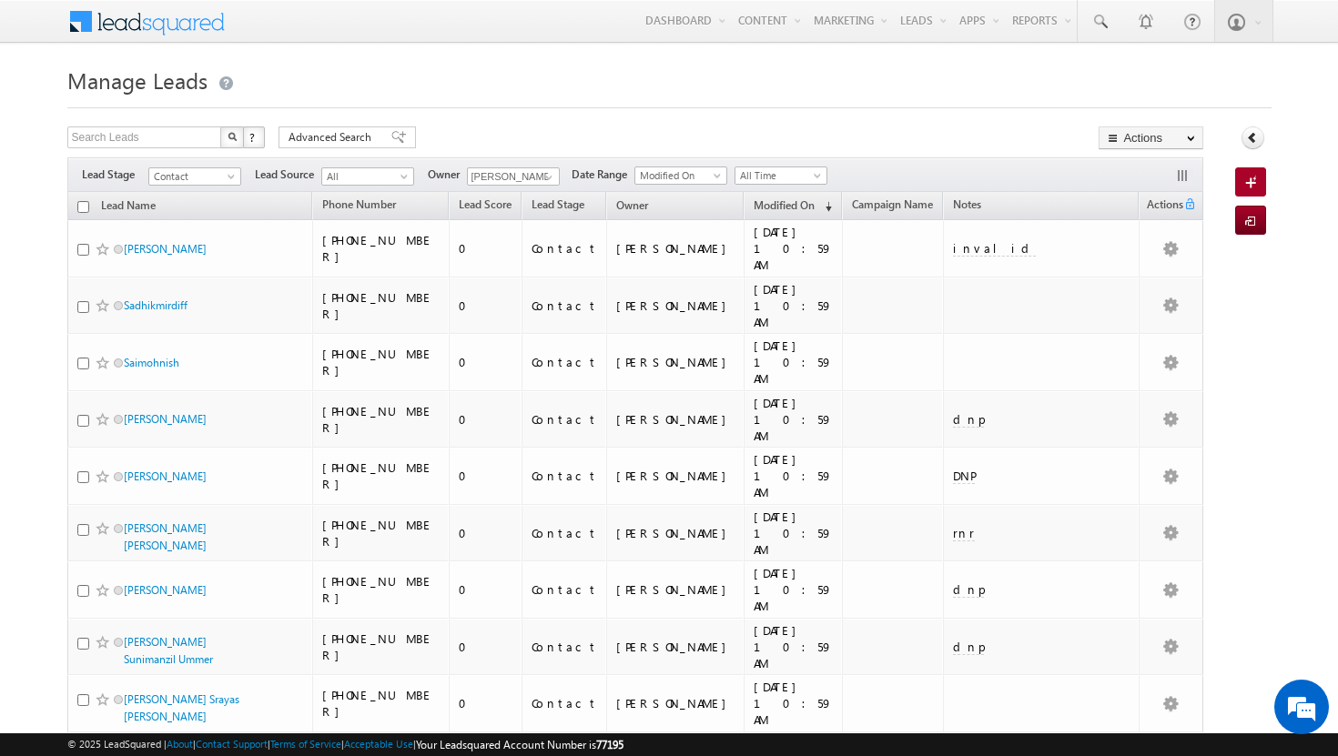
click at [87, 206] on input "checkbox" at bounding box center [83, 207] width 12 height 12
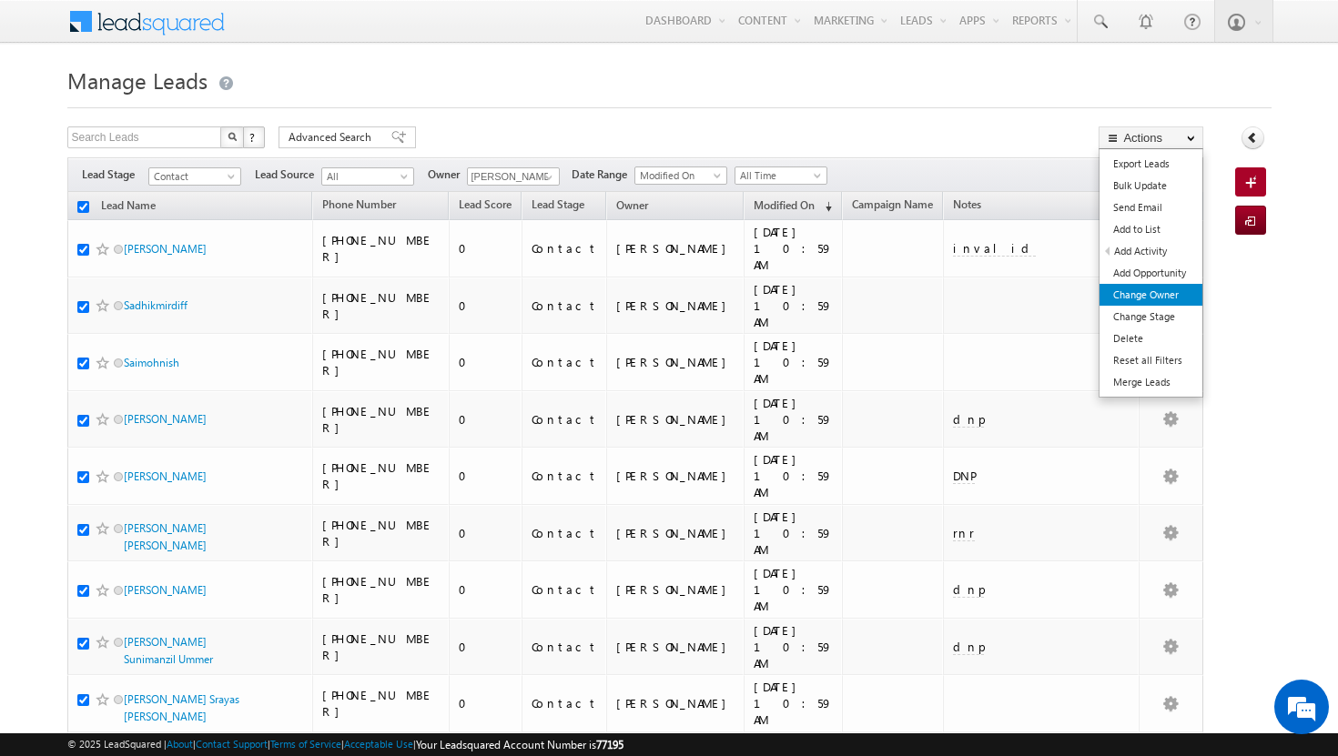
click at [1157, 298] on link "Change Owner" at bounding box center [1150, 295] width 103 height 22
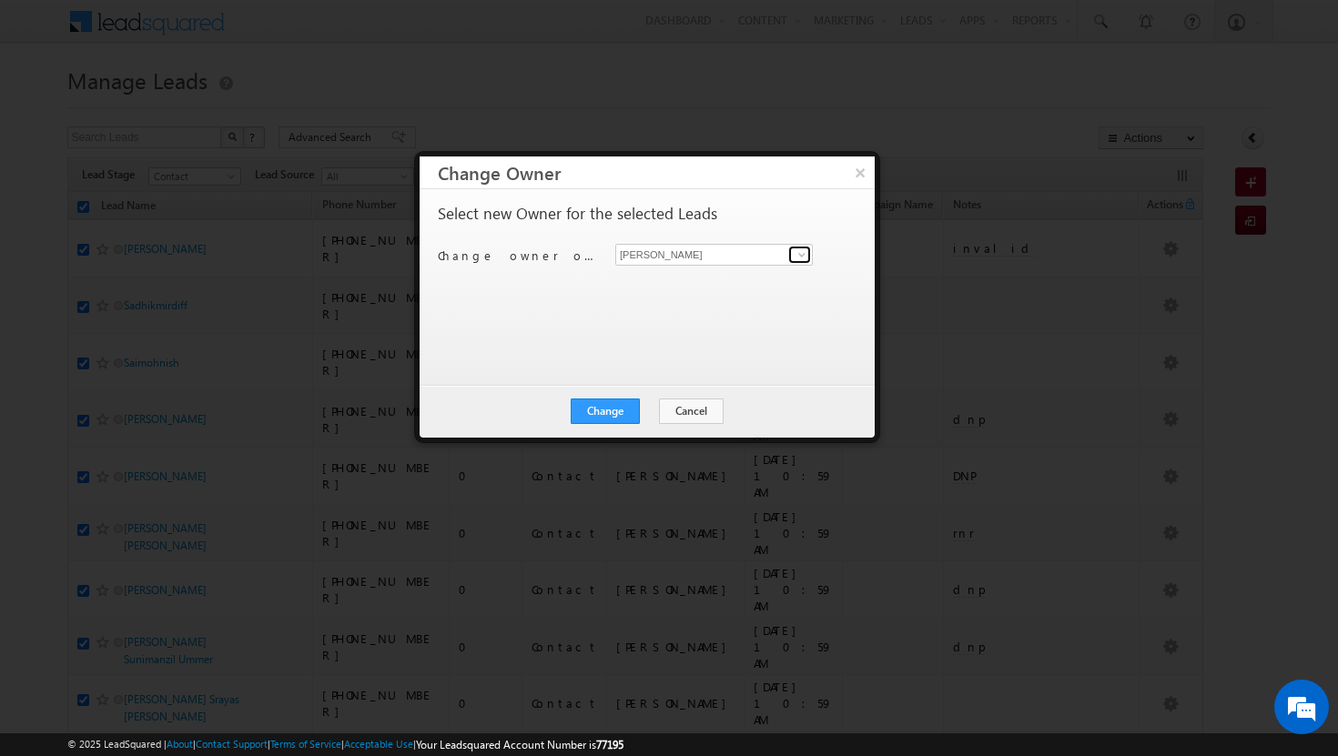
click at [802, 248] on span at bounding box center [801, 254] width 15 height 15
click at [767, 284] on span "[EMAIL_ADDRESS][DOMAIN_NAME]" at bounding box center [704, 290] width 164 height 14
click at [635, 407] on button "Change" at bounding box center [605, 411] width 69 height 25
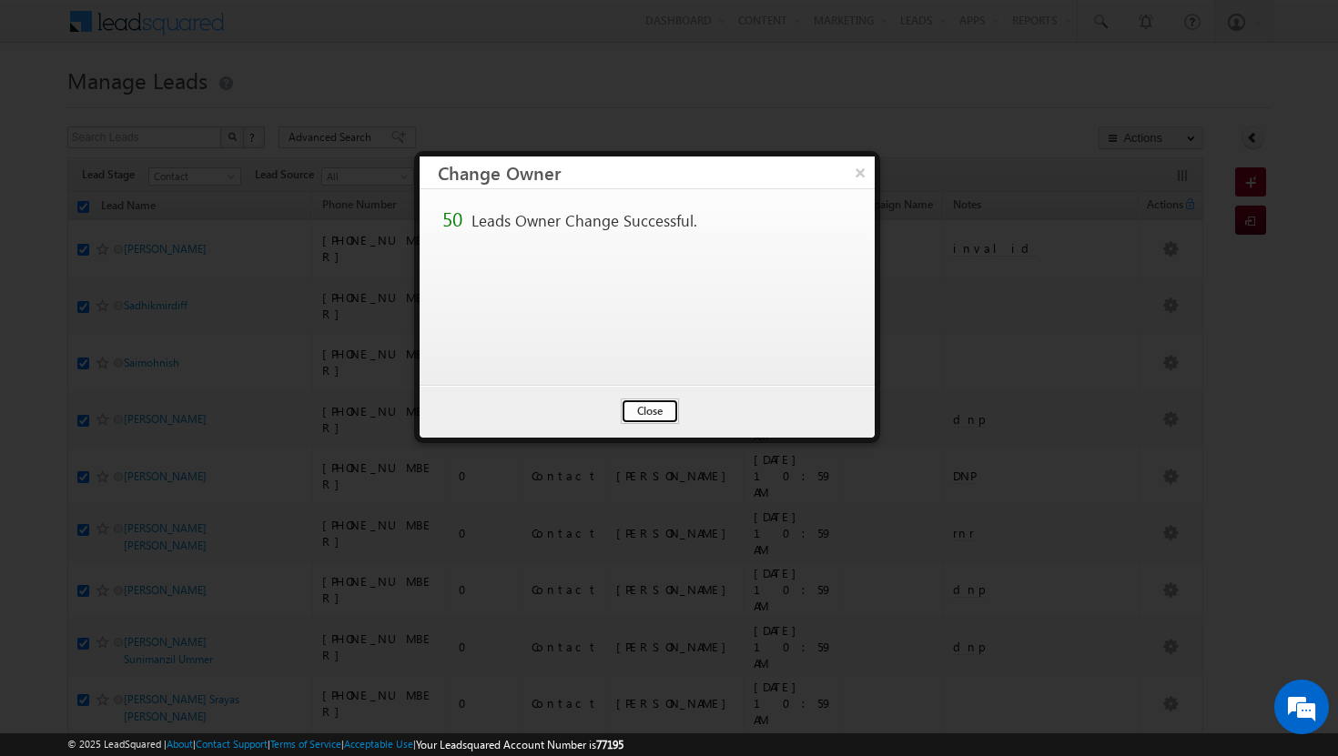
click at [668, 413] on button "Close" at bounding box center [650, 411] width 58 height 25
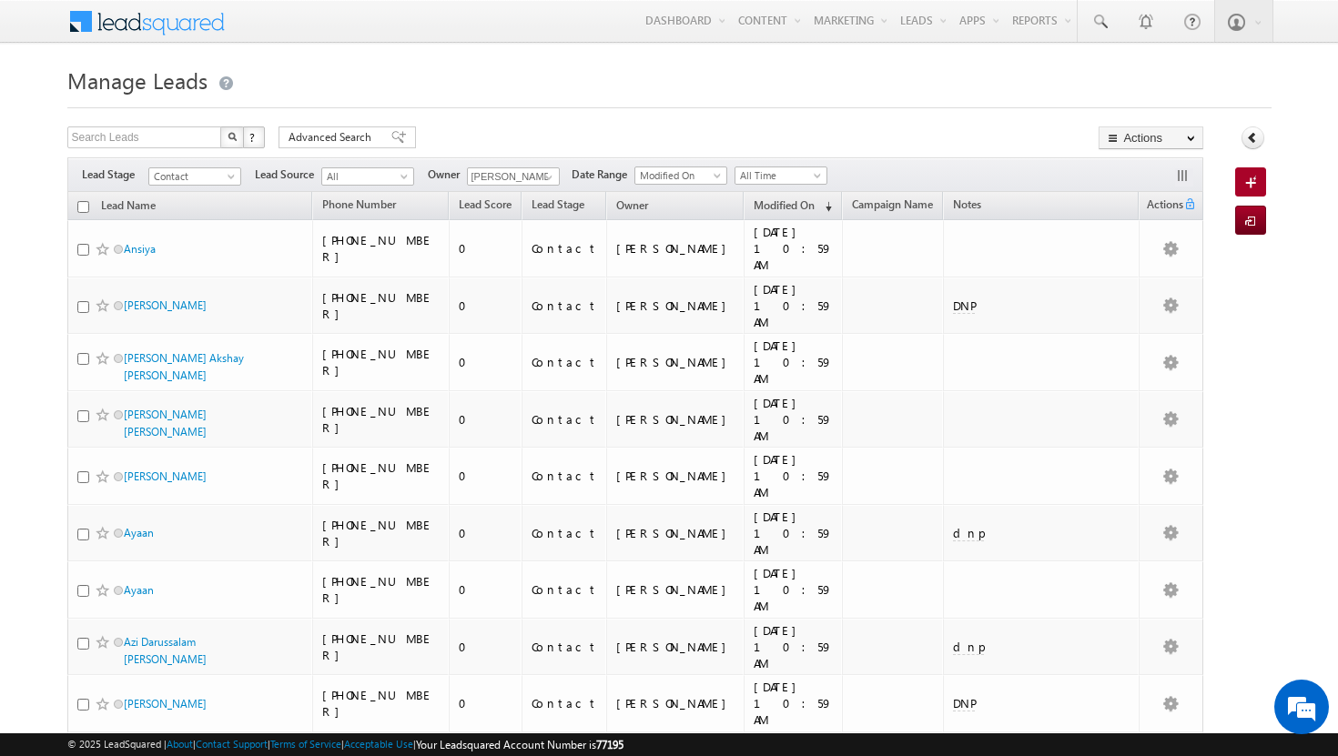
click at [79, 212] on input "checkbox" at bounding box center [83, 207] width 12 height 12
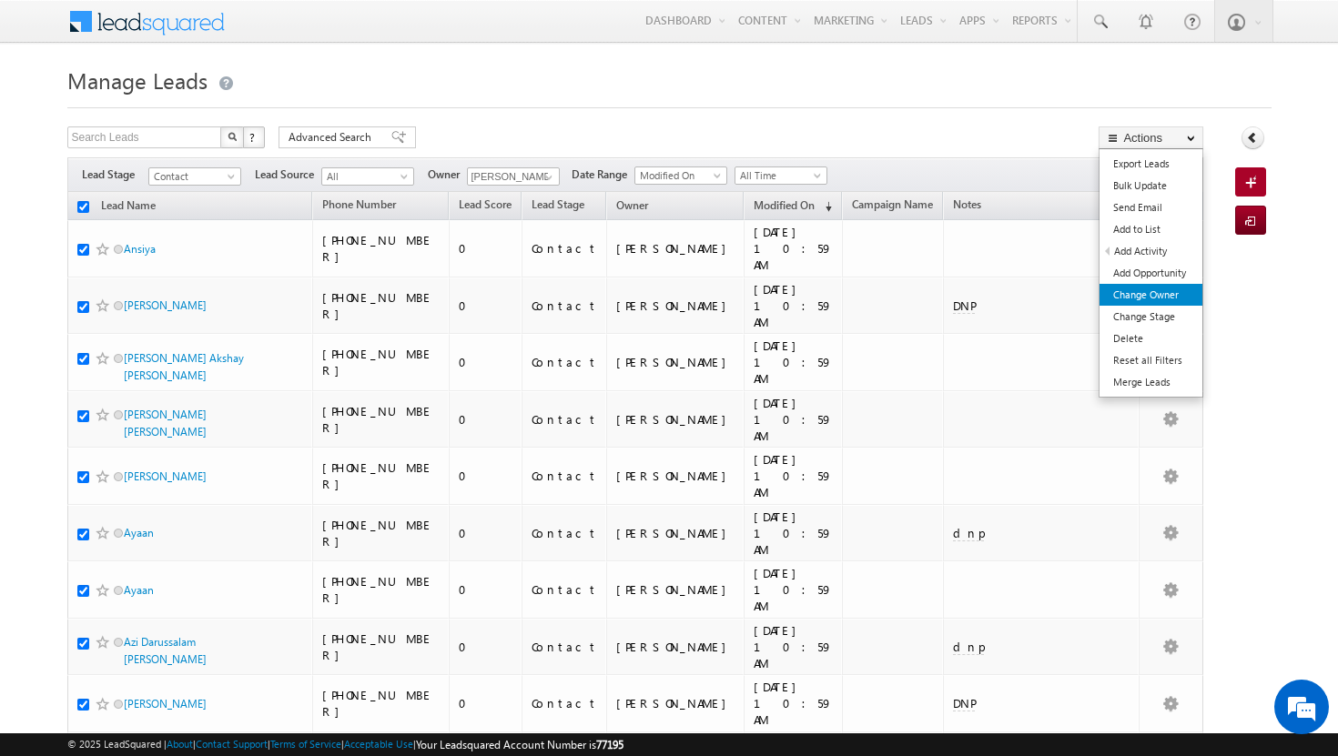
click at [1177, 288] on link "Change Owner" at bounding box center [1150, 295] width 103 height 22
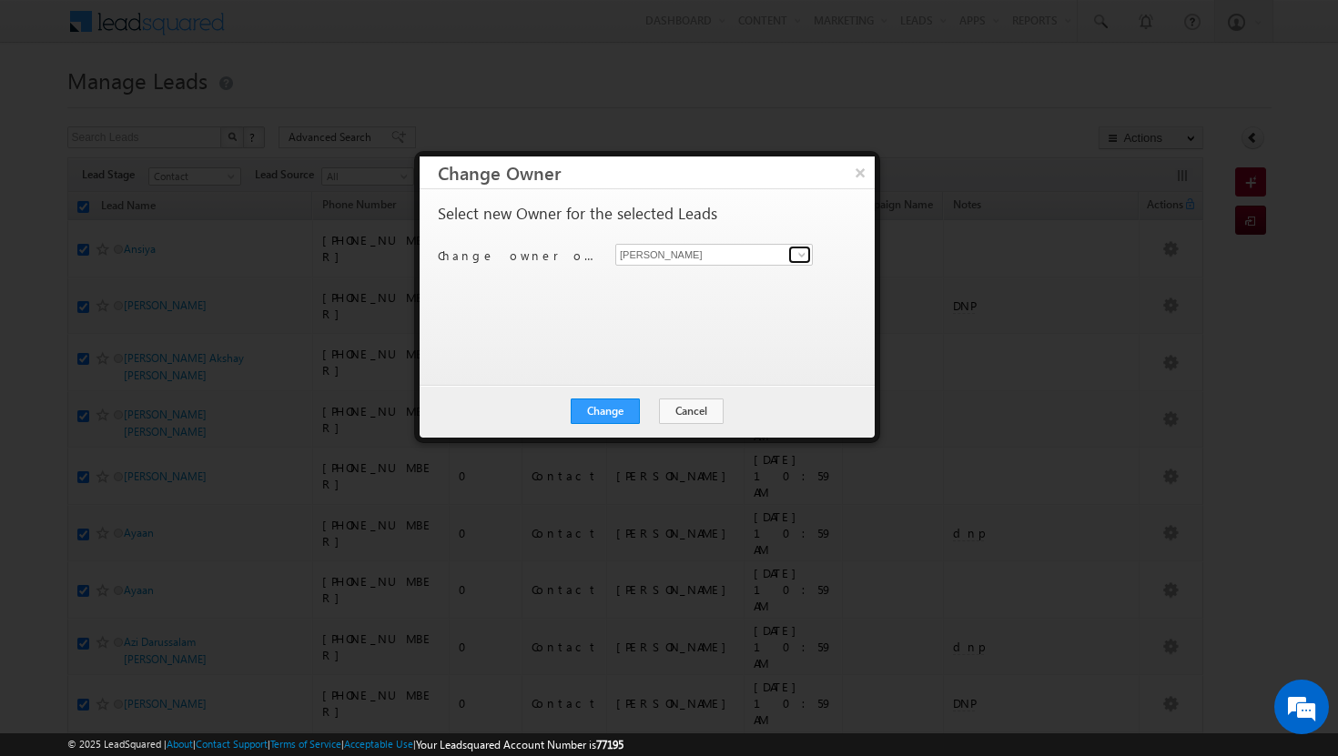
click at [803, 252] on span at bounding box center [801, 254] width 15 height 15
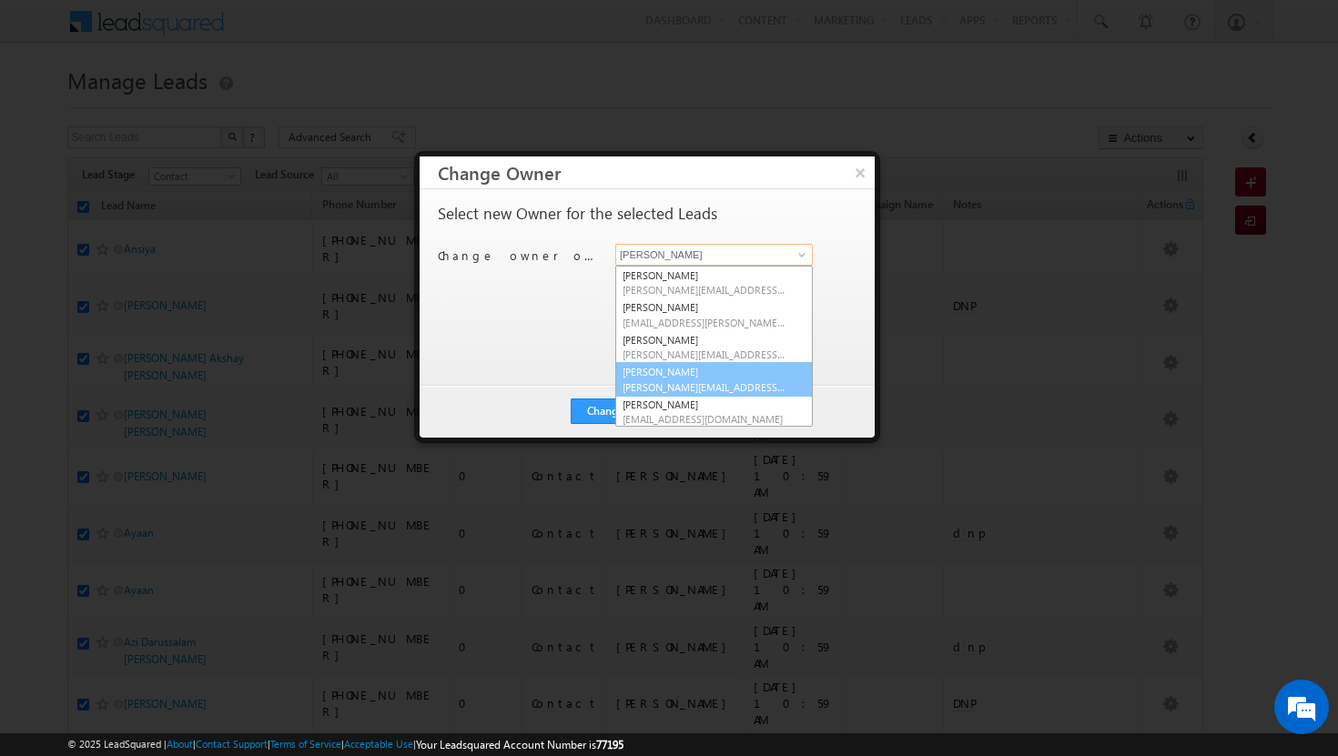
click at [682, 368] on link "[PERSON_NAME] Tp [EMAIL_ADDRESS][DOMAIN_NAME]" at bounding box center [713, 379] width 197 height 35
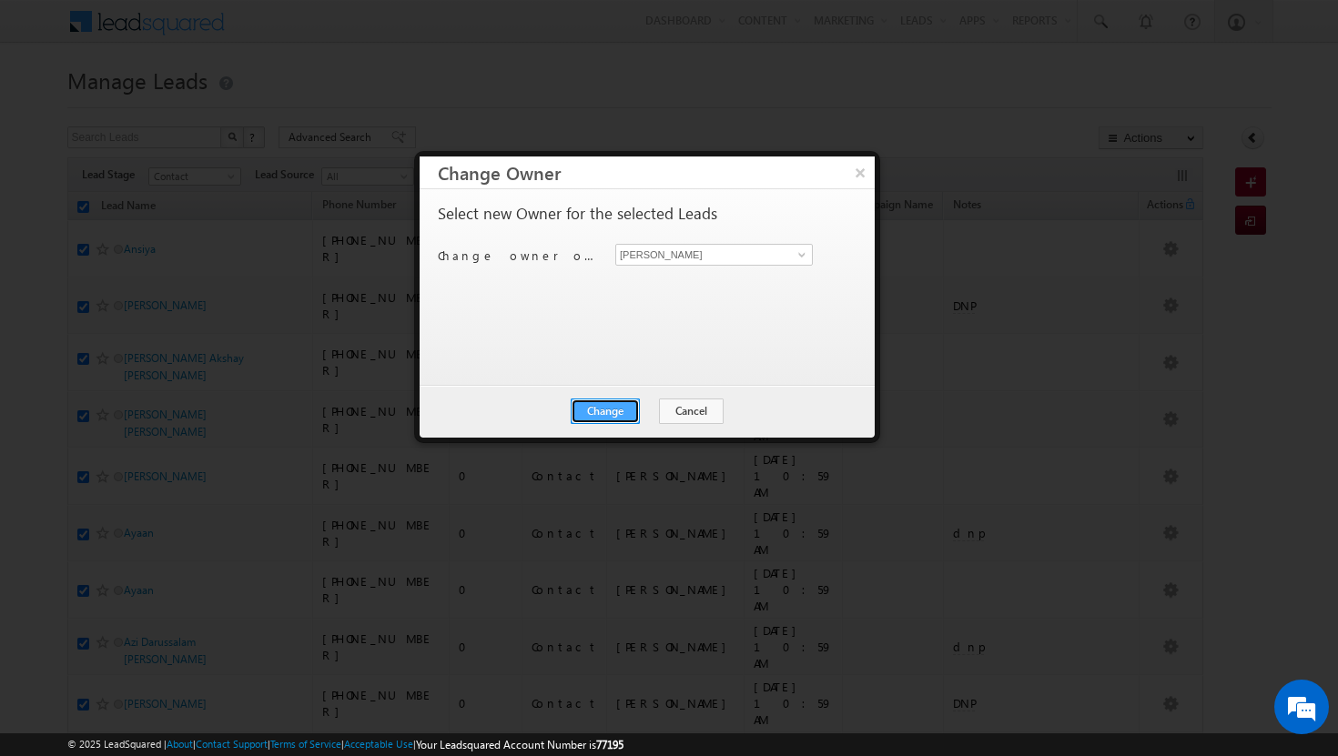
click at [635, 404] on button "Change" at bounding box center [605, 411] width 69 height 25
click at [656, 405] on button "Close" at bounding box center [650, 411] width 58 height 25
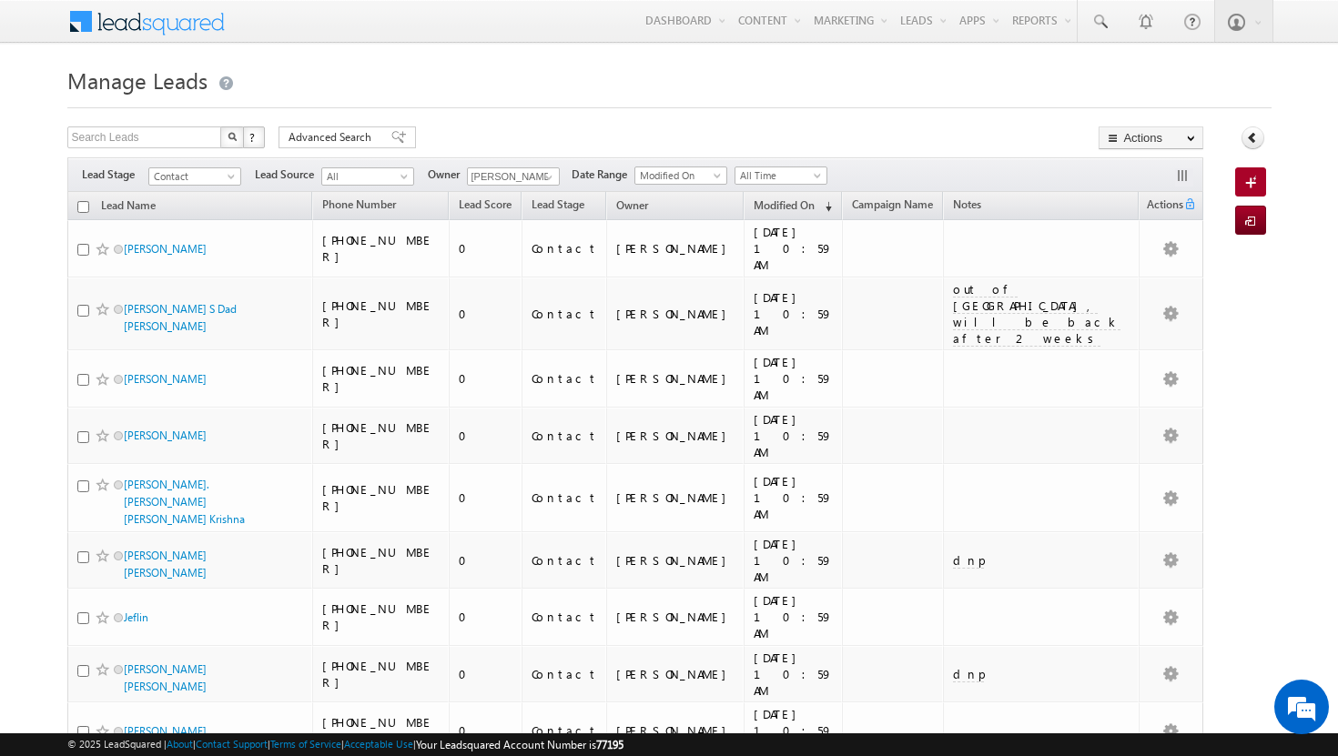
click at [80, 209] on input "checkbox" at bounding box center [83, 207] width 12 height 12
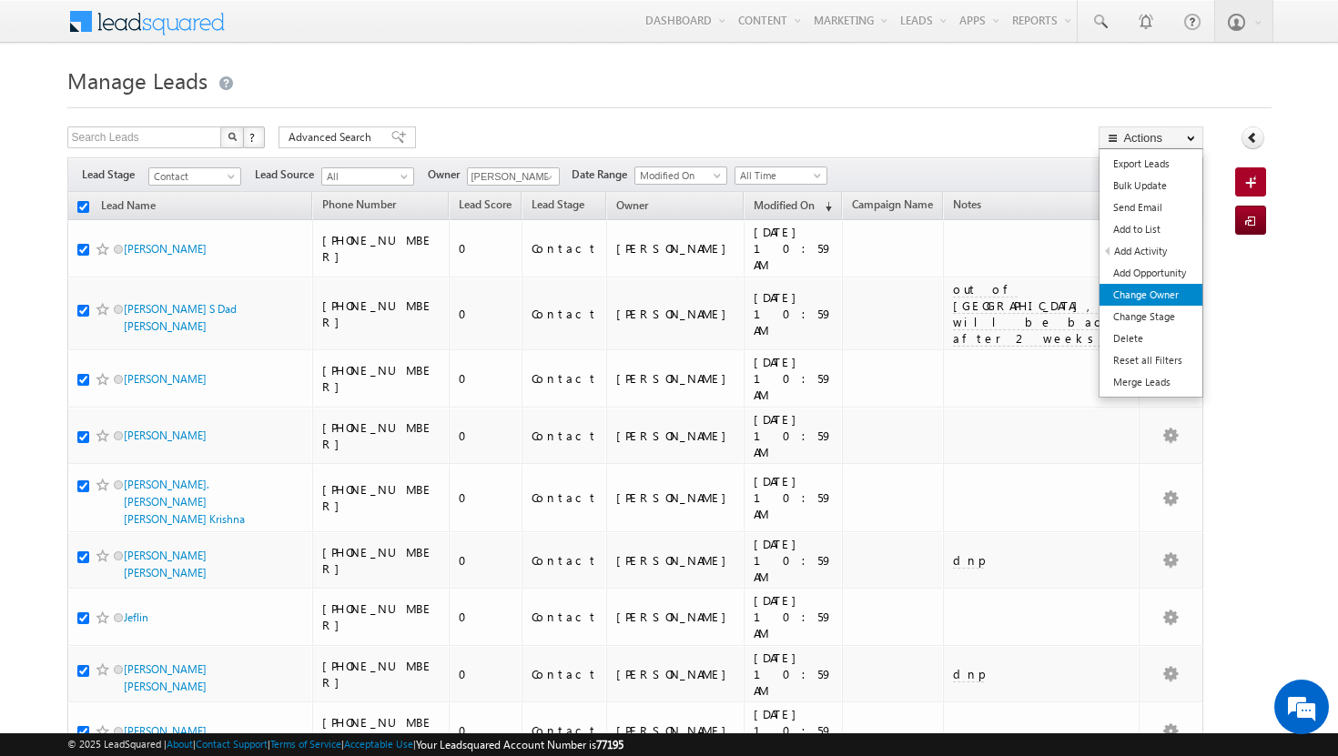
click at [1146, 298] on link "Change Owner" at bounding box center [1150, 295] width 103 height 22
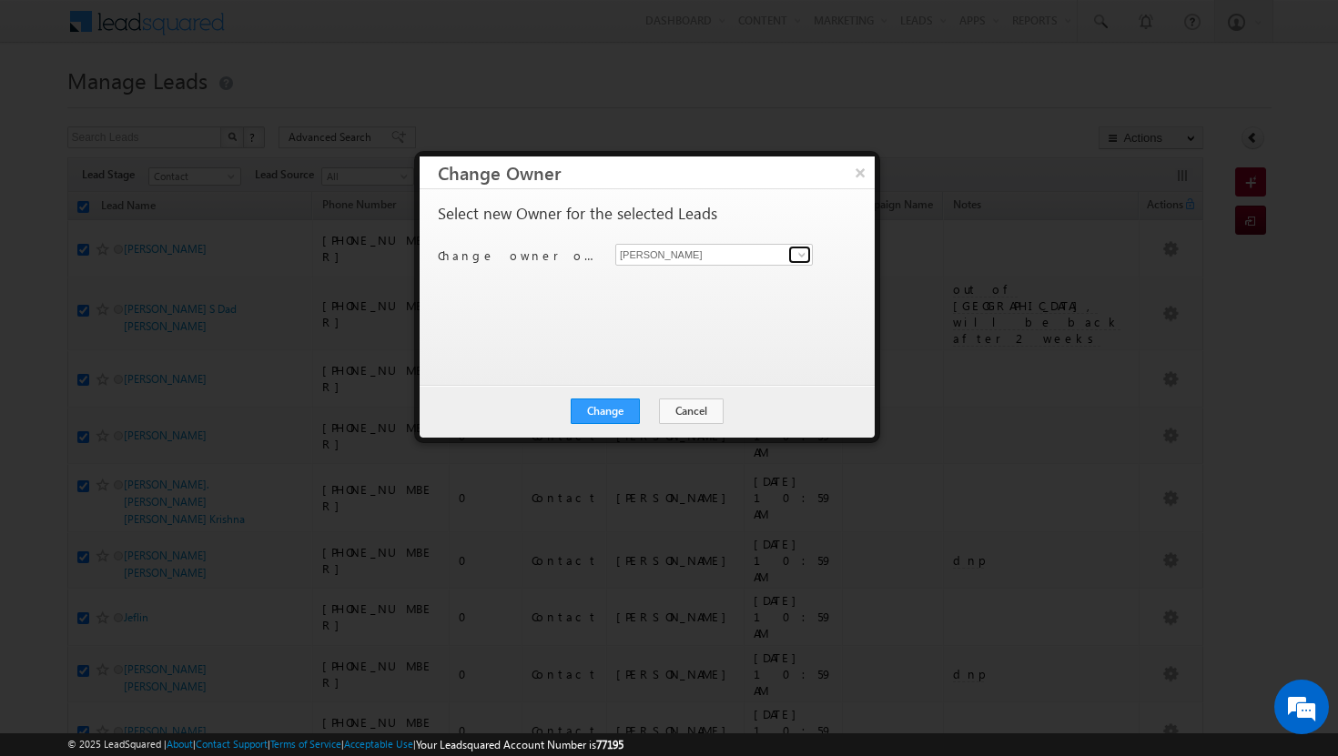
click at [803, 252] on span at bounding box center [801, 254] width 15 height 15
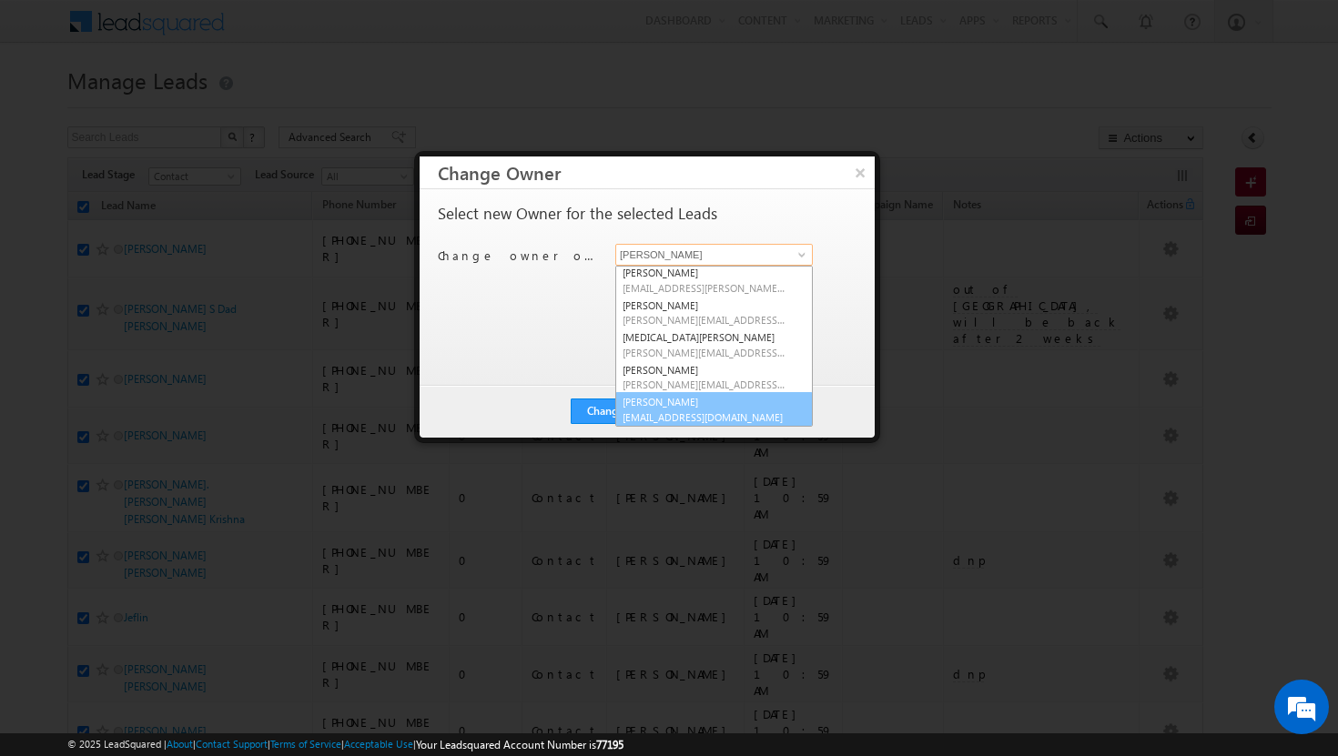
scroll to position [165, 0]
click at [689, 409] on span "[EMAIL_ADDRESS][DOMAIN_NAME]" at bounding box center [704, 416] width 164 height 14
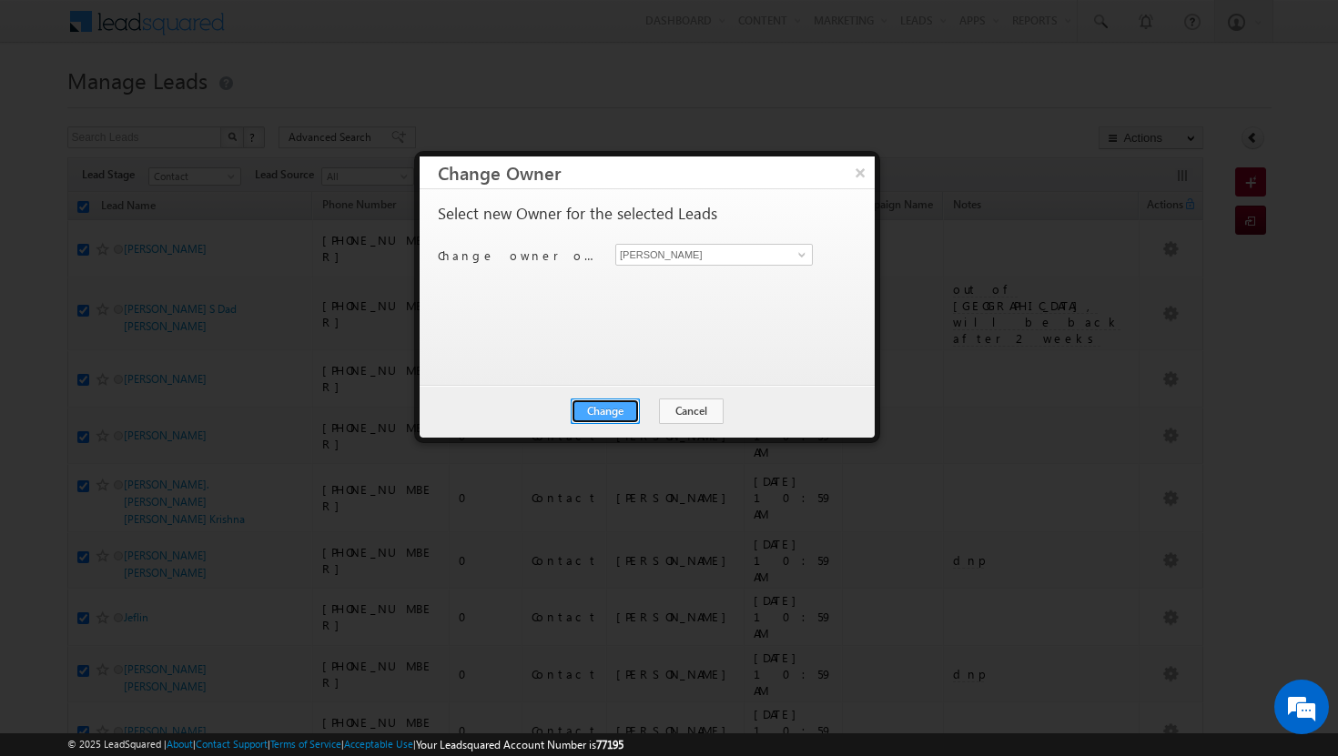
click at [602, 413] on button "Change" at bounding box center [605, 411] width 69 height 25
click at [631, 409] on button "Close" at bounding box center [650, 411] width 58 height 25
